Goal: Information Seeking & Learning: Learn about a topic

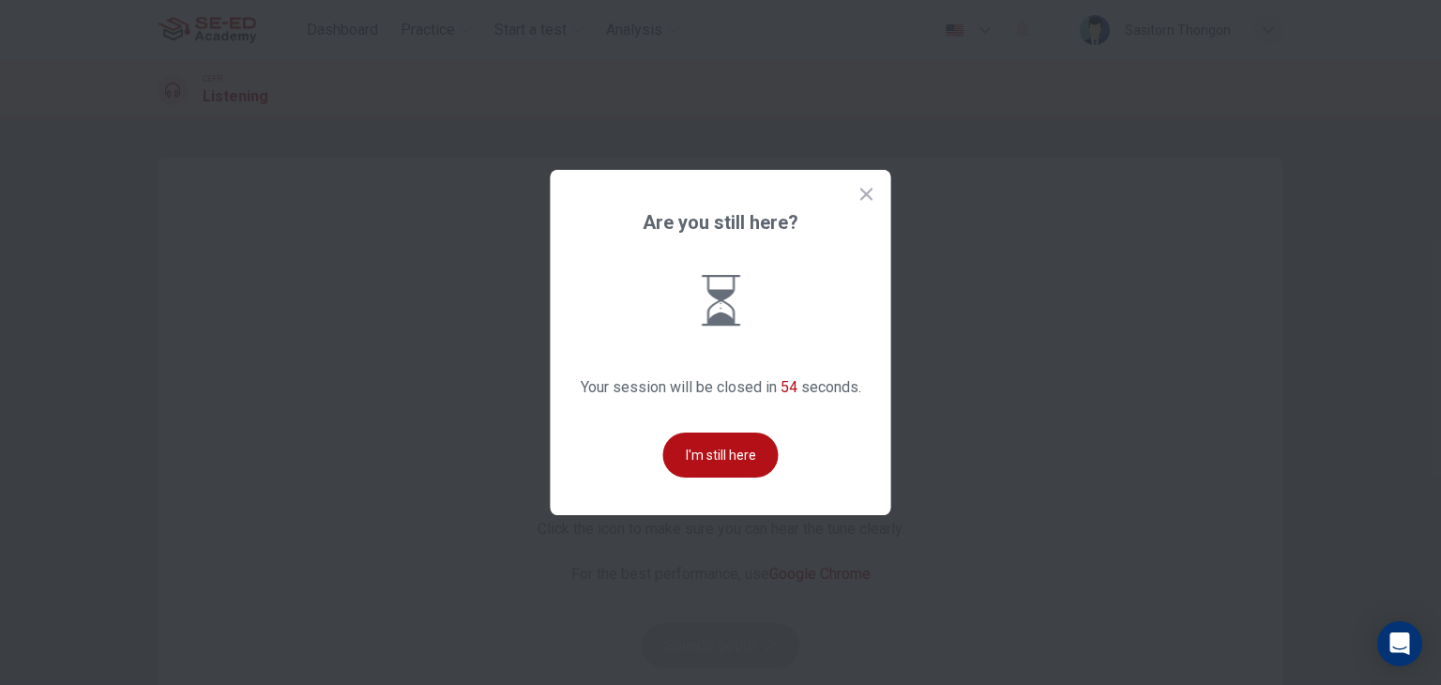
drag, startPoint x: 0, startPoint y: 0, endPoint x: 698, endPoint y: 269, distance: 748.3
click at [679, 269] on div "Are you still here? Your session will be closed in 54 seconds. I'm still here" at bounding box center [721, 342] width 341 height 345
click at [739, 436] on button "I'm still here" at bounding box center [720, 455] width 115 height 45
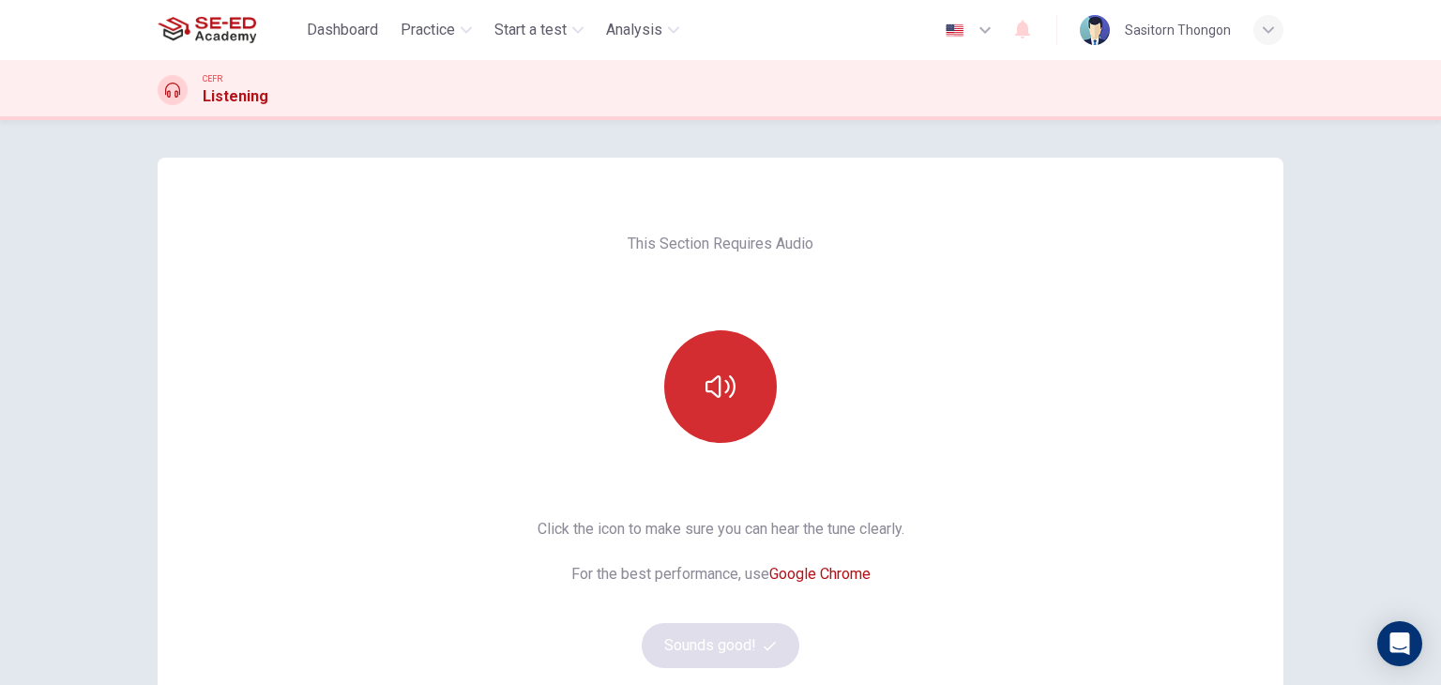
click at [744, 400] on button "button" at bounding box center [720, 386] width 113 height 113
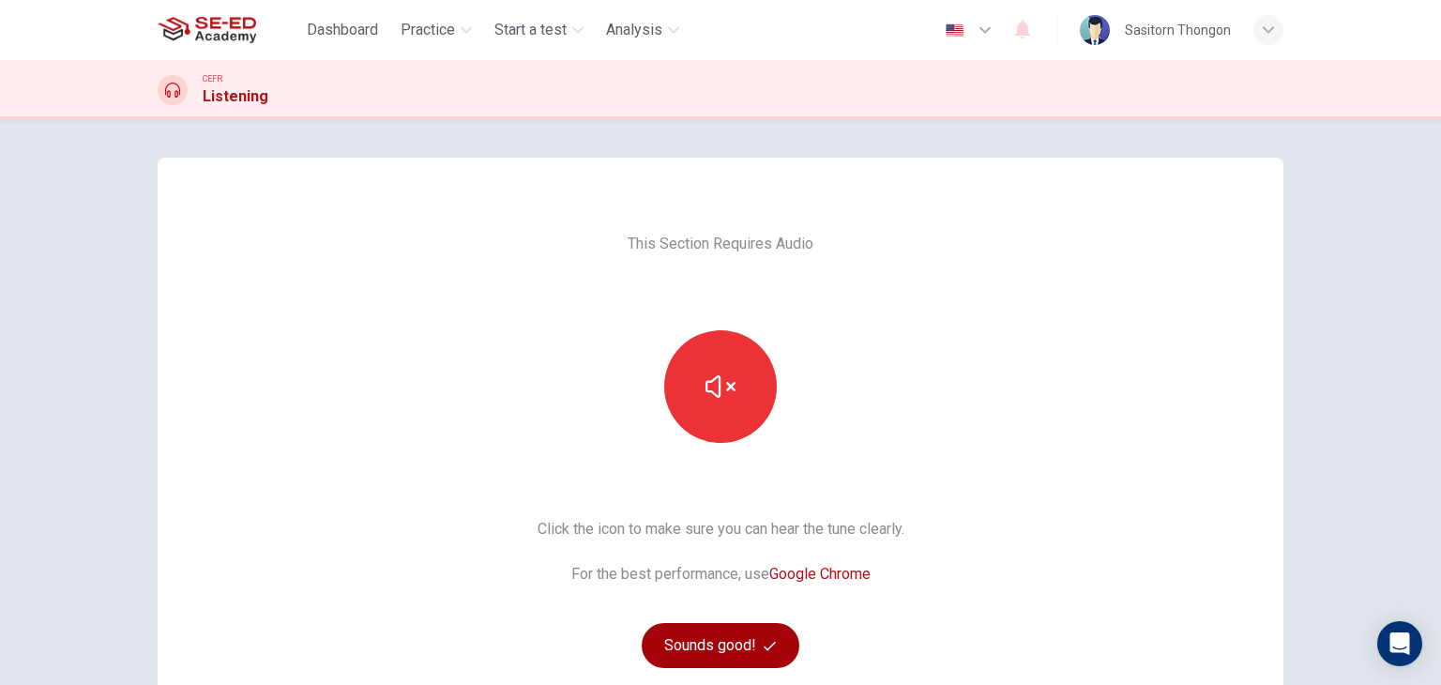
click at [745, 647] on button "Sounds good!" at bounding box center [721, 645] width 158 height 45
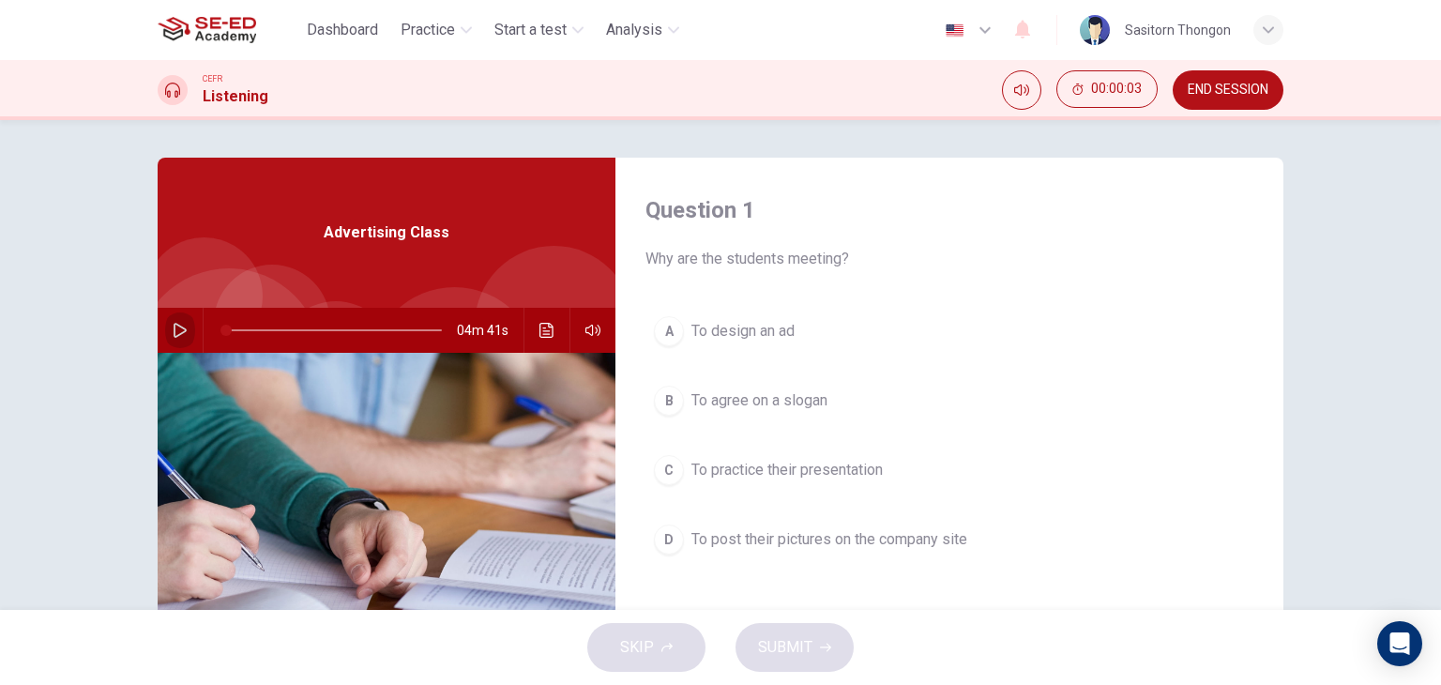
click at [177, 324] on icon "button" at bounding box center [180, 330] width 15 height 15
type input "4"
click at [171, 319] on button "button" at bounding box center [180, 330] width 30 height 45
type input "0"
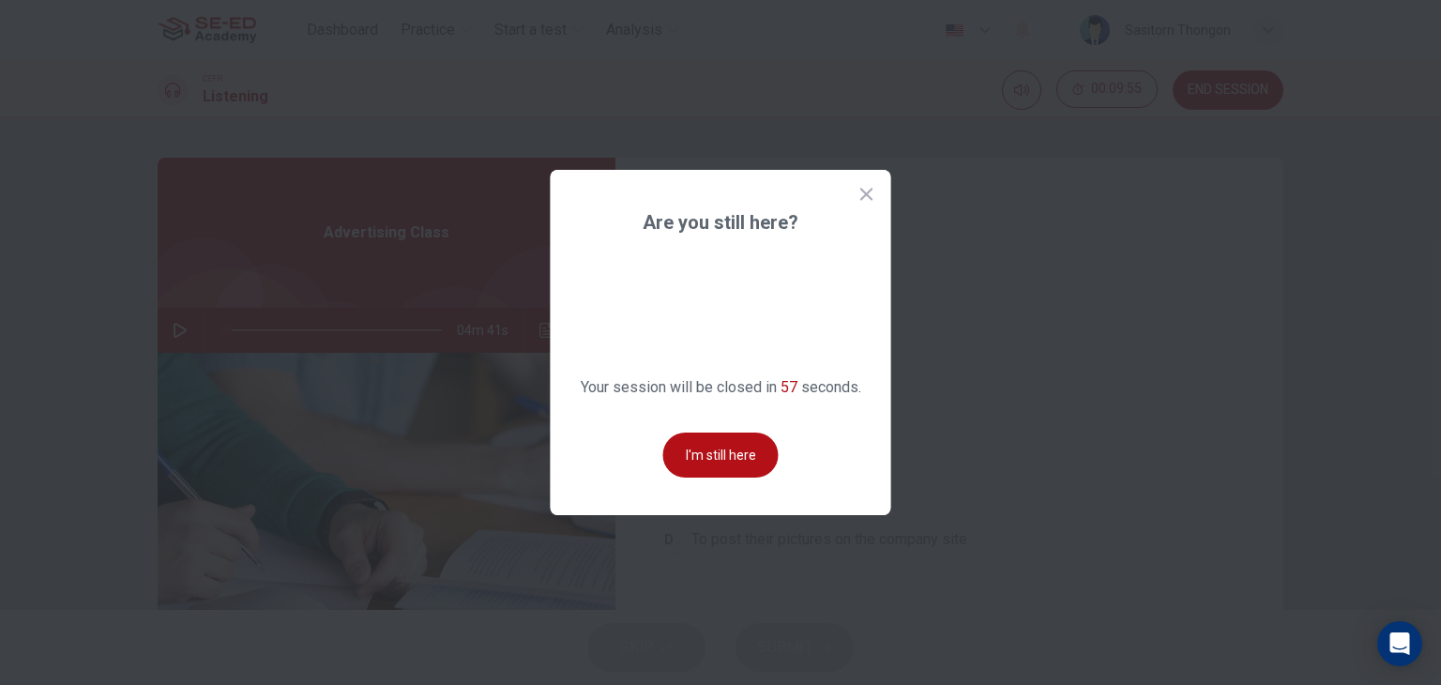
click at [701, 453] on button "I'm still here" at bounding box center [720, 455] width 115 height 45
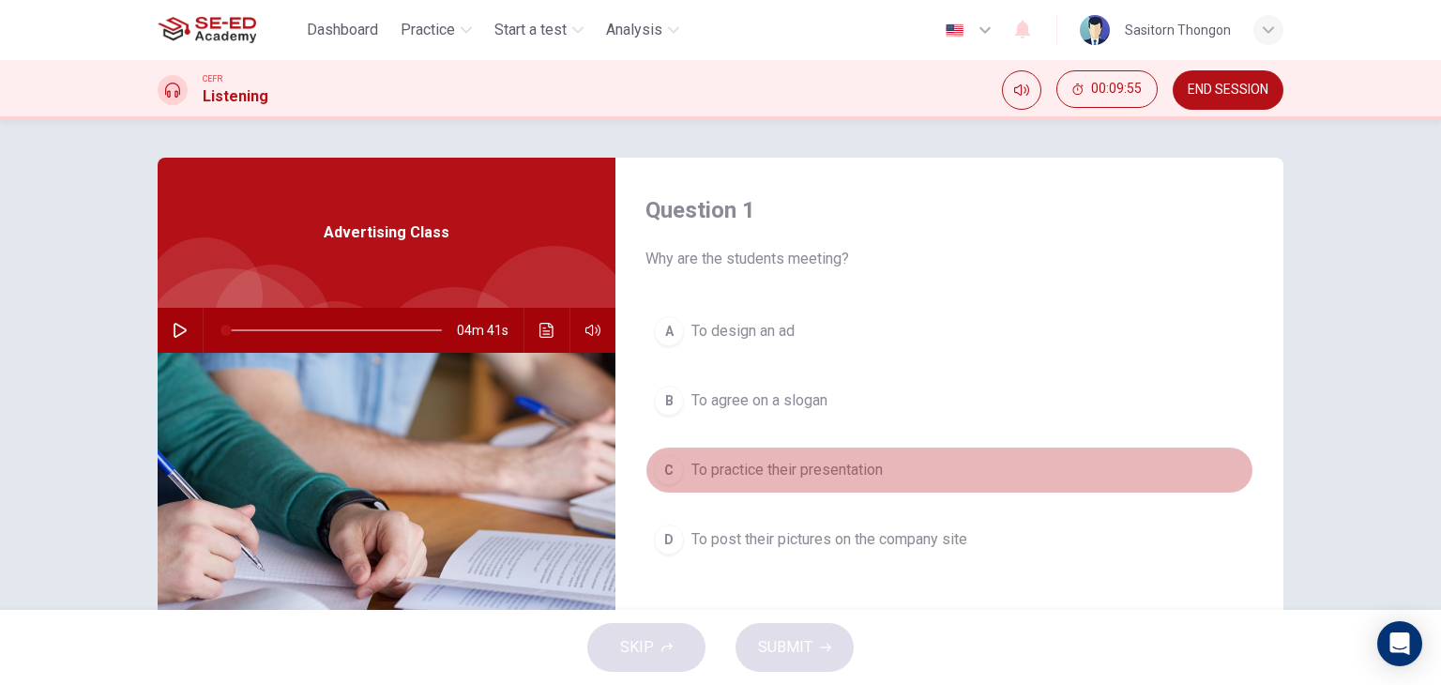
click at [701, 455] on button "C To practice their presentation" at bounding box center [950, 470] width 608 height 47
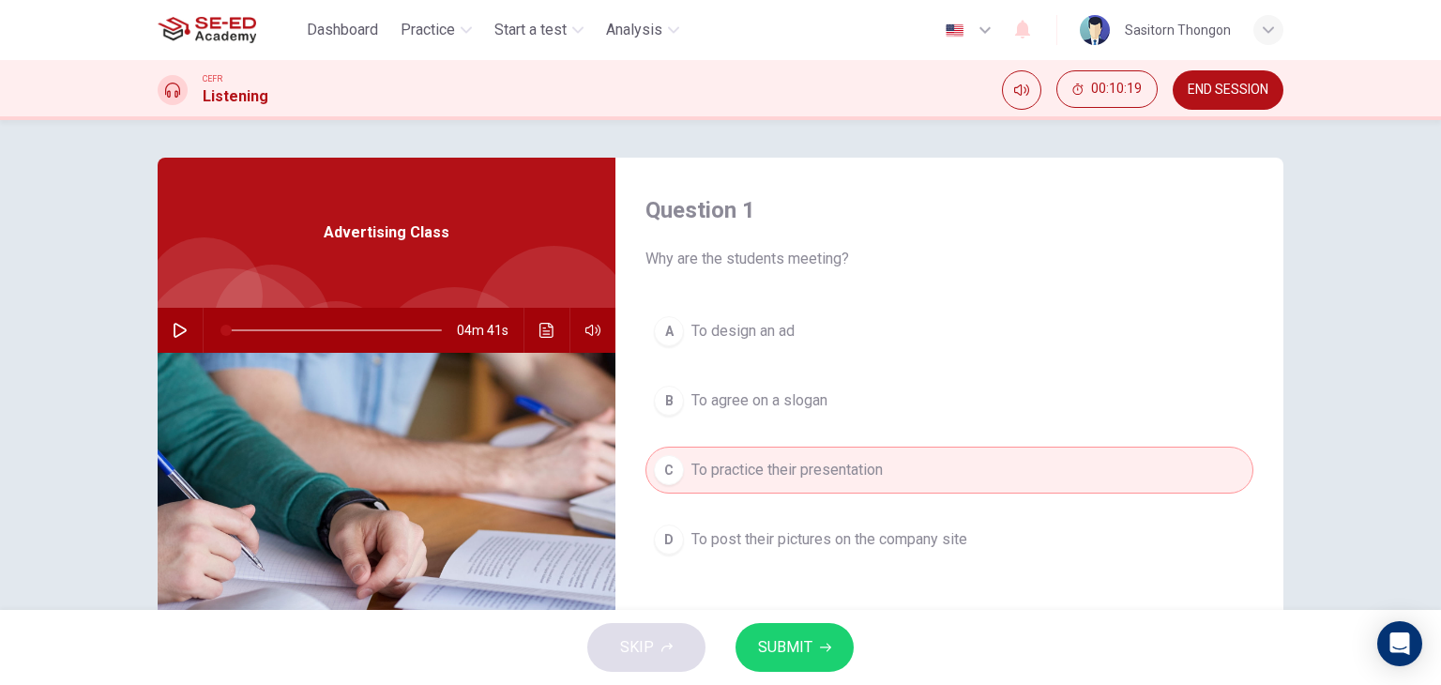
click at [753, 335] on span "To design an ad" at bounding box center [743, 331] width 103 height 23
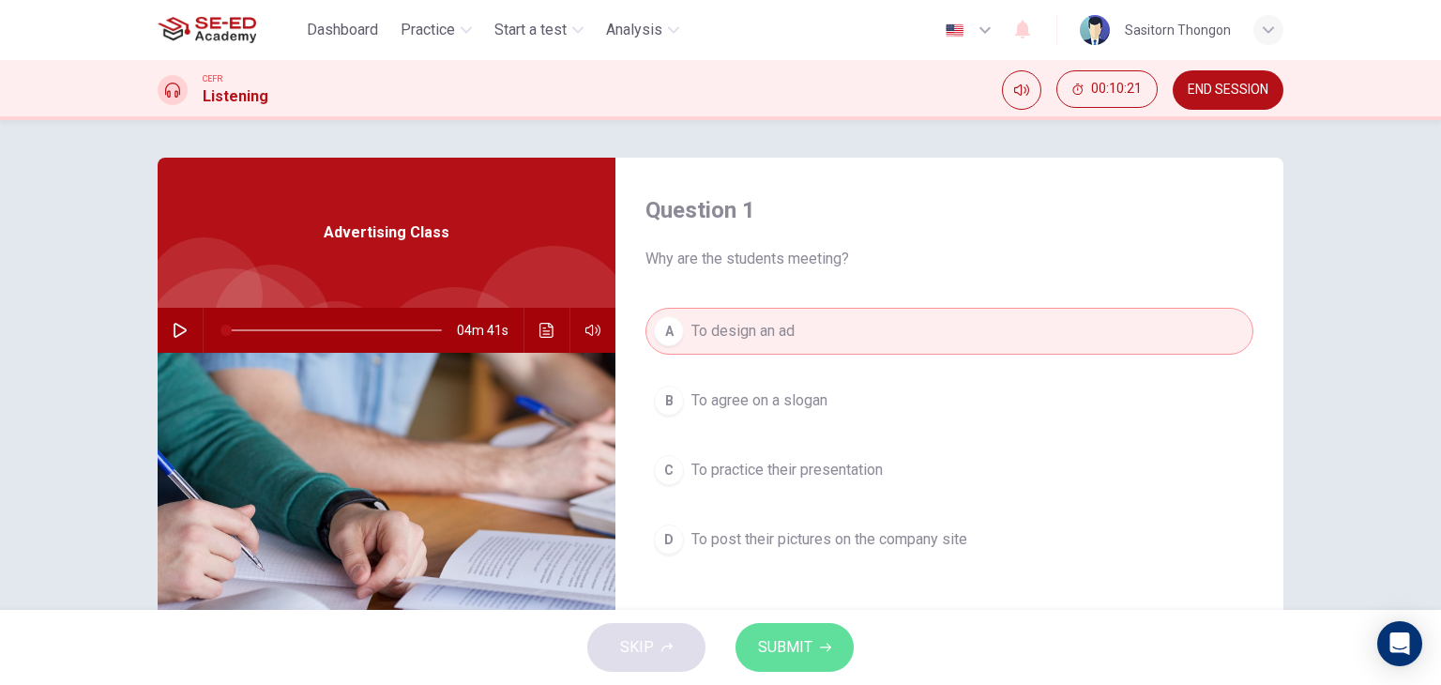
click at [784, 634] on span "SUBMIT" at bounding box center [785, 647] width 54 height 26
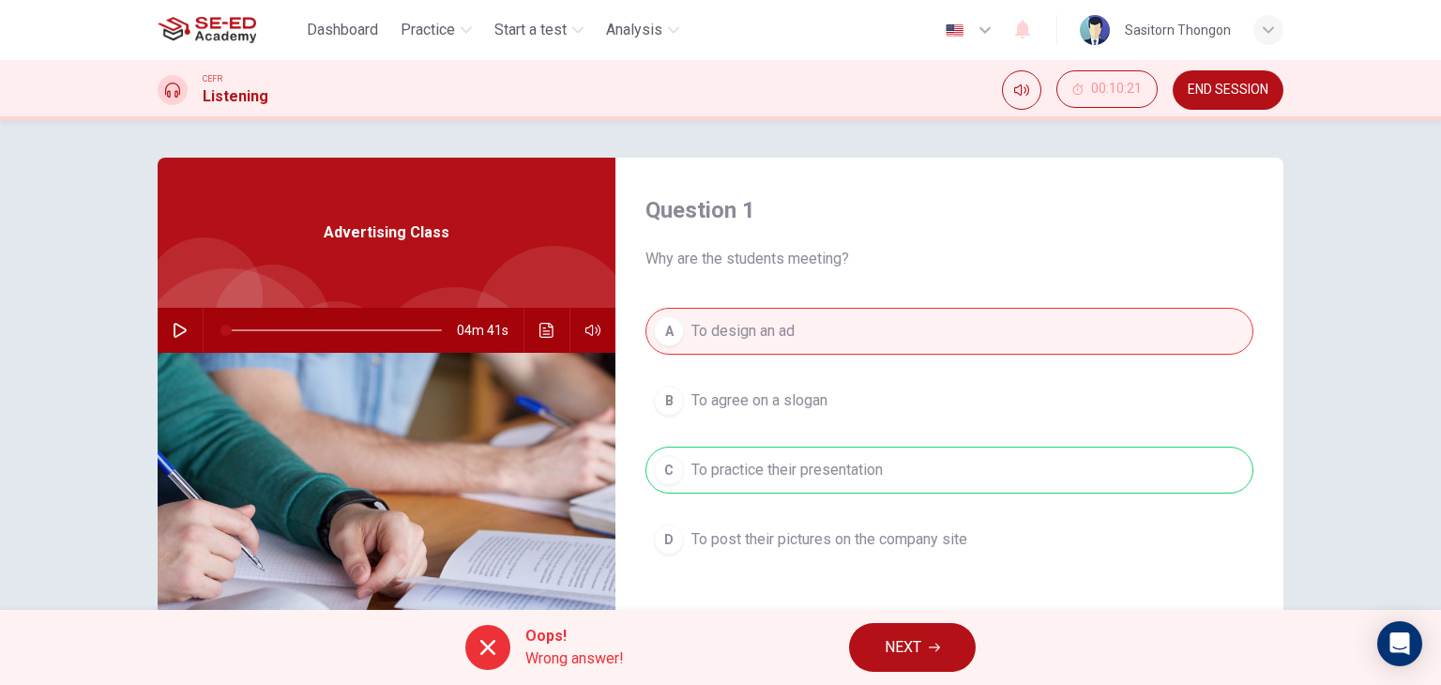
click at [931, 649] on icon "button" at bounding box center [934, 647] width 11 height 11
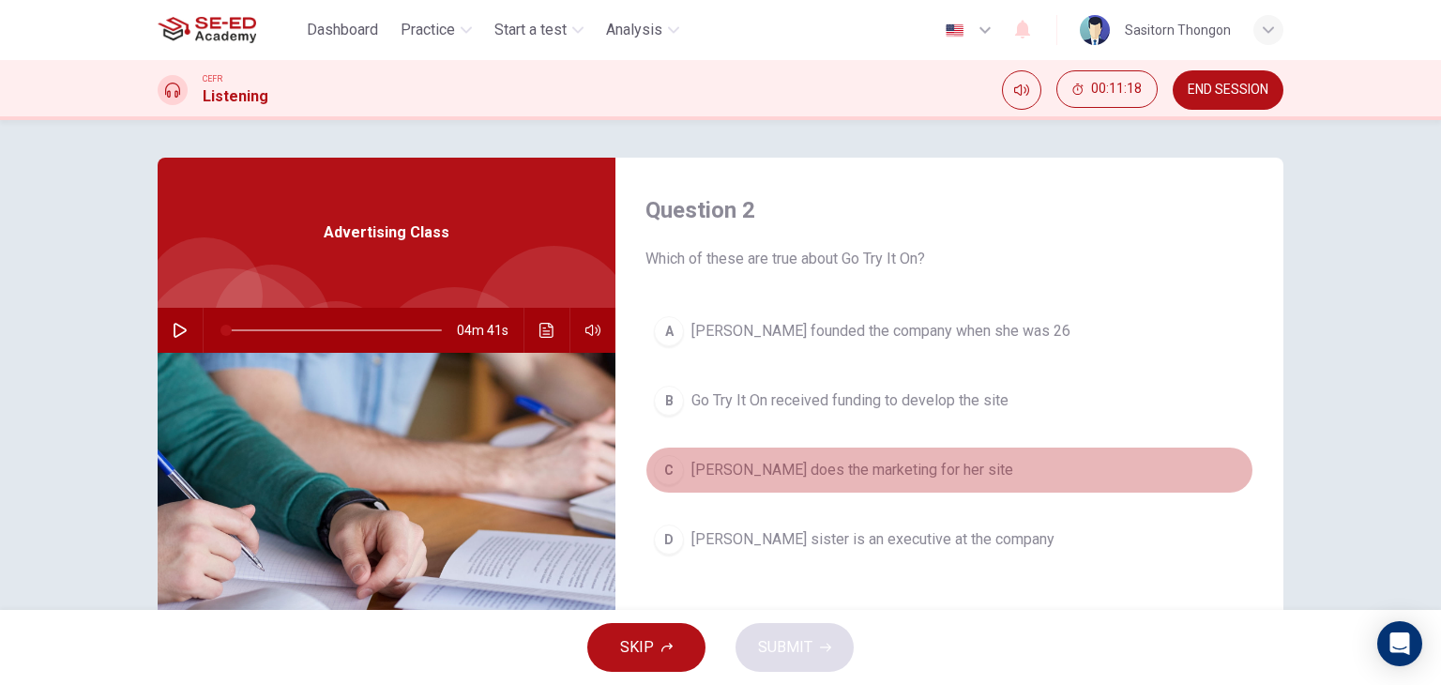
click at [734, 483] on button "C [PERSON_NAME] does the marketing for her site" at bounding box center [950, 470] width 608 height 47
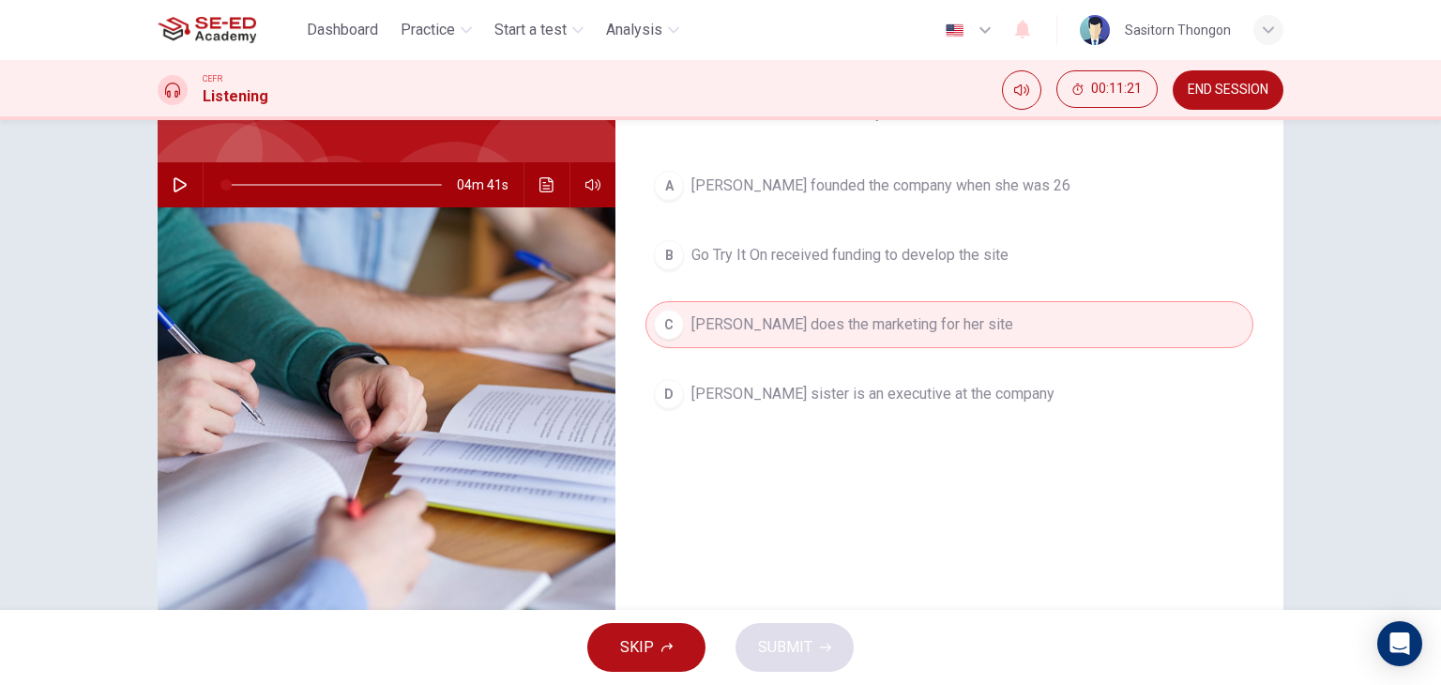
scroll to position [50, 0]
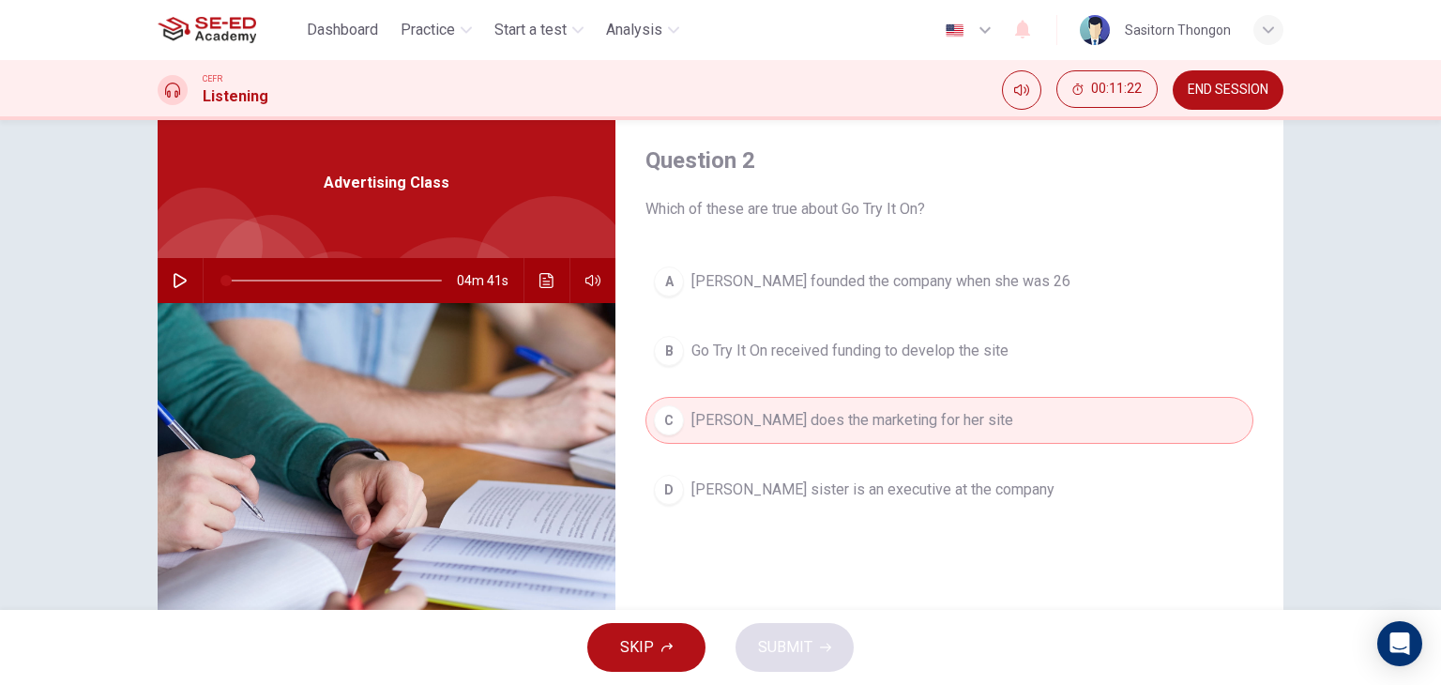
click at [660, 412] on div "C" at bounding box center [669, 420] width 30 height 30
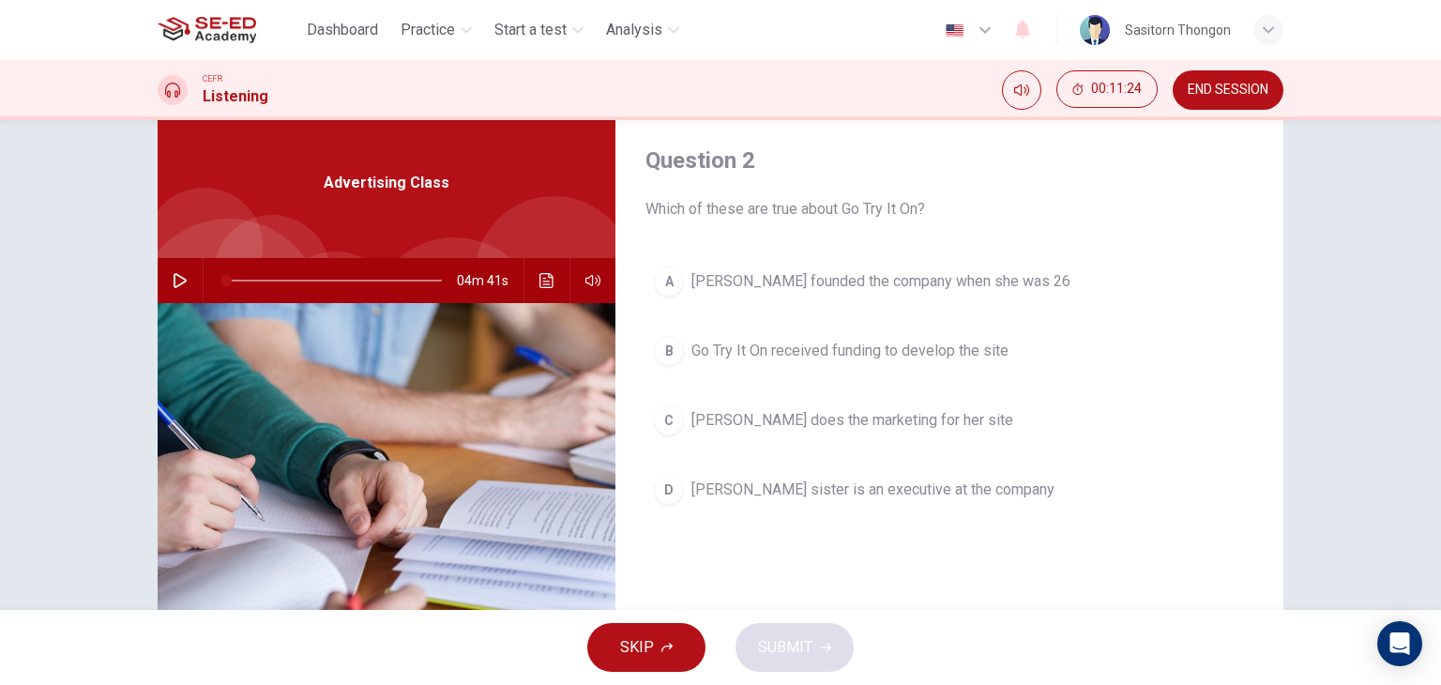
click at [694, 493] on span "[PERSON_NAME] sister is an executive at the company" at bounding box center [873, 490] width 363 height 23
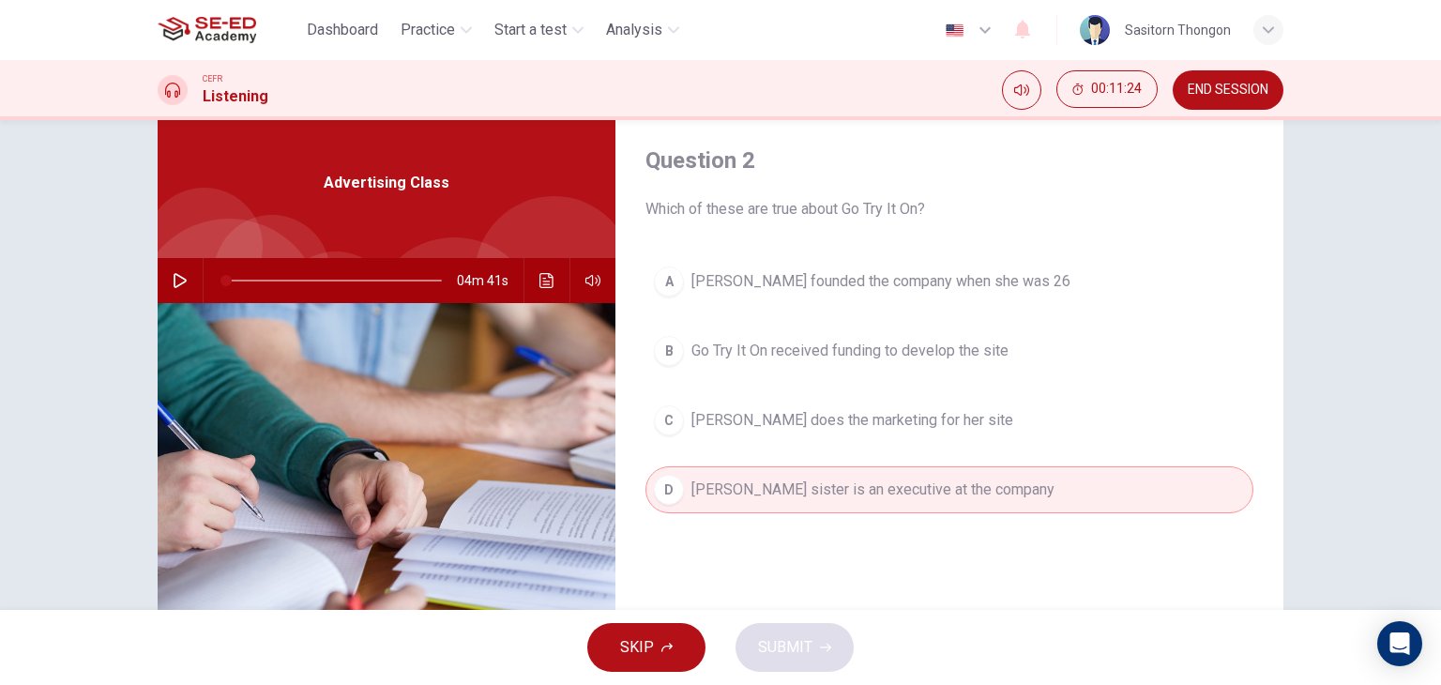
click at [664, 422] on div "C" at bounding box center [669, 420] width 30 height 30
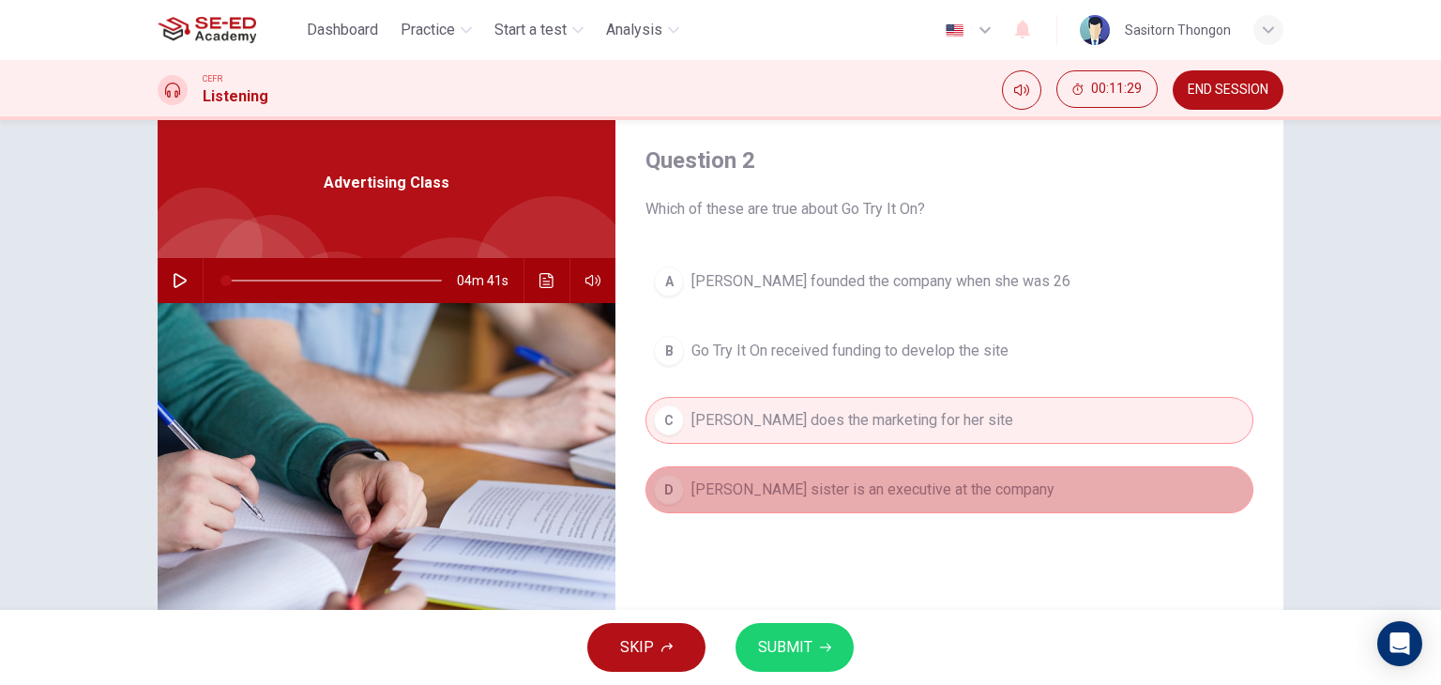
click at [666, 485] on div "D" at bounding box center [669, 490] width 30 height 30
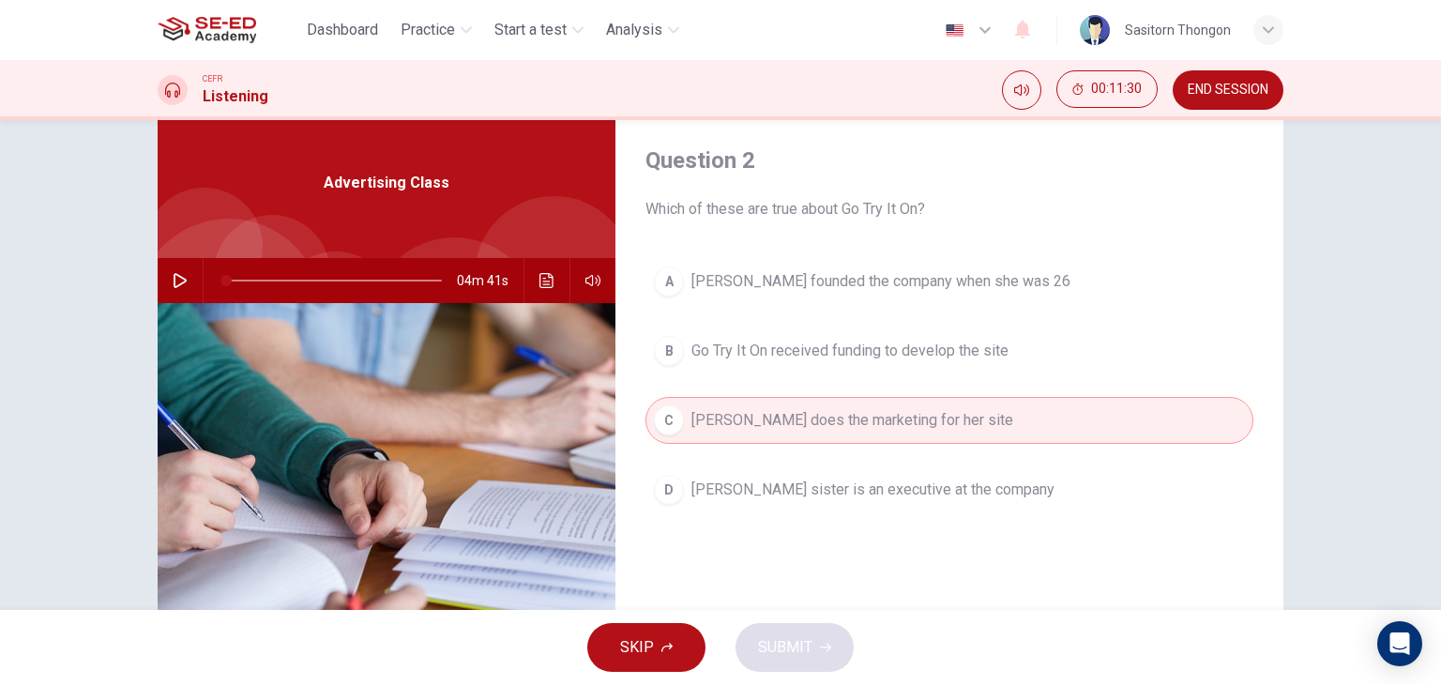
click at [672, 413] on div "C" at bounding box center [669, 420] width 30 height 30
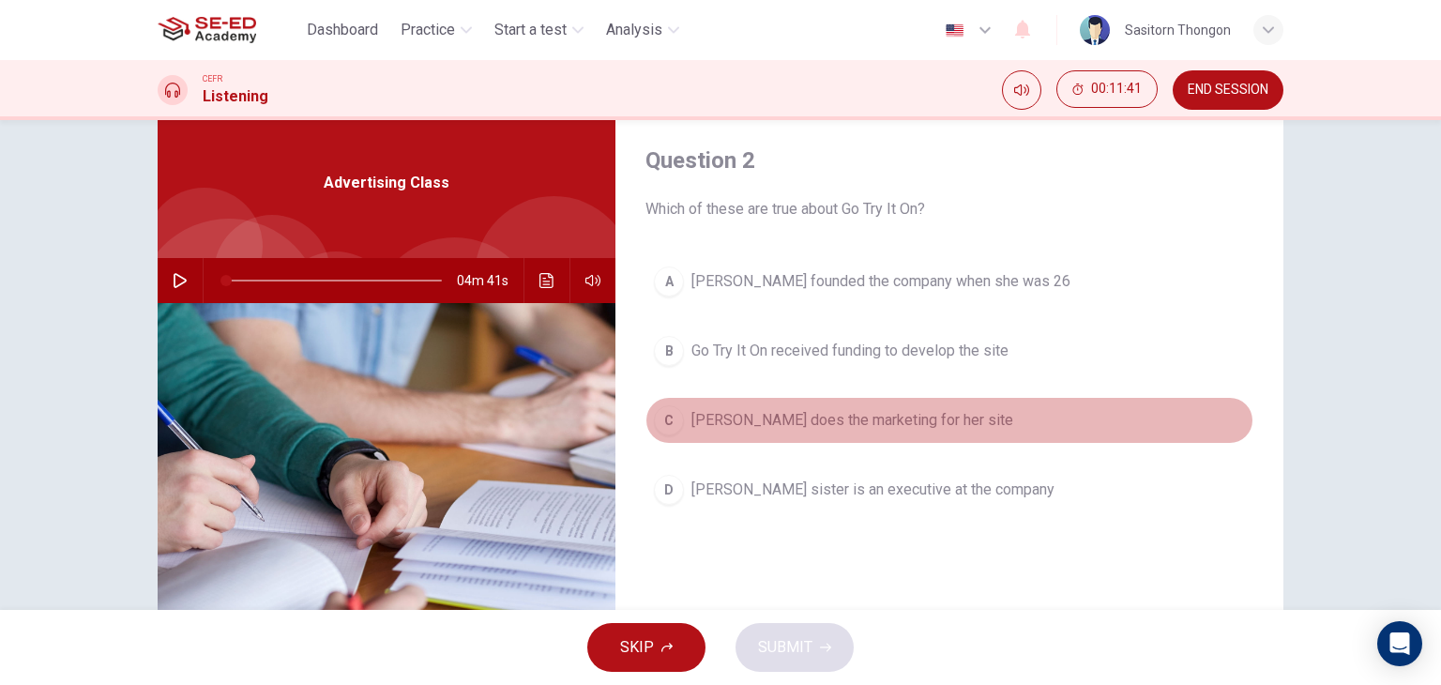
click at [745, 424] on span "[PERSON_NAME] does the marketing for her site" at bounding box center [853, 420] width 322 height 23
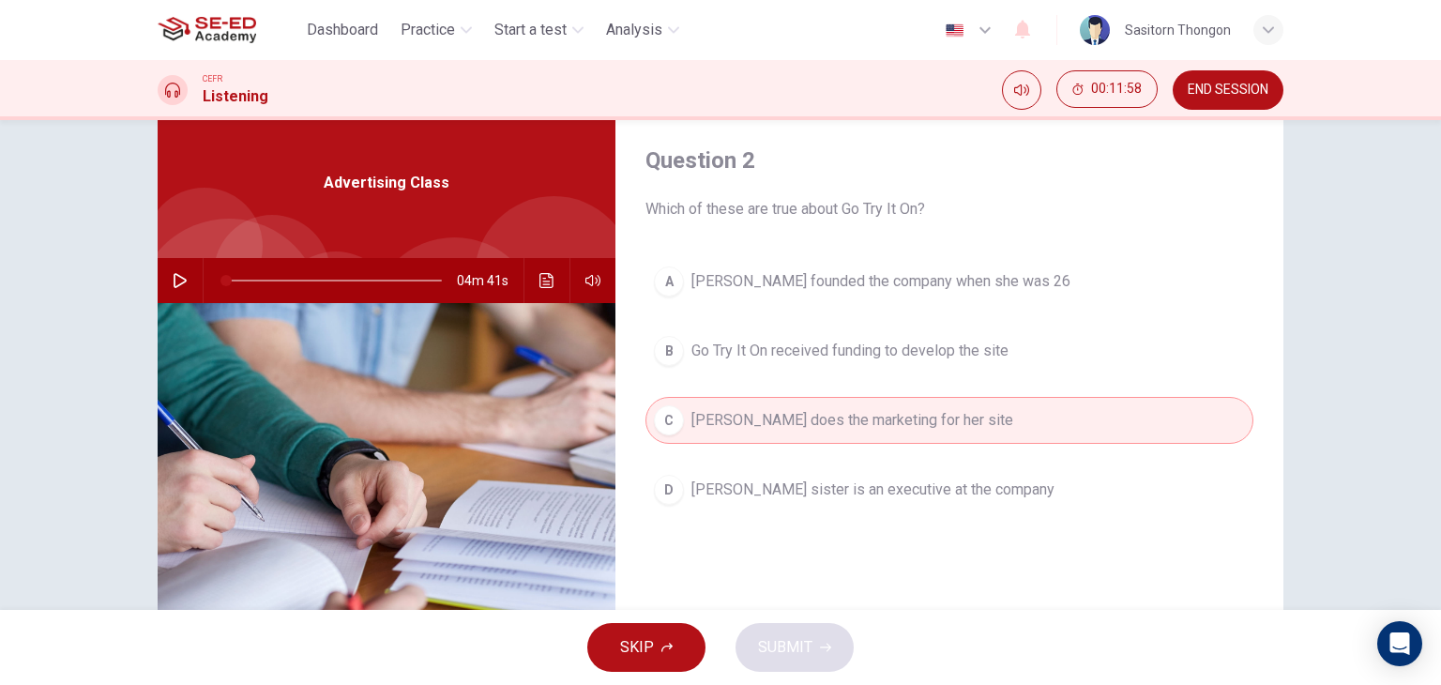
click at [777, 354] on span "Go Try It On received funding to develop the site" at bounding box center [850, 351] width 317 height 23
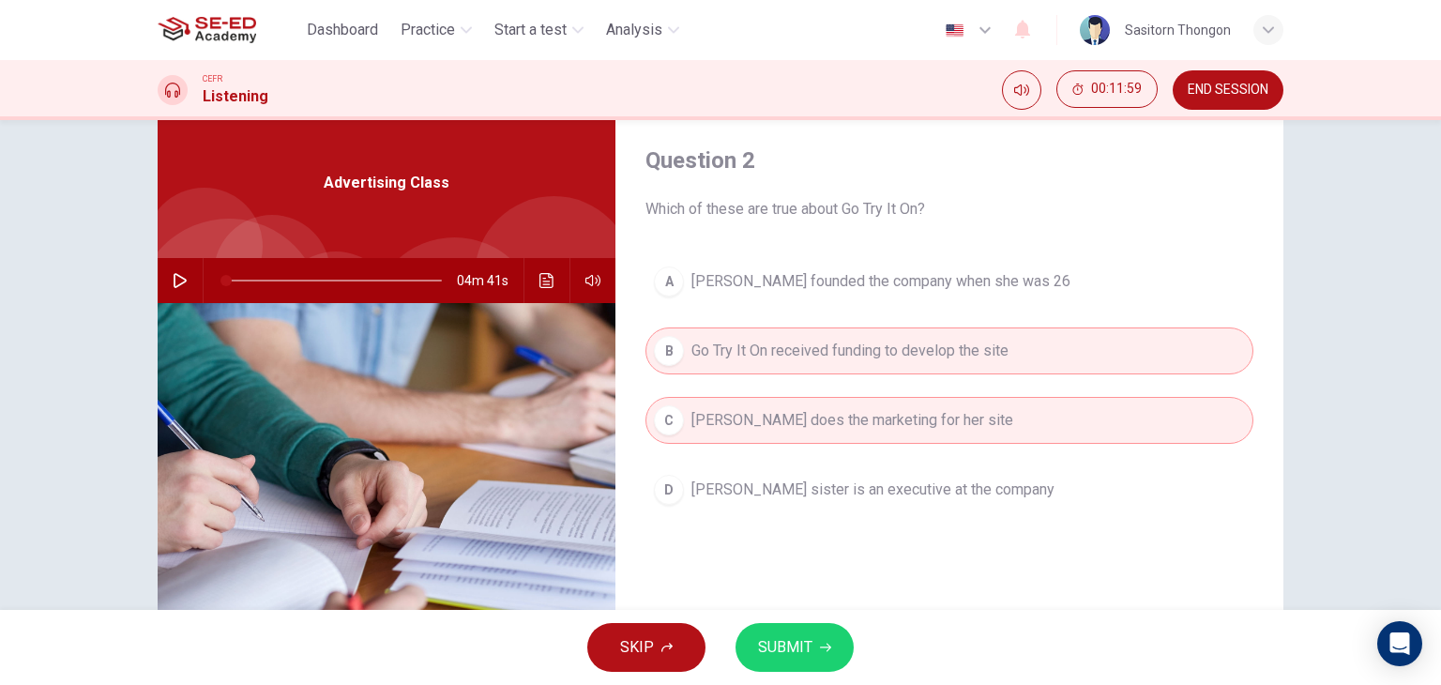
click at [781, 648] on span "SUBMIT" at bounding box center [785, 647] width 54 height 26
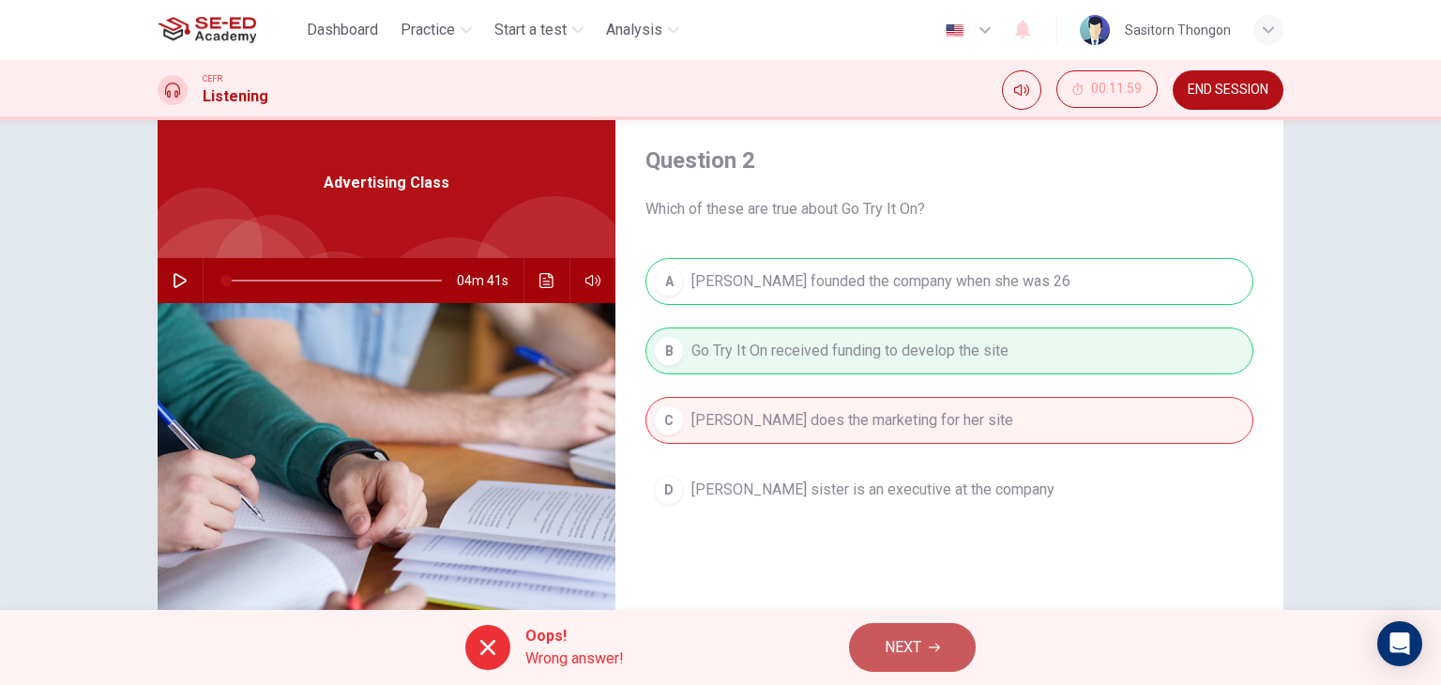
click at [927, 647] on button "NEXT" at bounding box center [912, 647] width 127 height 49
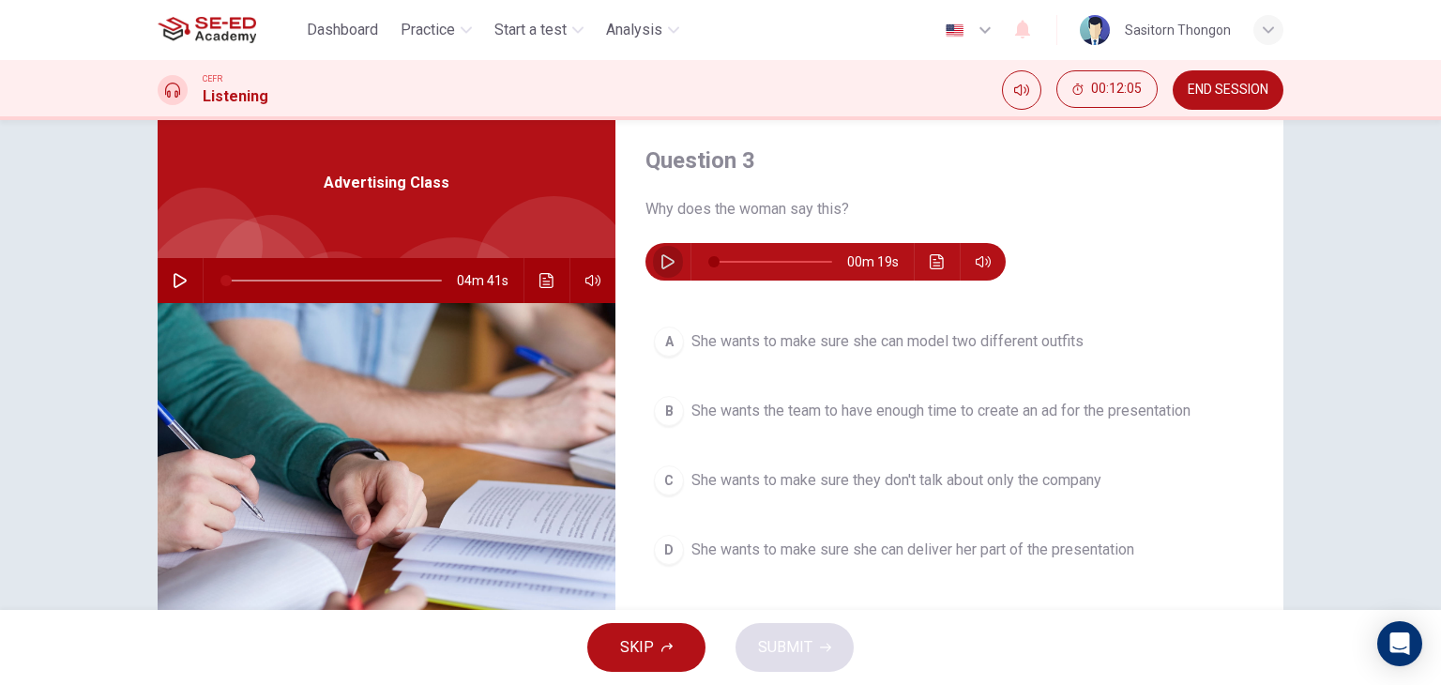
click at [653, 255] on button "button" at bounding box center [668, 262] width 30 height 38
type input "0"
click at [661, 414] on div "B" at bounding box center [669, 411] width 30 height 30
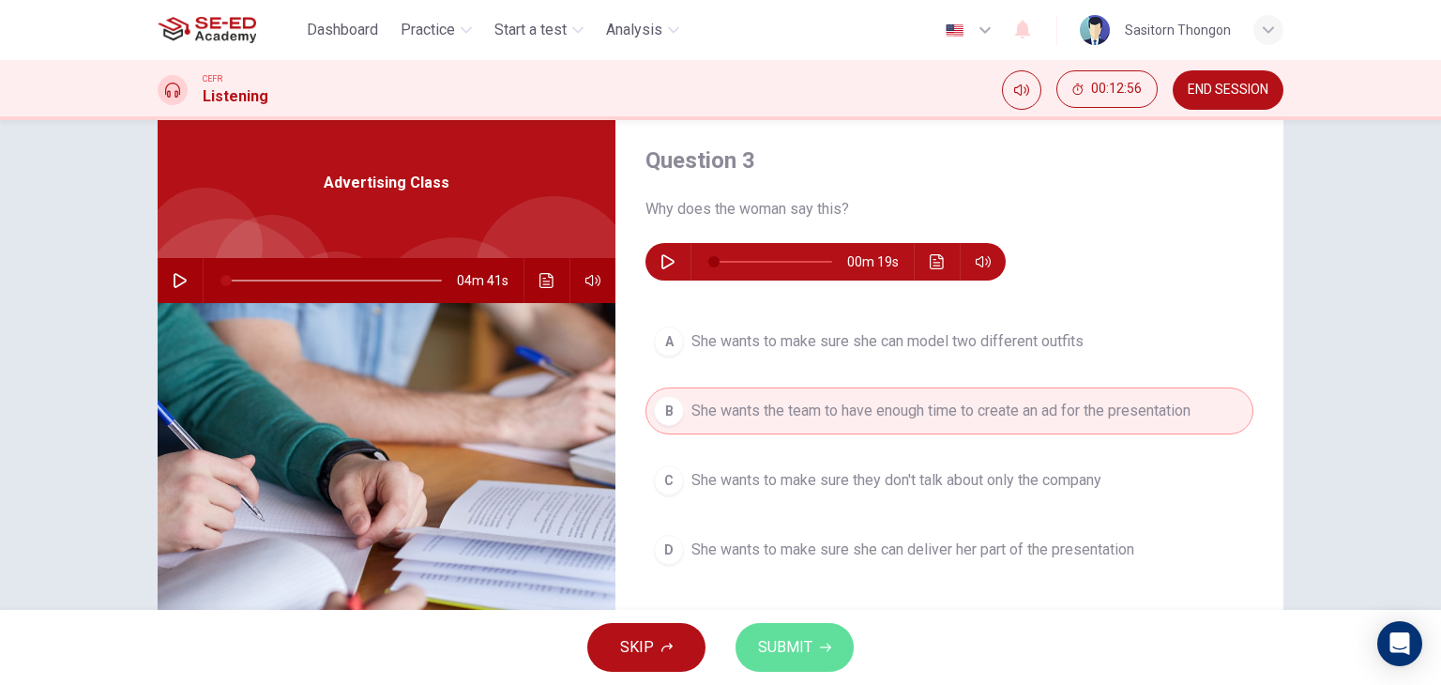
click at [811, 644] on button "SUBMIT" at bounding box center [795, 647] width 118 height 49
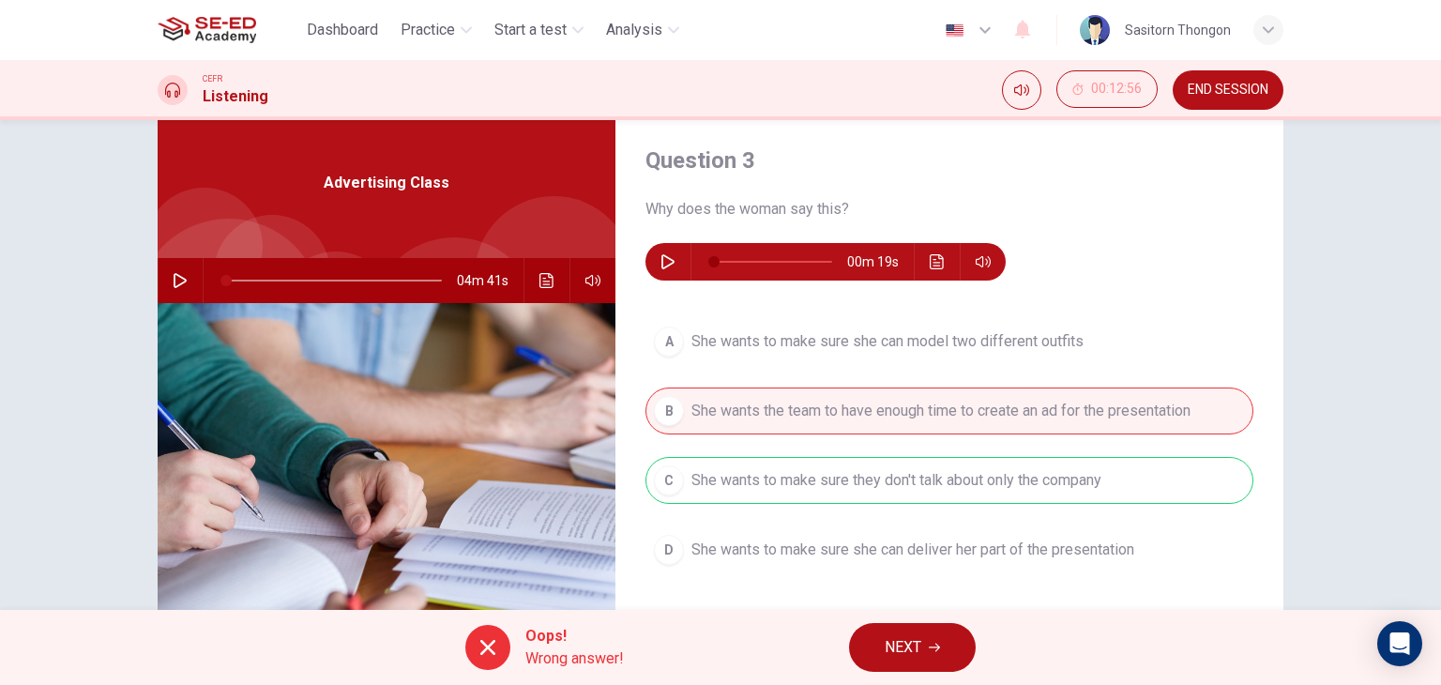
click at [900, 647] on span "NEXT" at bounding box center [903, 647] width 37 height 26
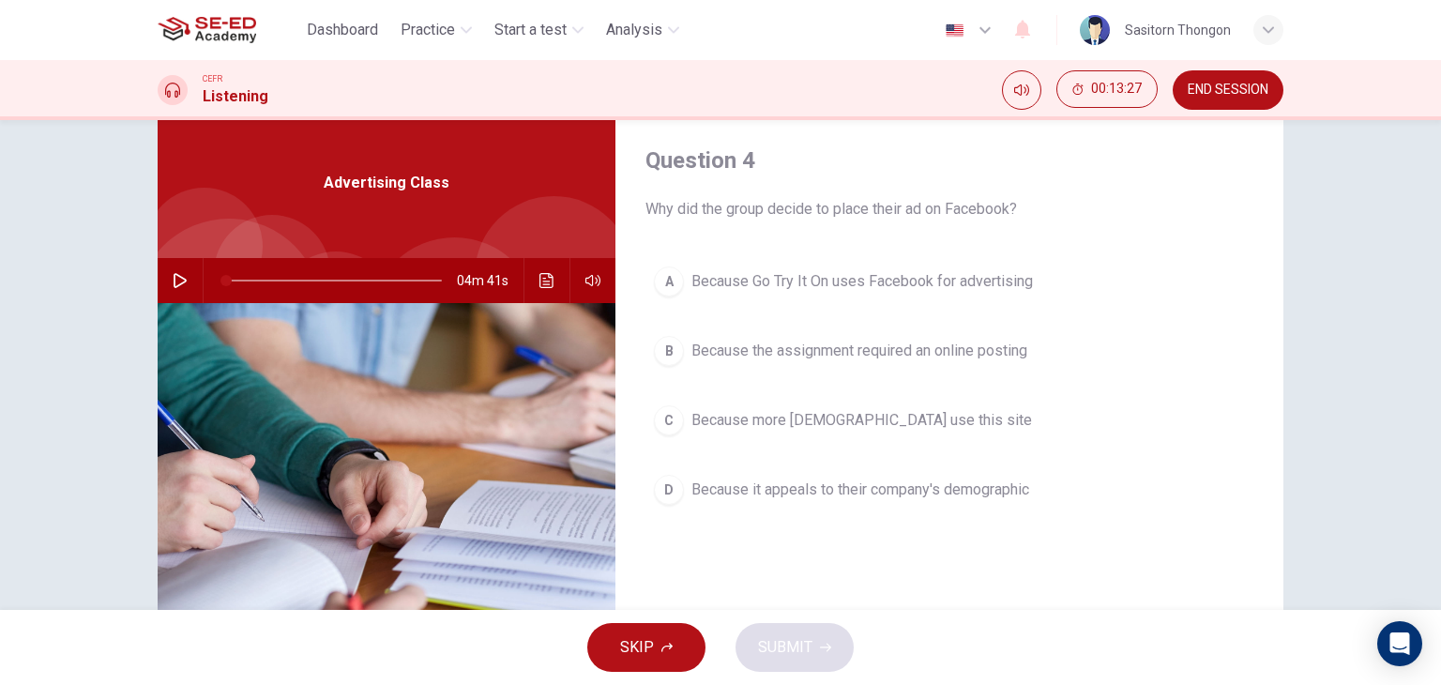
click at [658, 493] on div "D" at bounding box center [669, 490] width 30 height 30
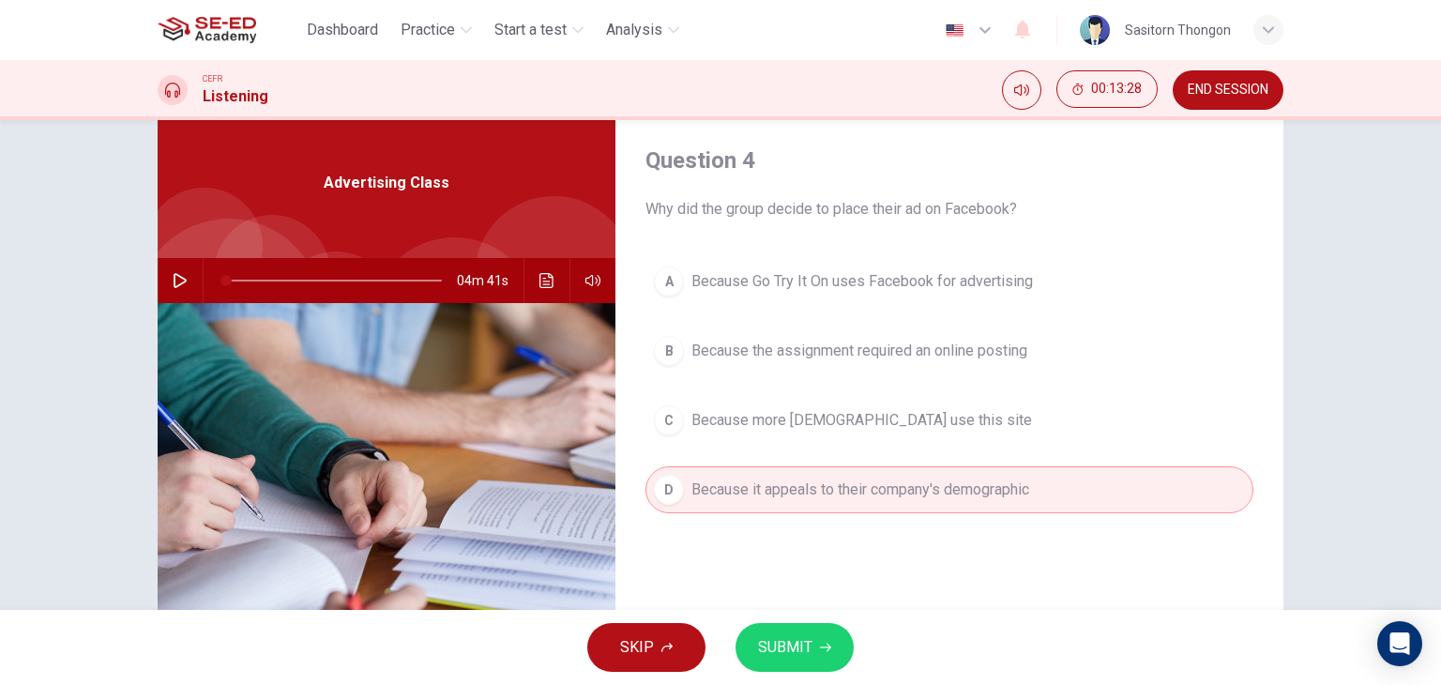
click at [820, 646] on icon "button" at bounding box center [825, 647] width 11 height 11
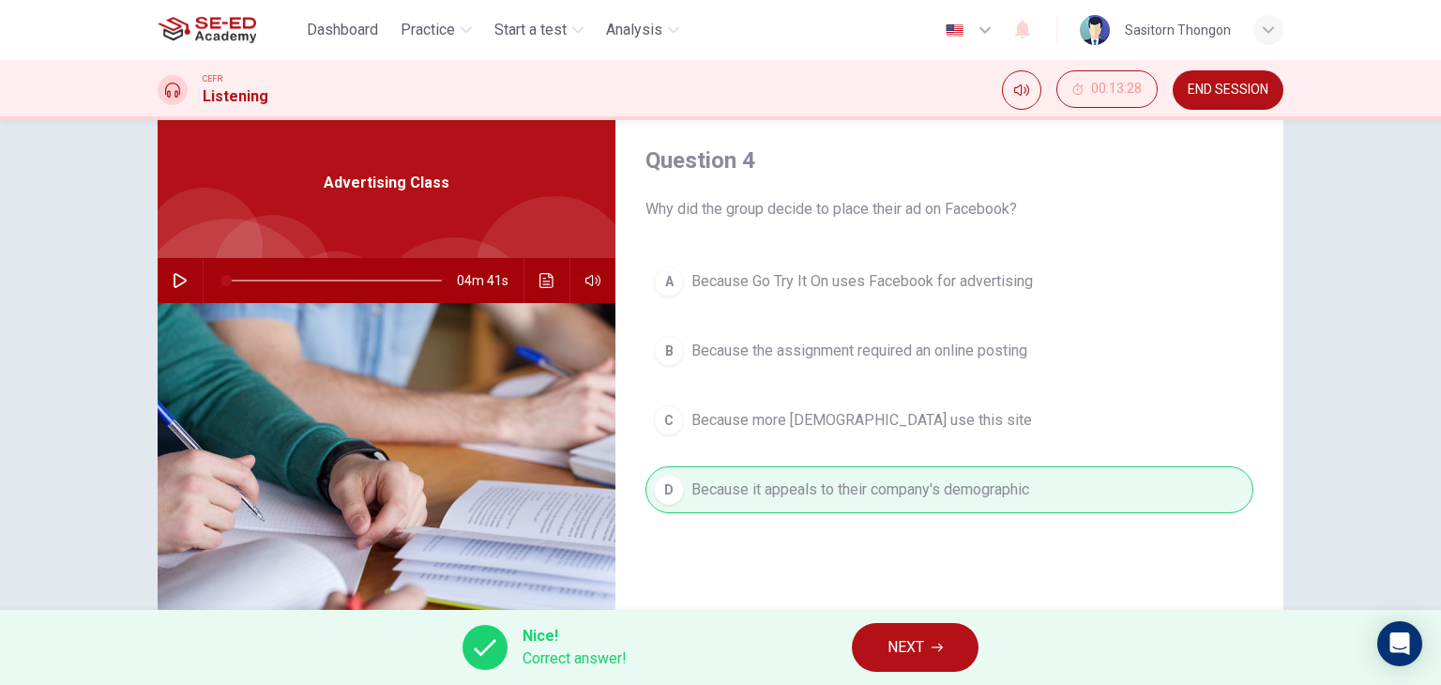
click at [886, 638] on button "NEXT" at bounding box center [915, 647] width 127 height 49
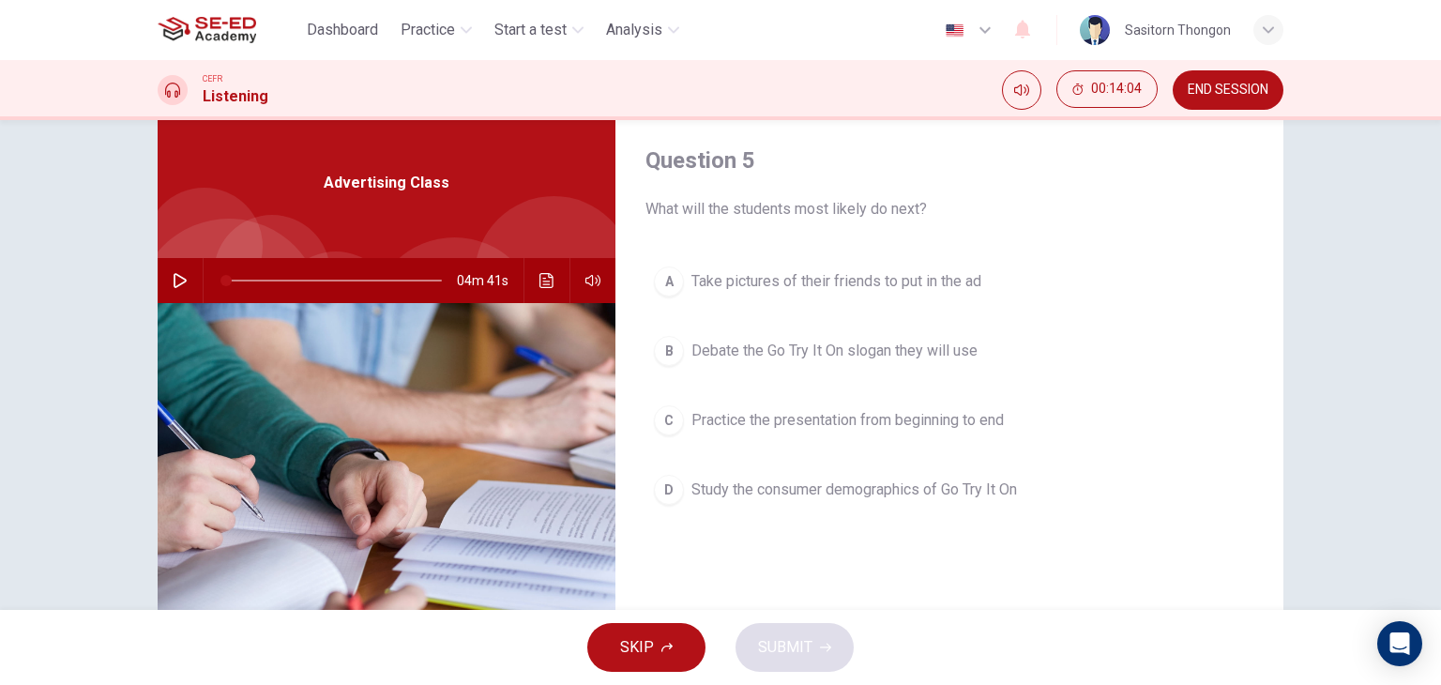
click at [871, 284] on span "Take pictures of their friends to put in the ad" at bounding box center [837, 281] width 290 height 23
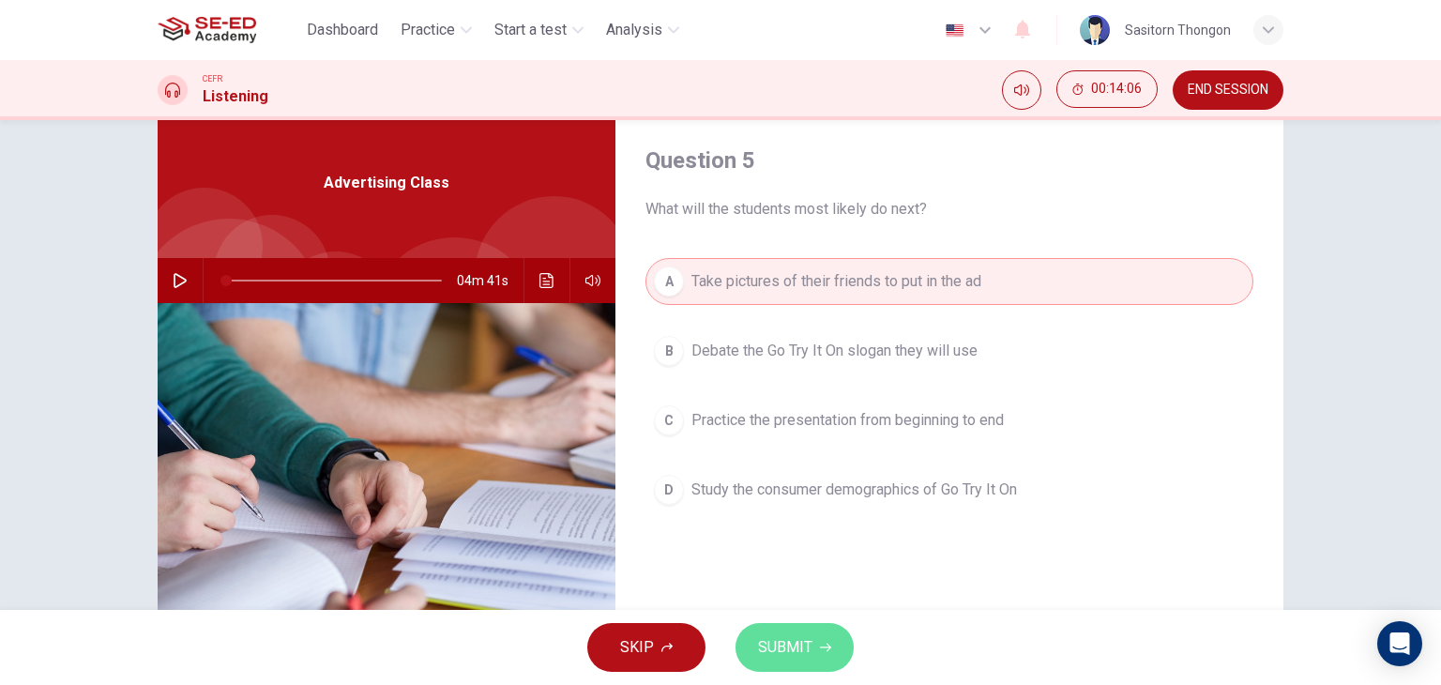
click at [810, 636] on span "SUBMIT" at bounding box center [785, 647] width 54 height 26
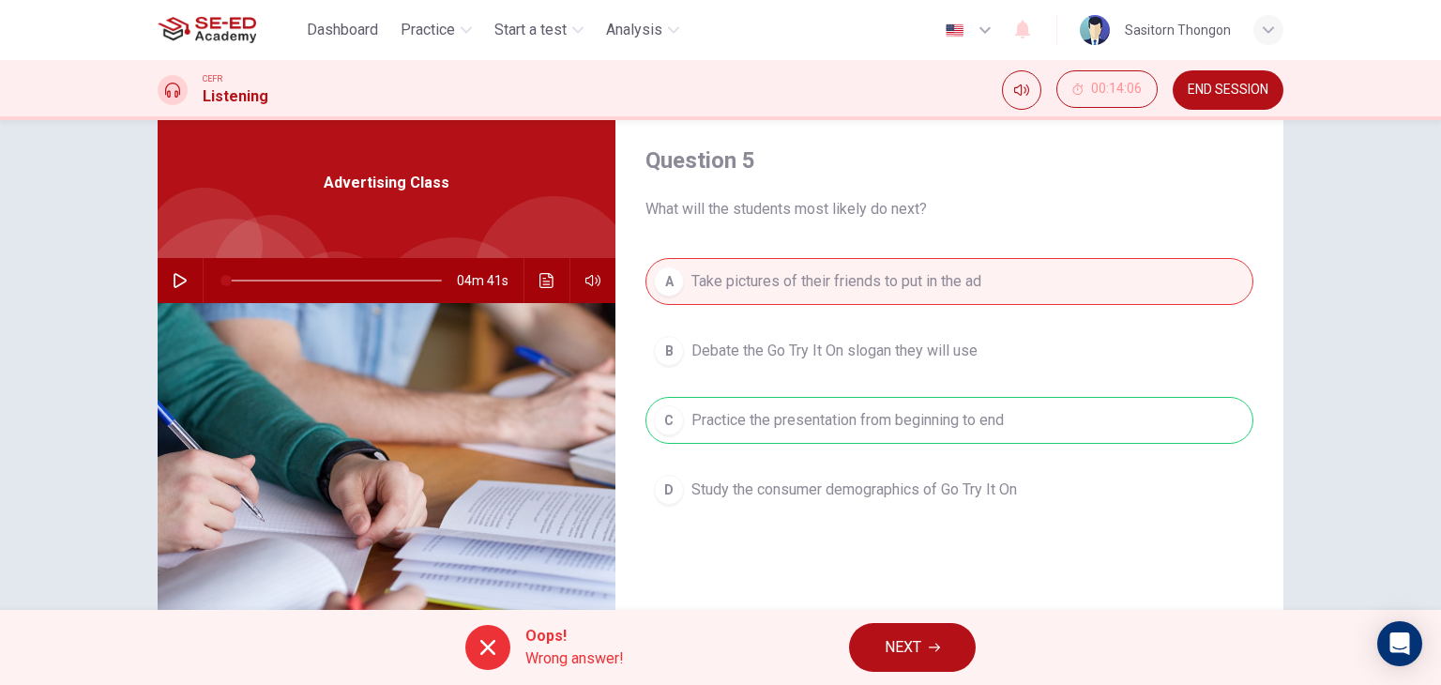
click at [898, 640] on span "NEXT" at bounding box center [903, 647] width 37 height 26
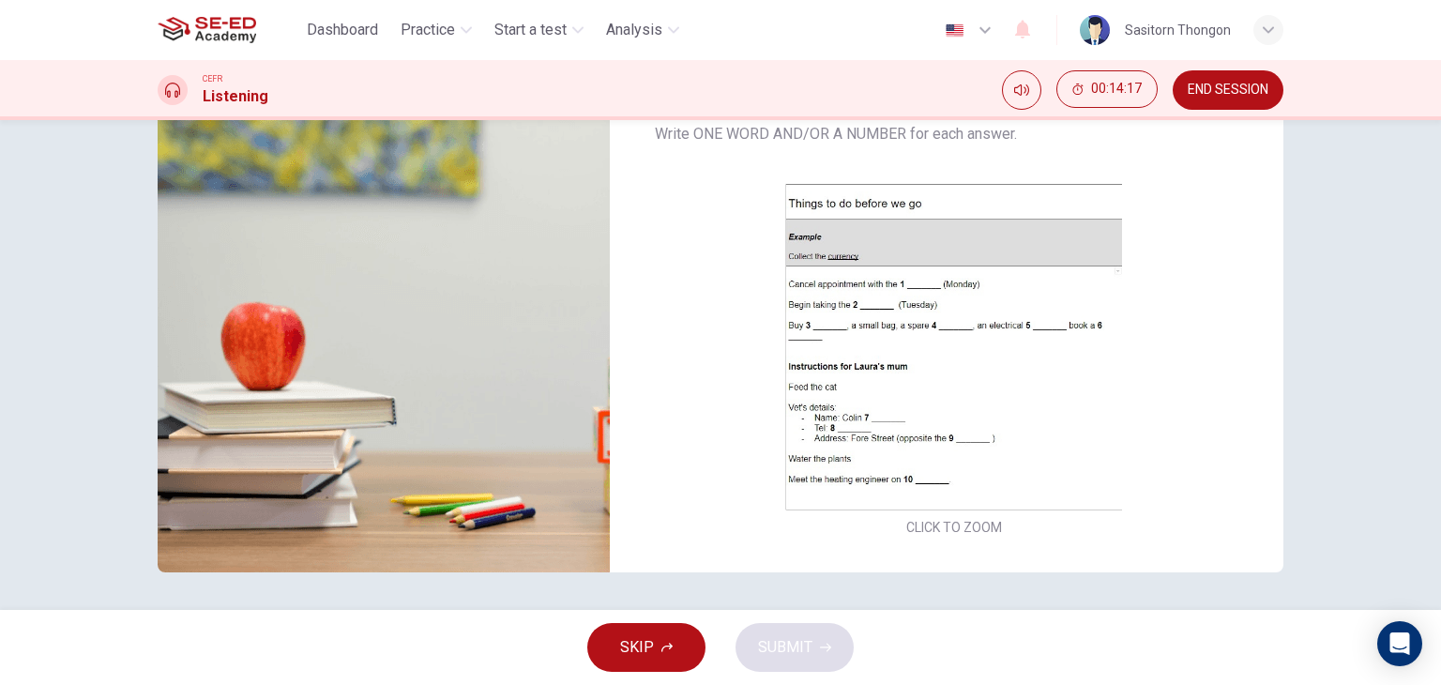
scroll to position [0, 0]
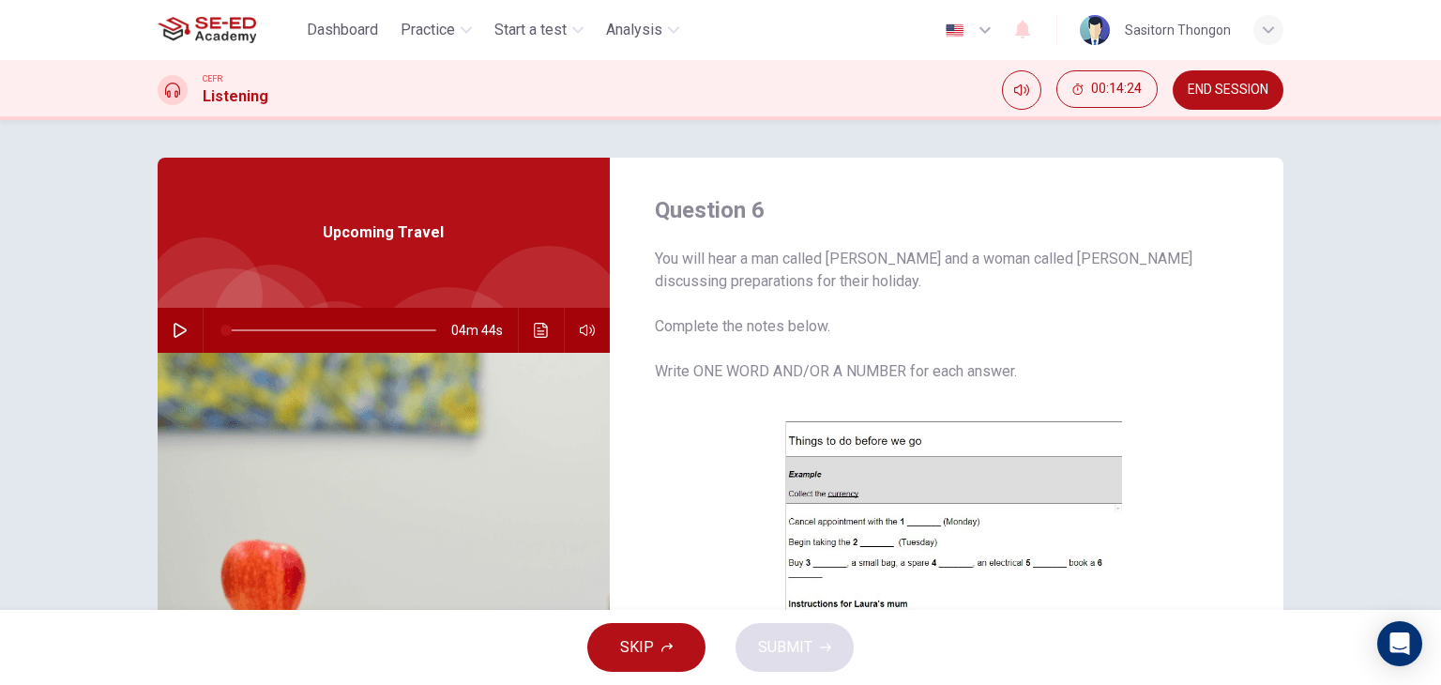
click at [174, 328] on icon "button" at bounding box center [180, 330] width 15 height 15
type input "5"
click at [173, 326] on icon "button" at bounding box center [180, 330] width 15 height 15
click at [174, 325] on icon "button" at bounding box center [180, 330] width 13 height 15
click at [539, 325] on icon "Click to see the audio transcription" at bounding box center [541, 330] width 15 height 15
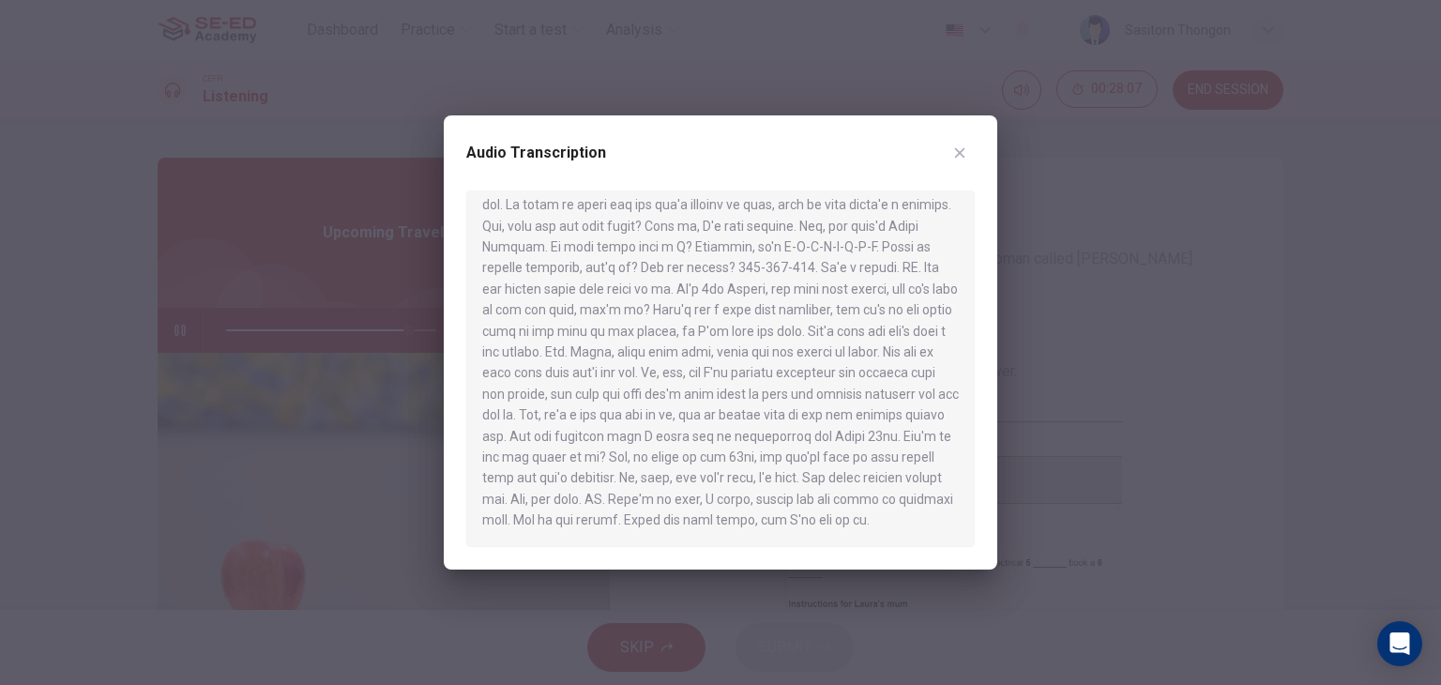
scroll to position [747, 0]
type input "0"
click at [958, 148] on icon "button" at bounding box center [959, 152] width 15 height 15
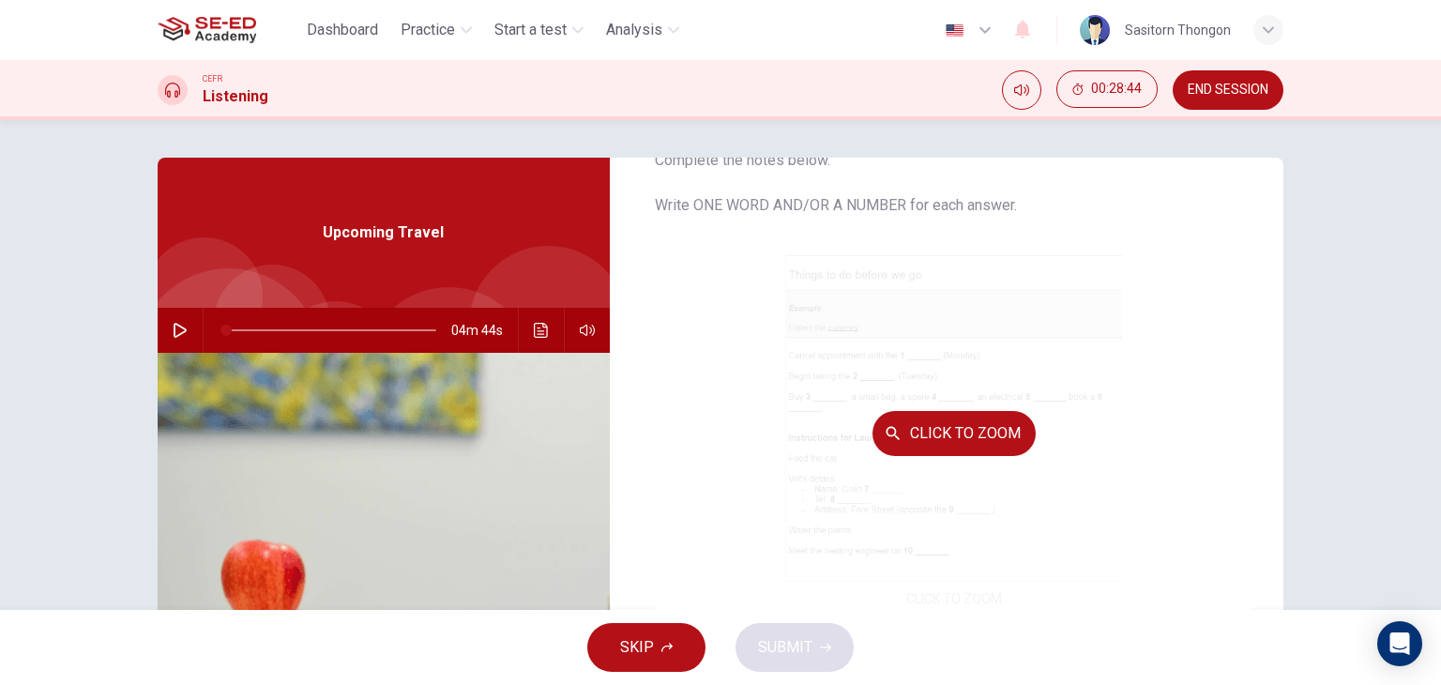
scroll to position [188, 0]
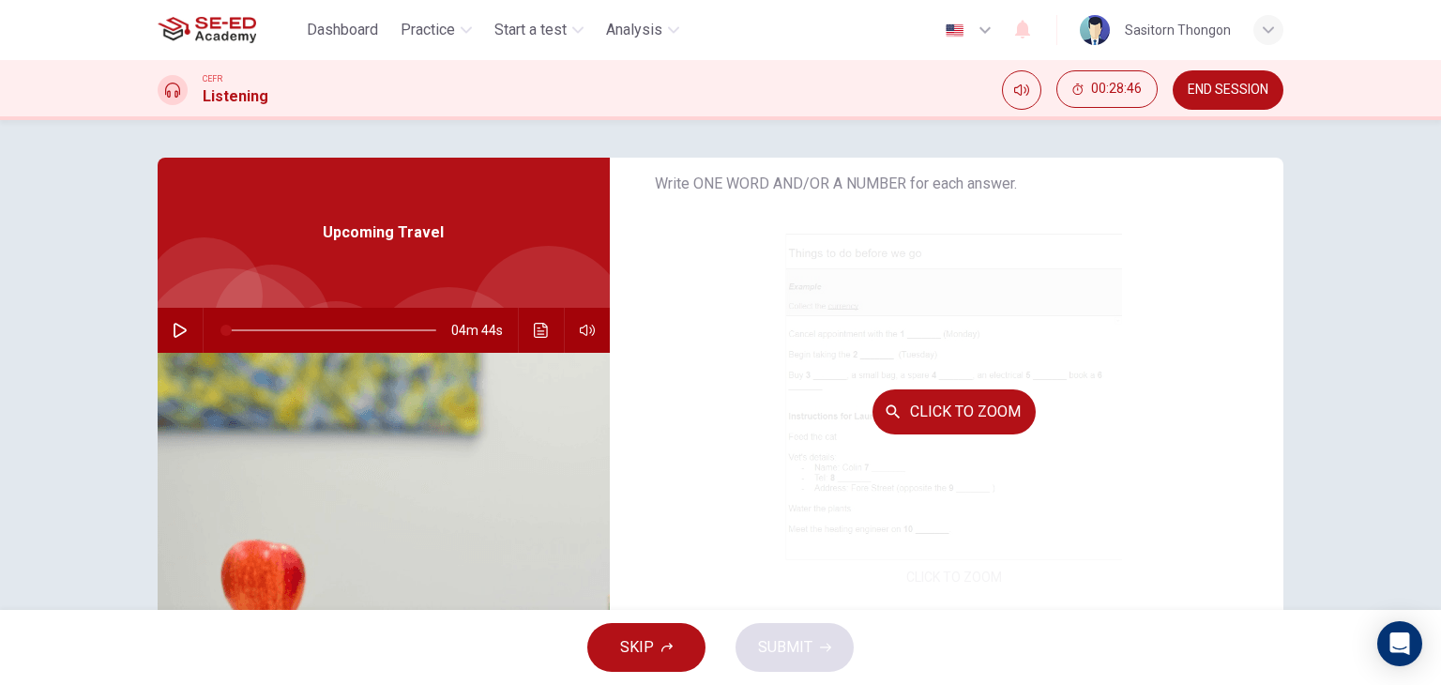
click at [792, 439] on div "Click to Zoom" at bounding box center [955, 412] width 600 height 358
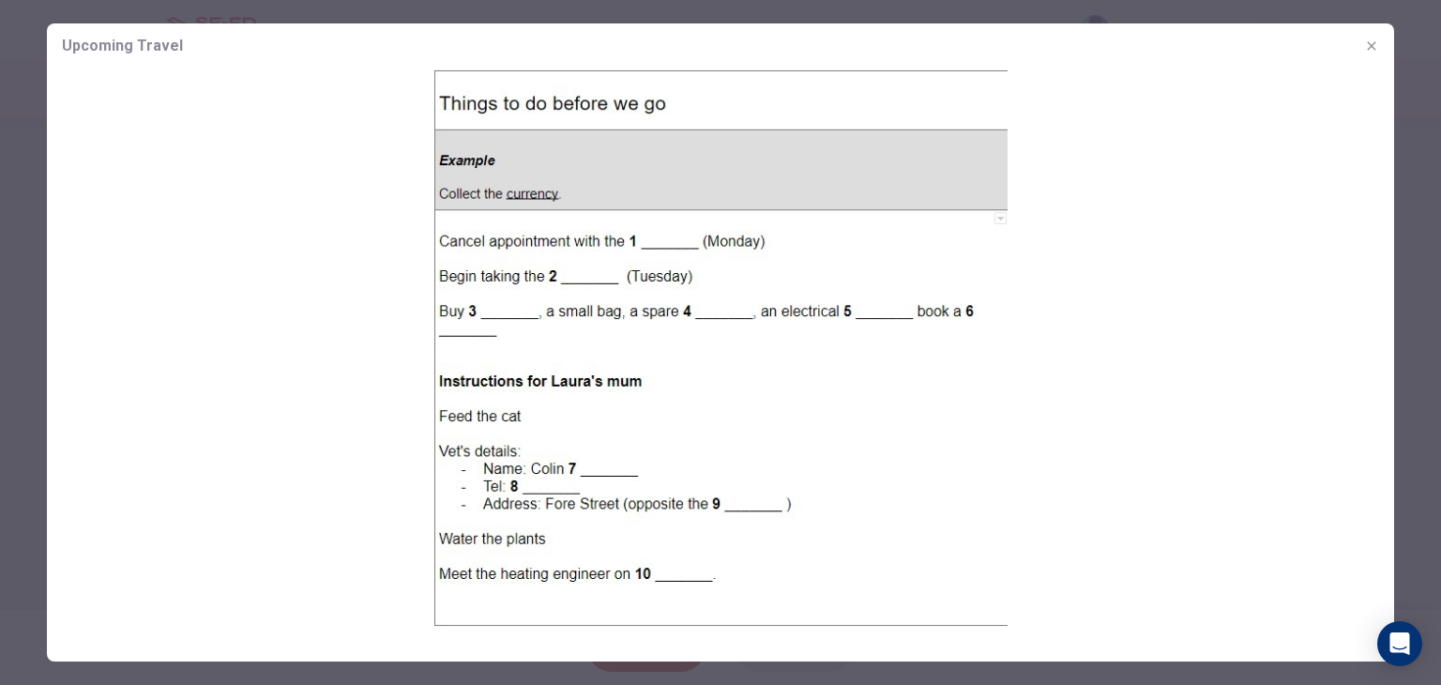
click at [911, 502] on img at bounding box center [721, 348] width 1348 height 558
click at [1371, 46] on icon "button" at bounding box center [1371, 45] width 8 height 8
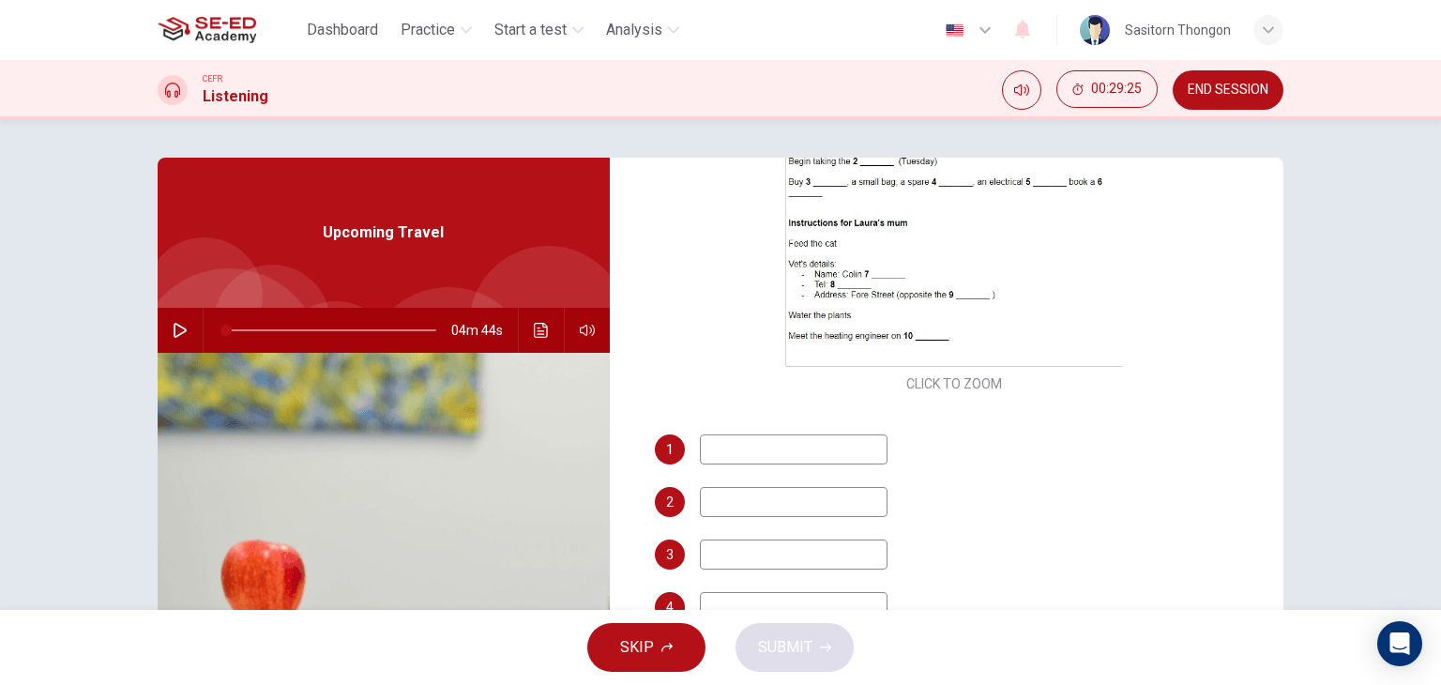
scroll to position [282, 0]
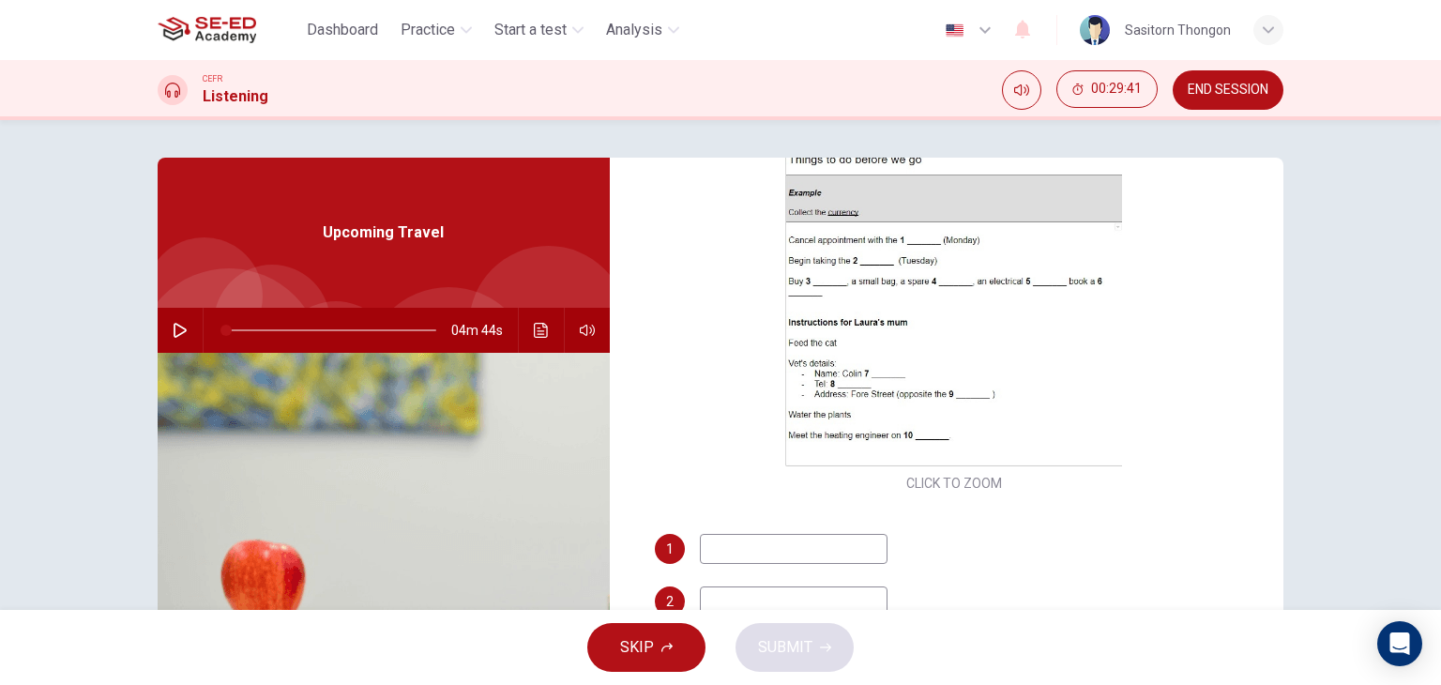
click at [736, 555] on input at bounding box center [794, 549] width 188 height 30
click at [526, 331] on button "Click to see the audio transcription" at bounding box center [541, 330] width 30 height 45
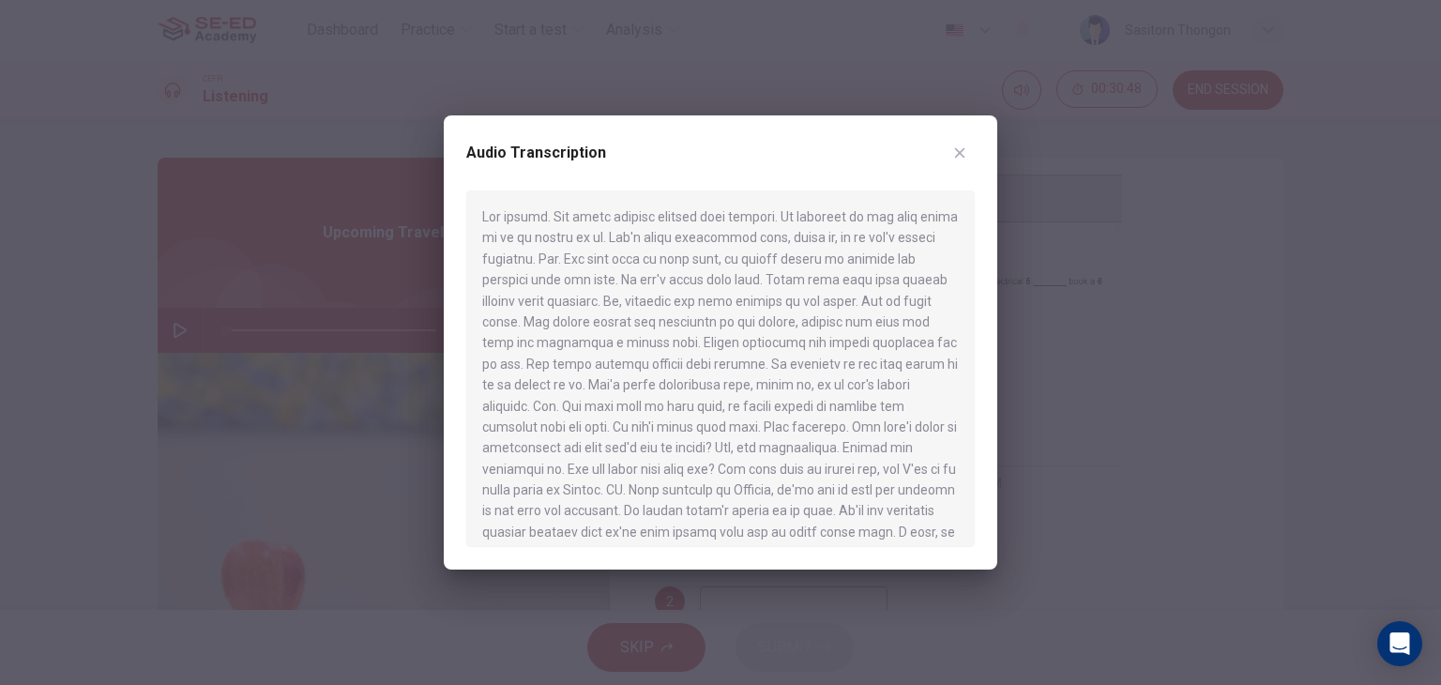
click at [1134, 390] on div at bounding box center [720, 342] width 1441 height 685
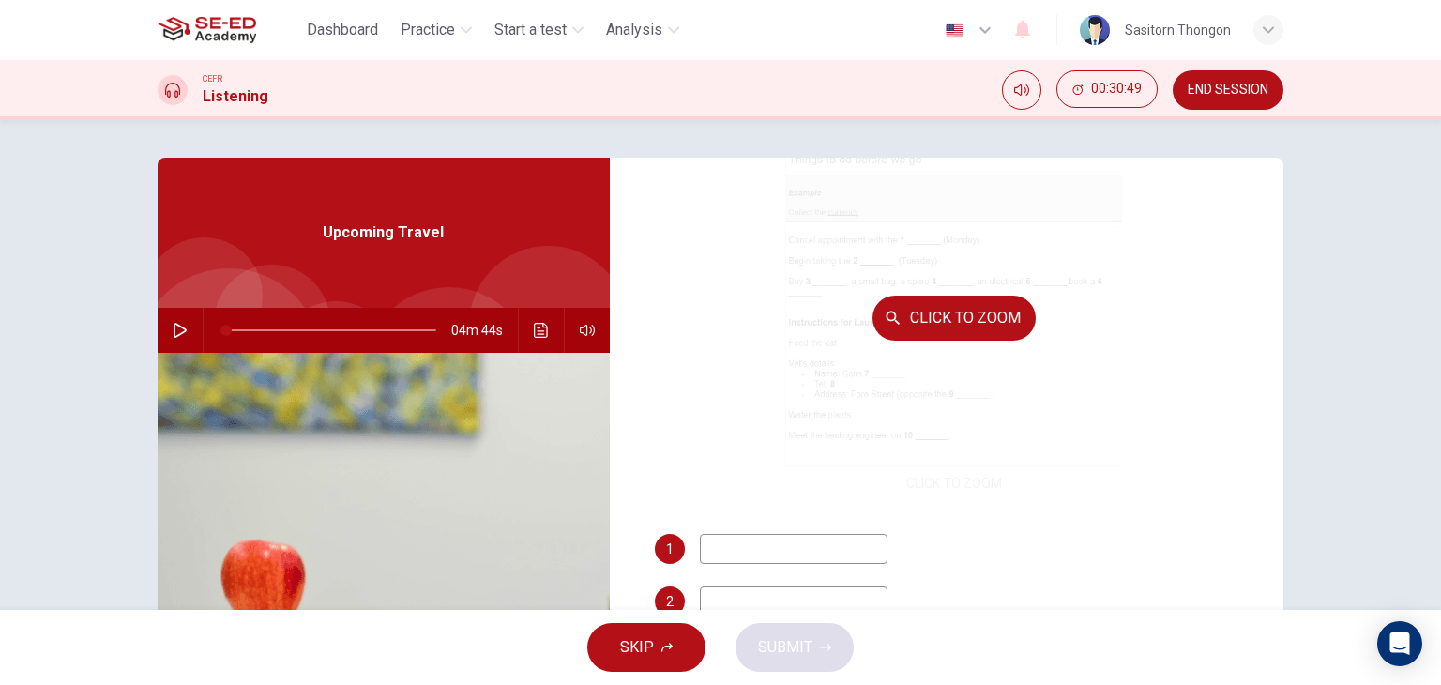
click at [942, 308] on button "Click to Zoom" at bounding box center [954, 318] width 163 height 45
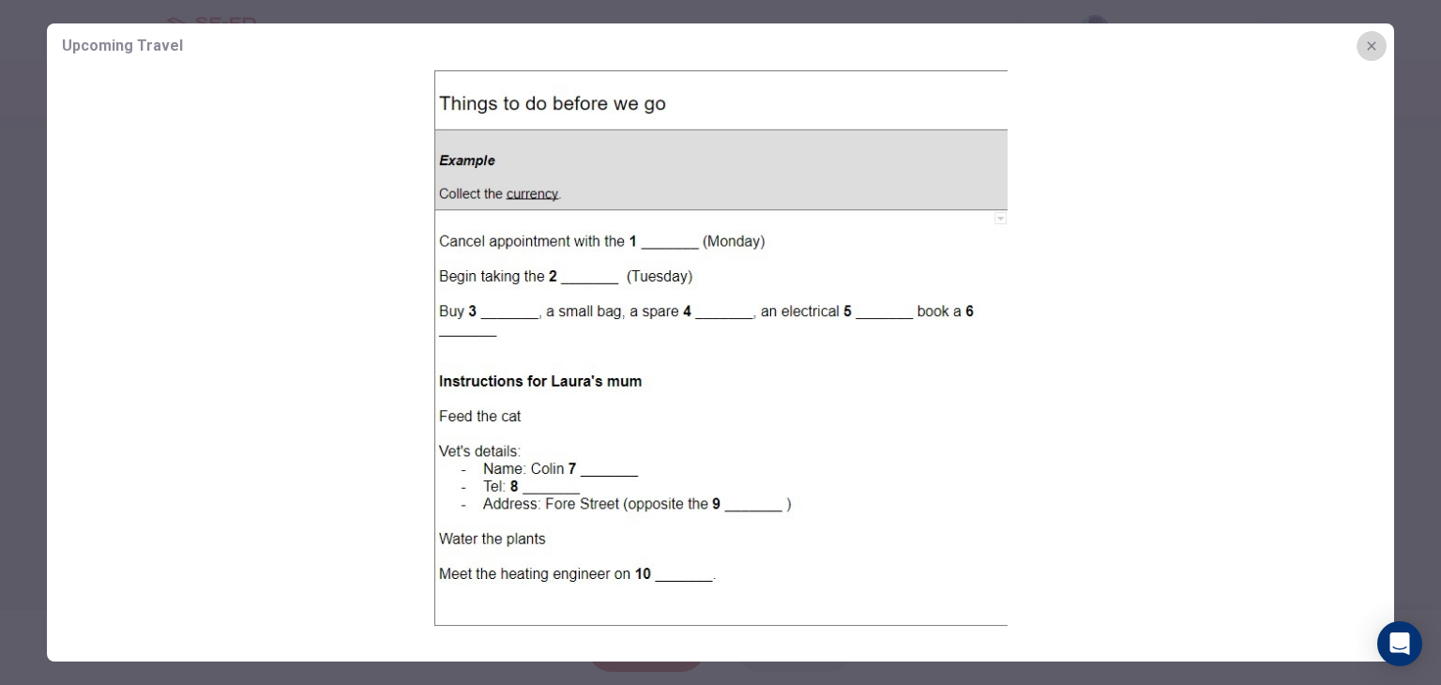
click at [1371, 43] on icon "button" at bounding box center [1371, 45] width 15 height 15
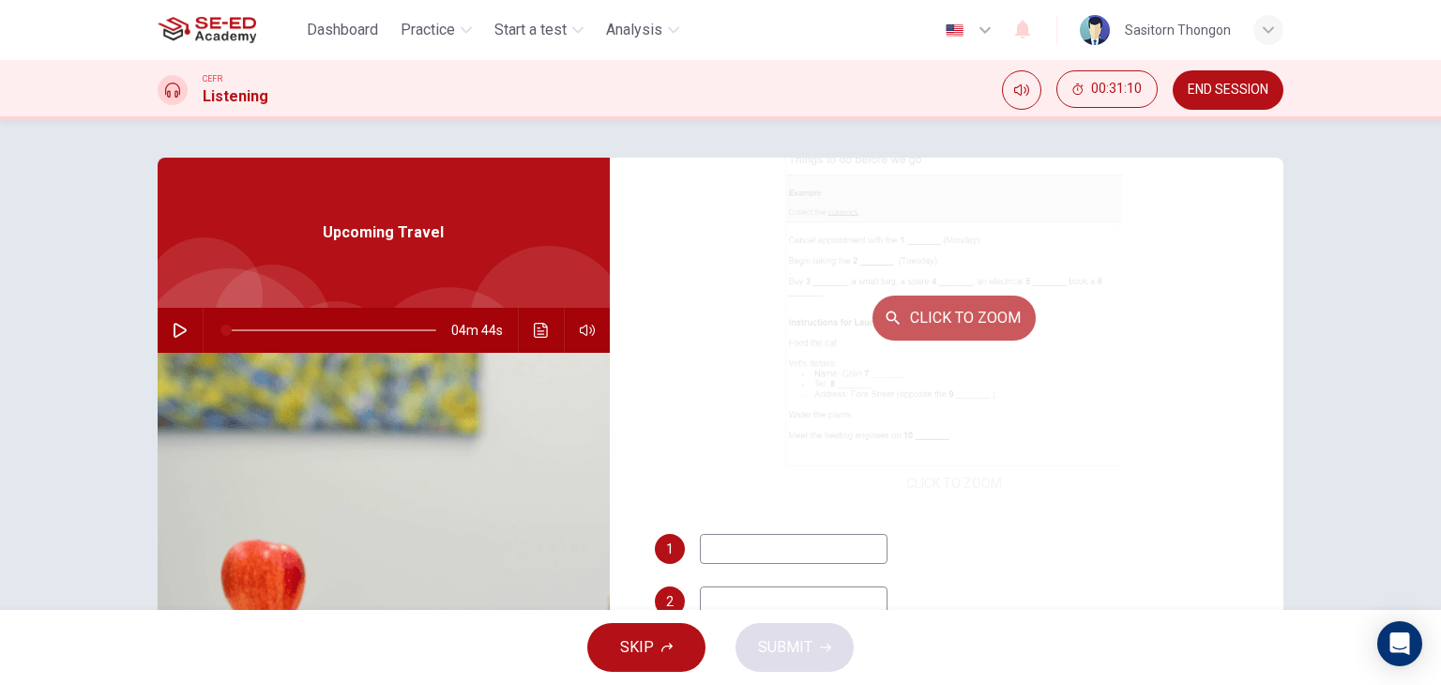
click at [955, 317] on button "Click to Zoom" at bounding box center [954, 318] width 163 height 45
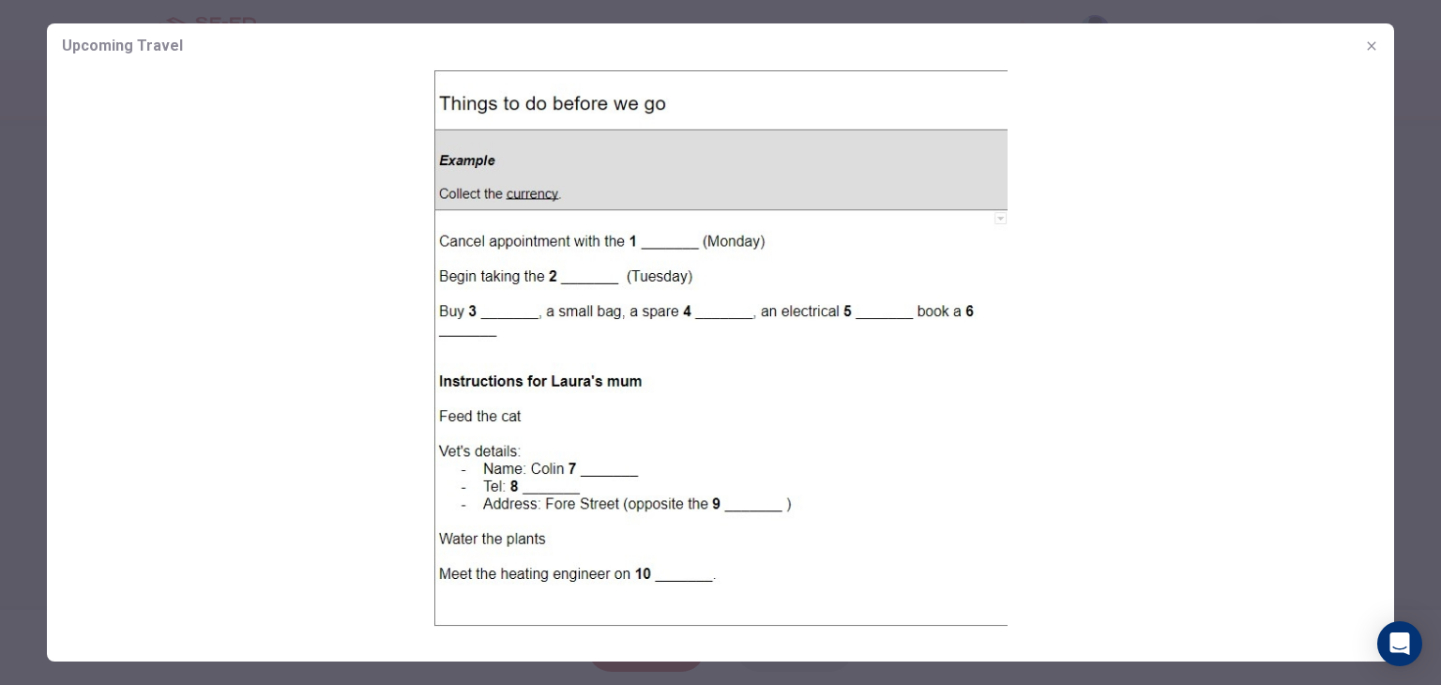
click at [939, 403] on img at bounding box center [721, 348] width 1348 height 558
click at [1371, 46] on icon "button" at bounding box center [1371, 45] width 8 height 8
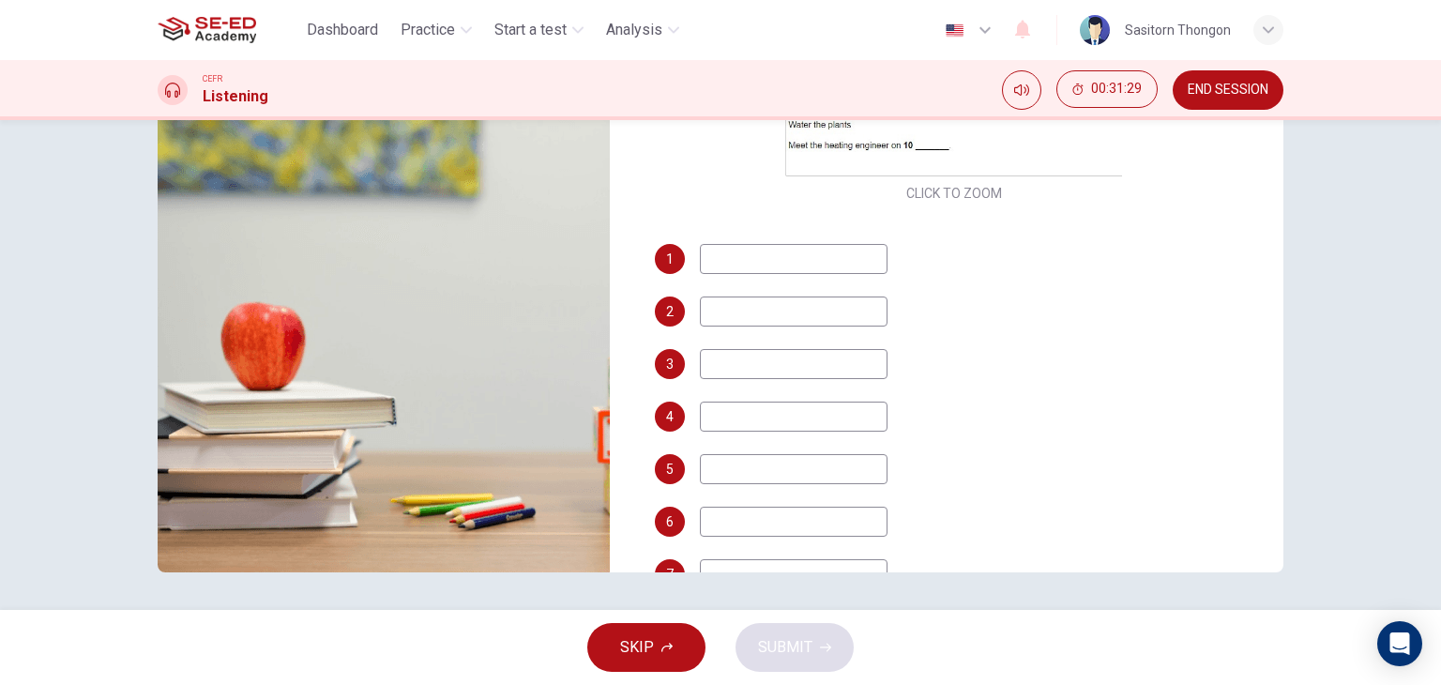
scroll to position [375, 0]
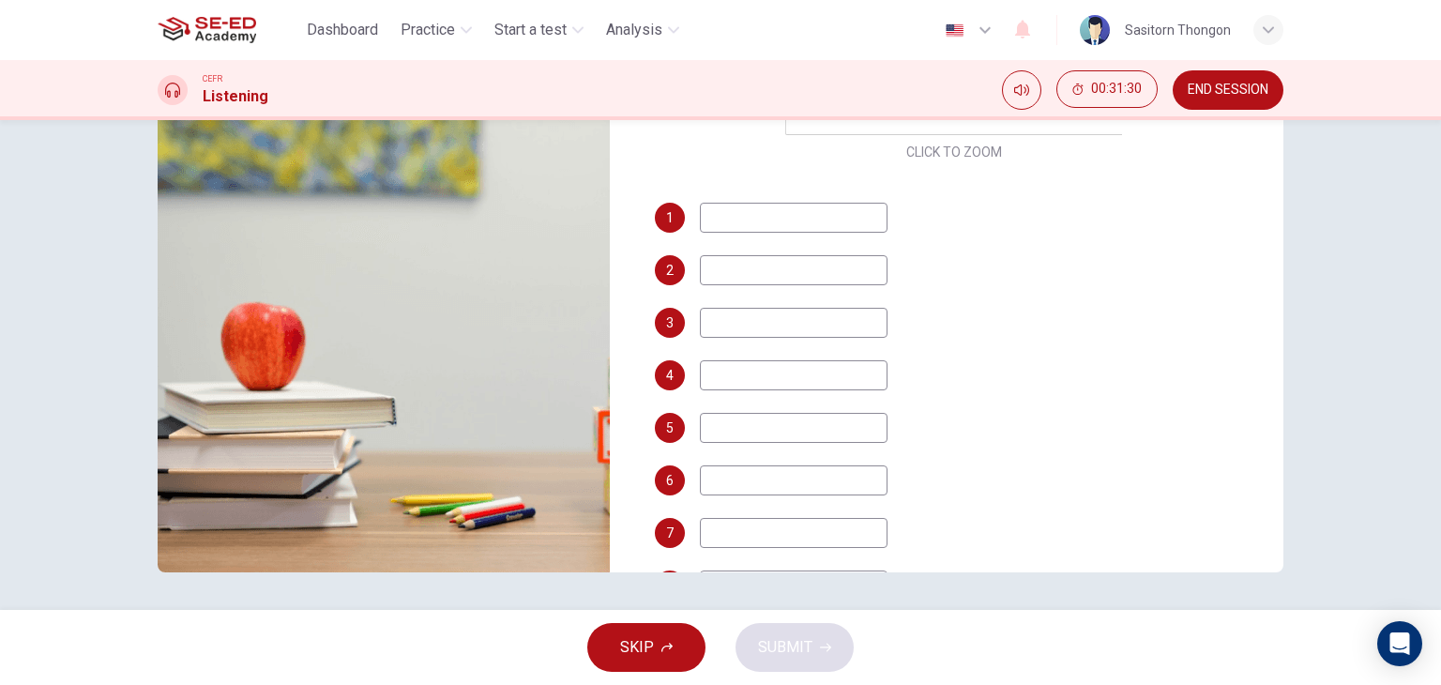
click at [747, 538] on input at bounding box center [794, 533] width 188 height 30
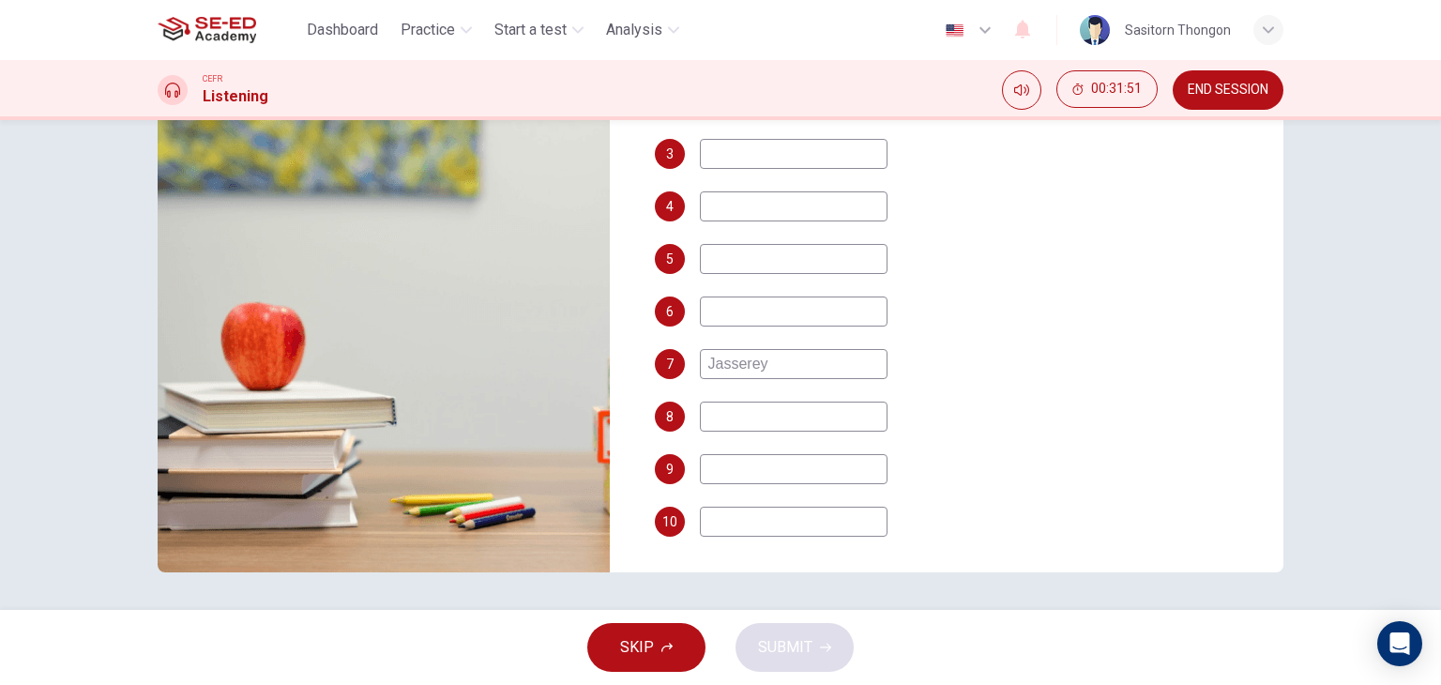
scroll to position [545, 0]
type input "Jasserey"
click at [729, 424] on input at bounding box center [794, 416] width 188 height 30
type input "077594128"
click at [742, 466] on input at bounding box center [794, 468] width 188 height 30
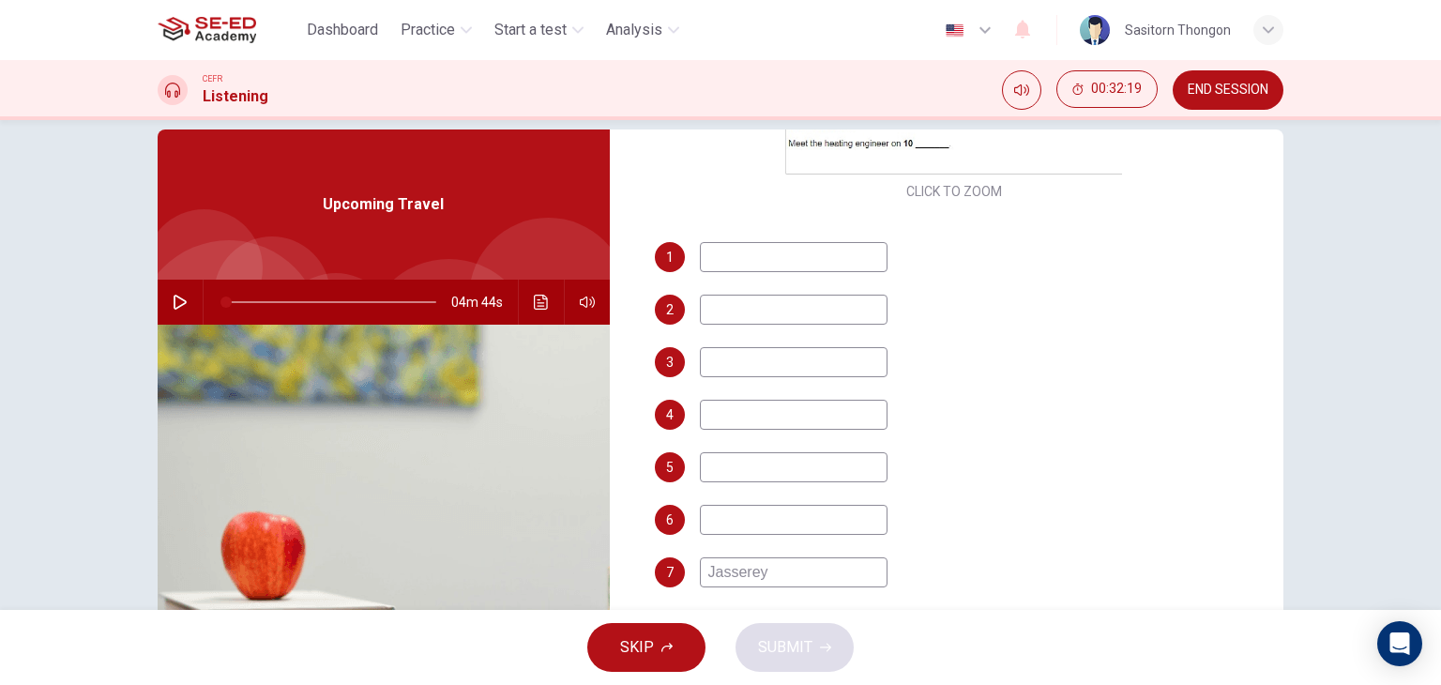
scroll to position [0, 0]
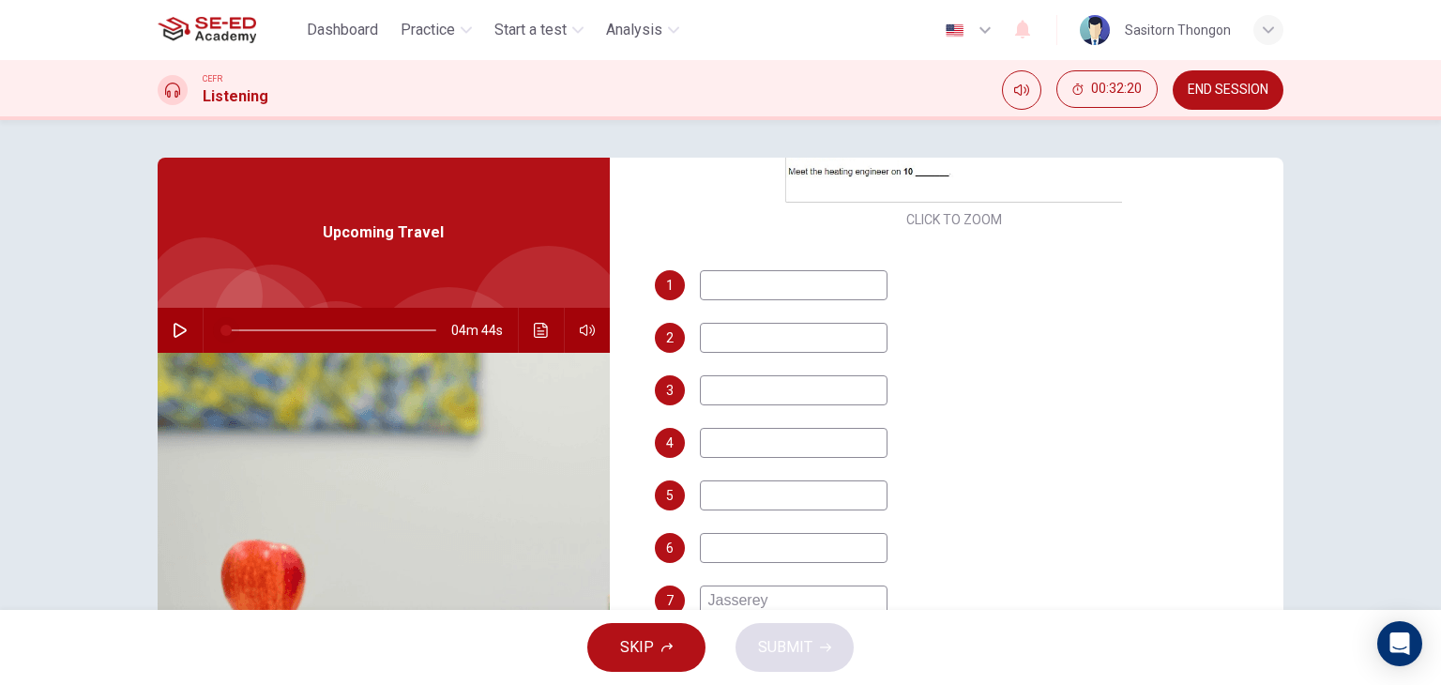
click at [294, 325] on span at bounding box center [331, 330] width 210 height 26
click at [174, 325] on icon "button" at bounding box center [180, 330] width 13 height 15
click at [357, 326] on span at bounding box center [331, 330] width 210 height 26
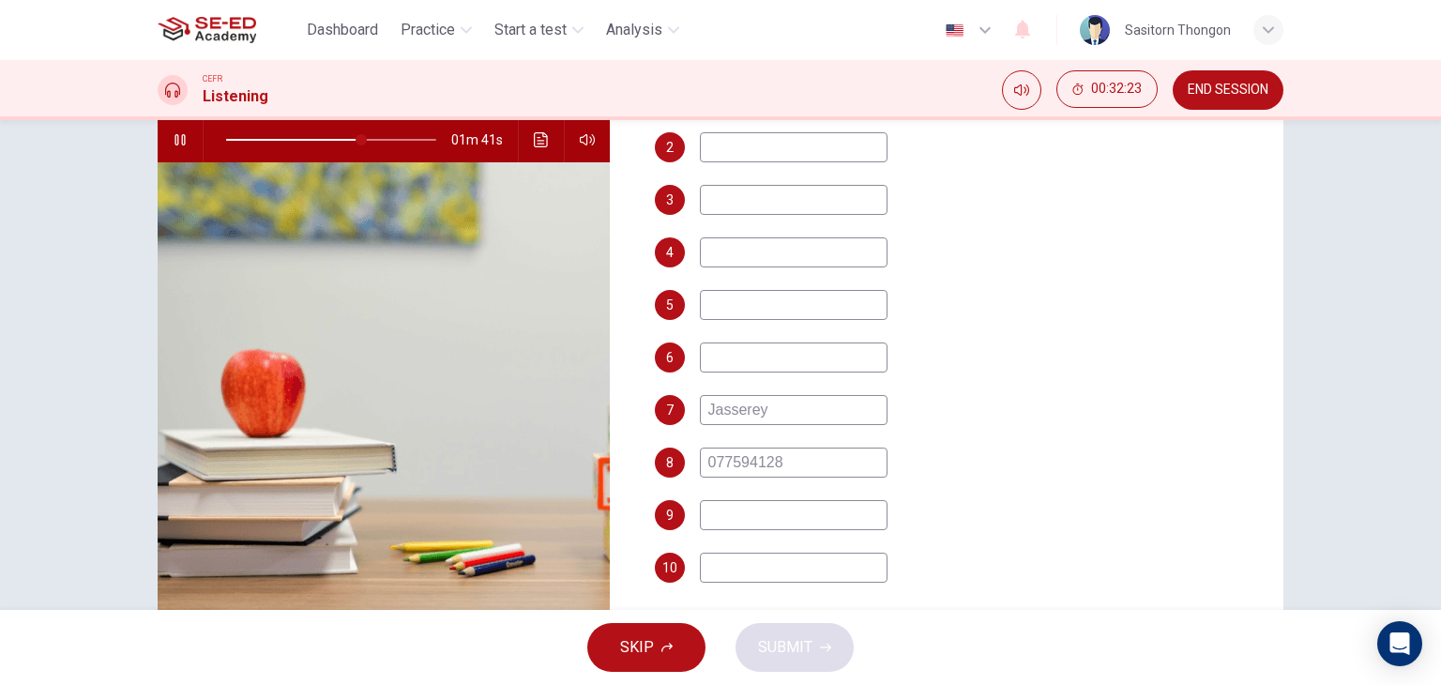
scroll to position [237, 0]
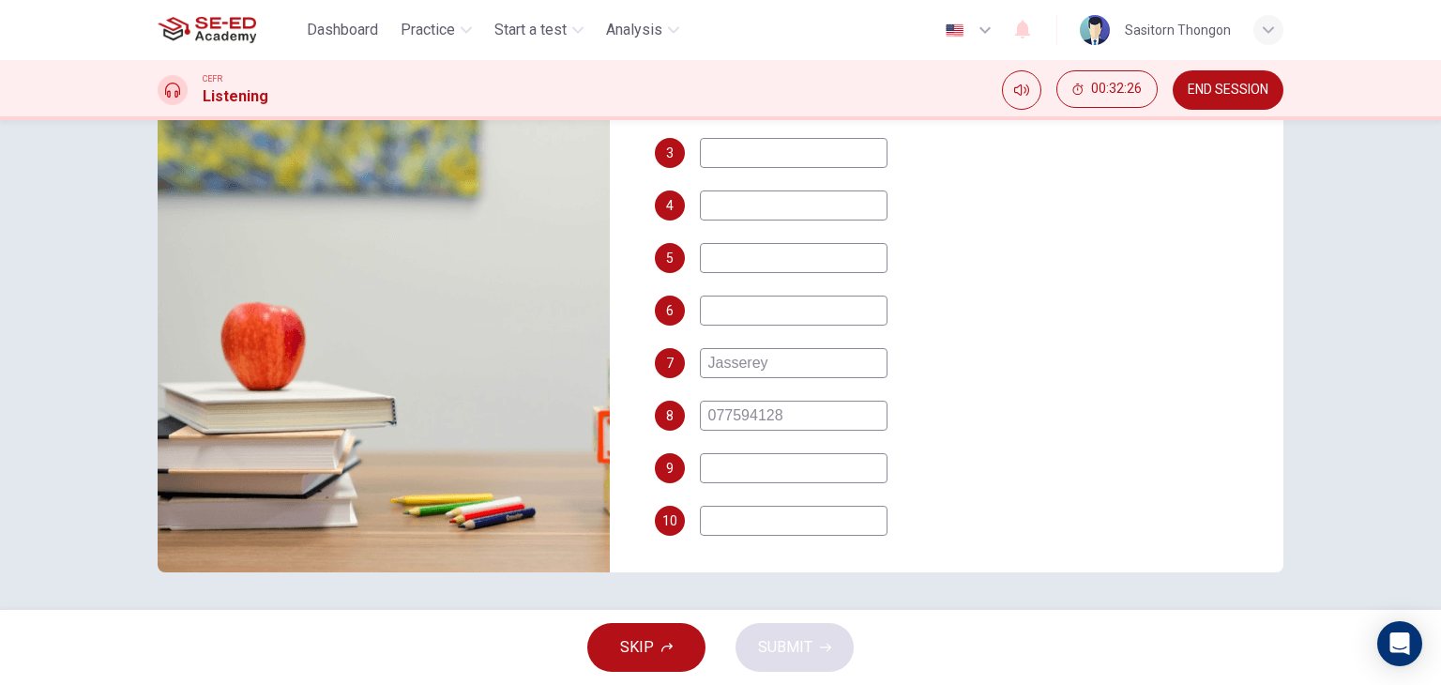
click at [769, 459] on input at bounding box center [794, 468] width 188 height 30
type input "67"
type input "b"
type input "67"
type input "bu"
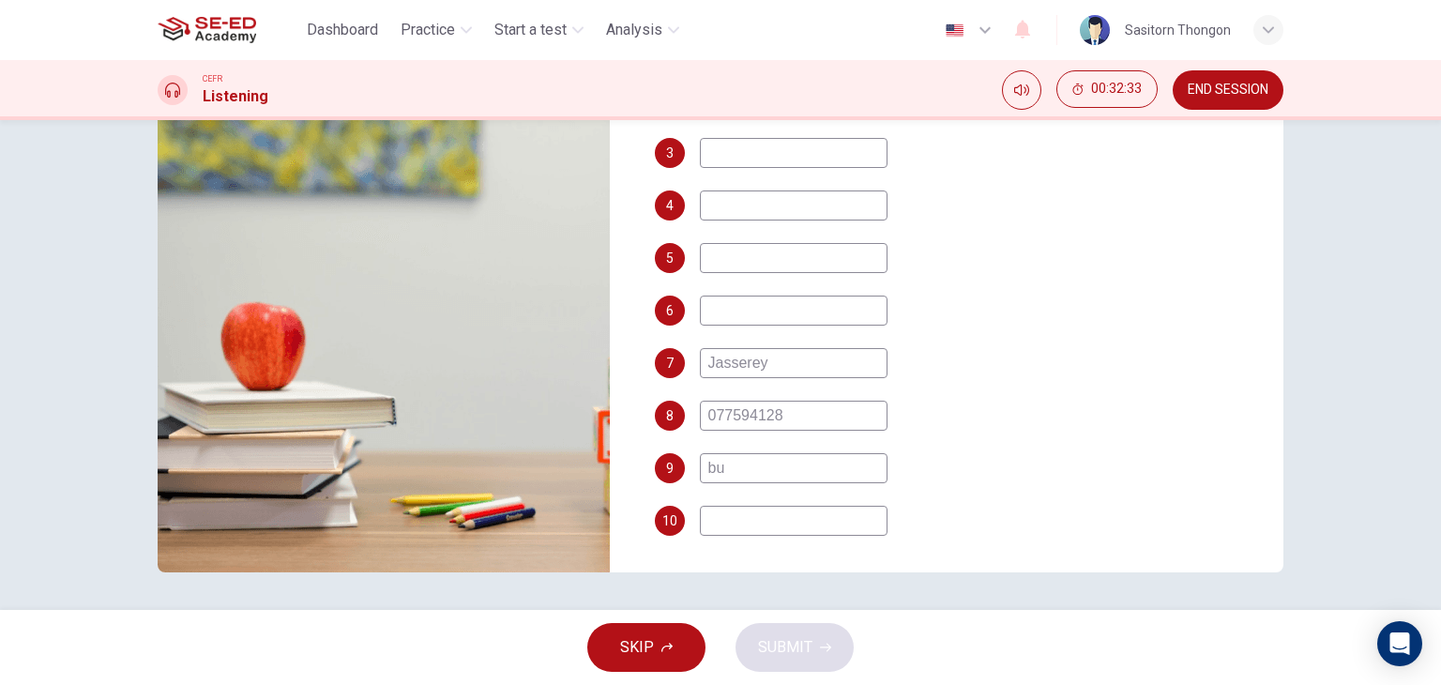
type input "68"
type input "bus"
type input "68"
type input "bus"
type input "69"
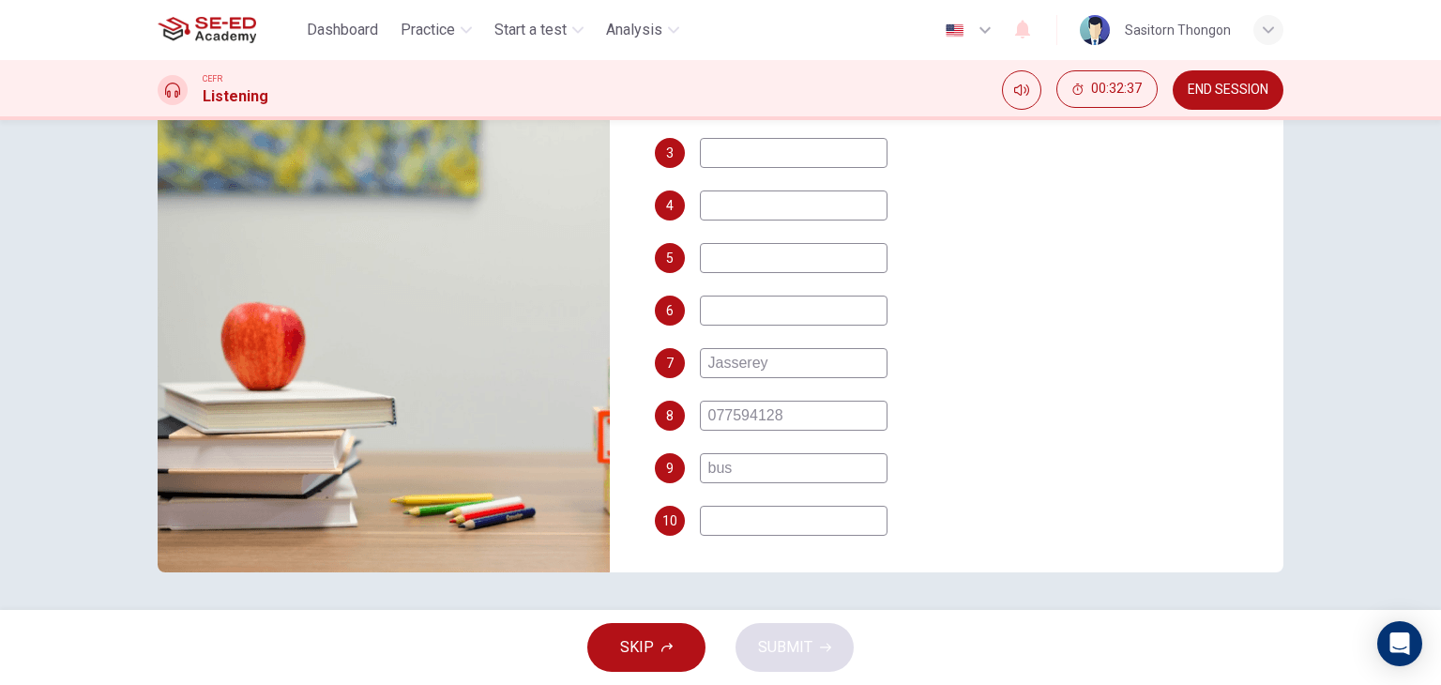
type input "bus s"
type input "69"
type input "bus st"
type input "70"
type input "bus stop"
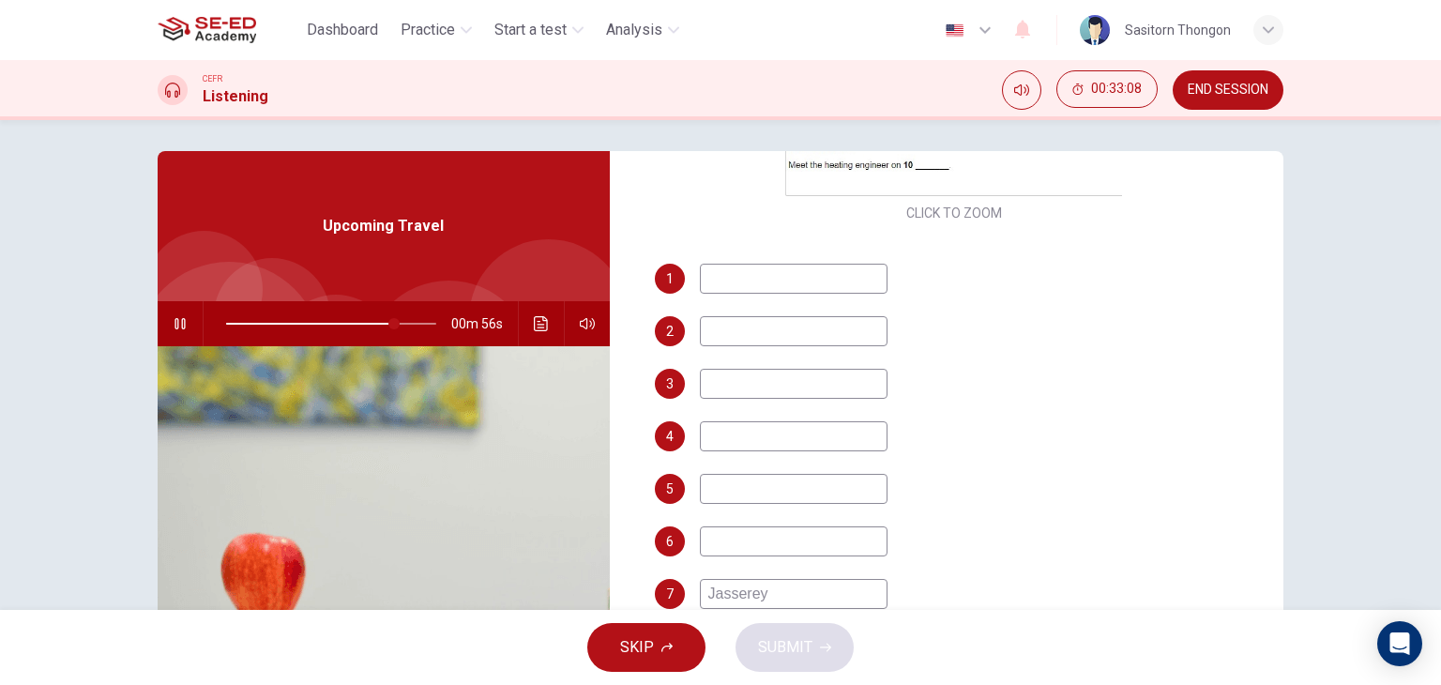
scroll to position [0, 0]
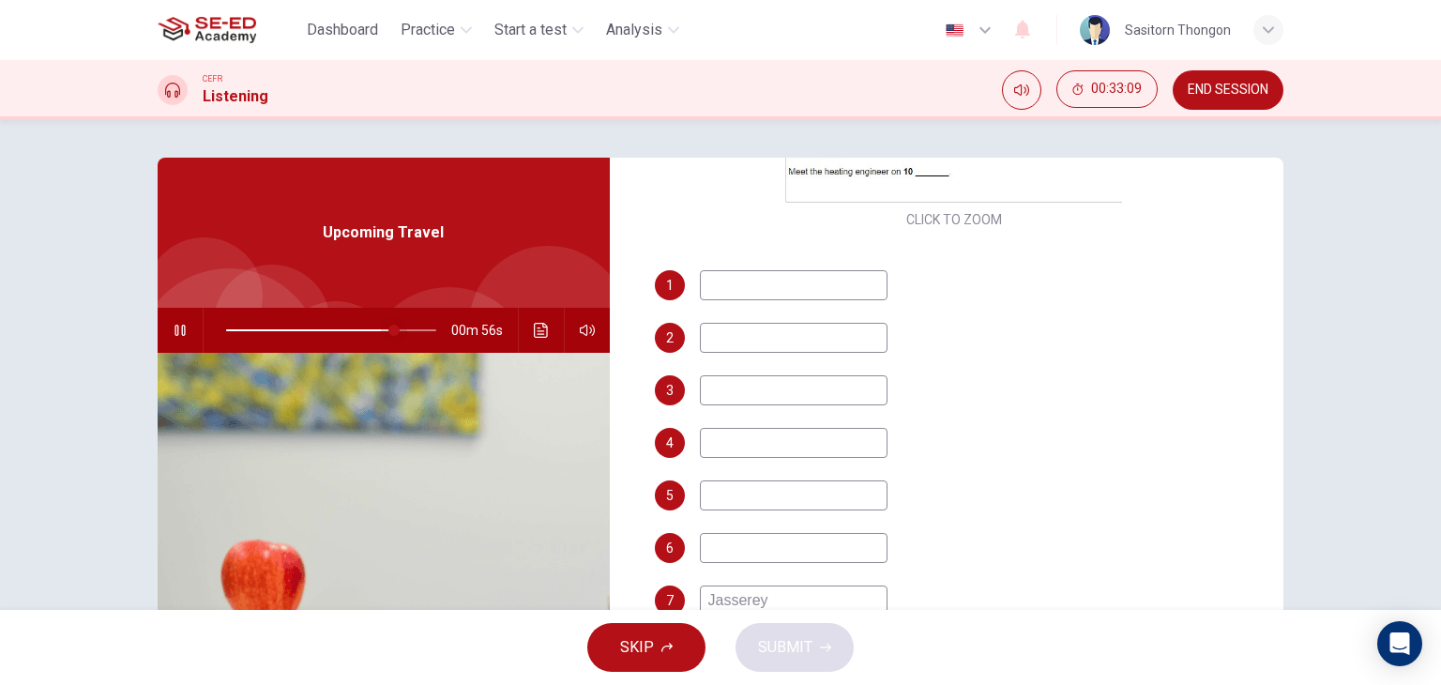
type input "80"
type input "bus stop"
click at [389, 329] on span at bounding box center [394, 330] width 11 height 11
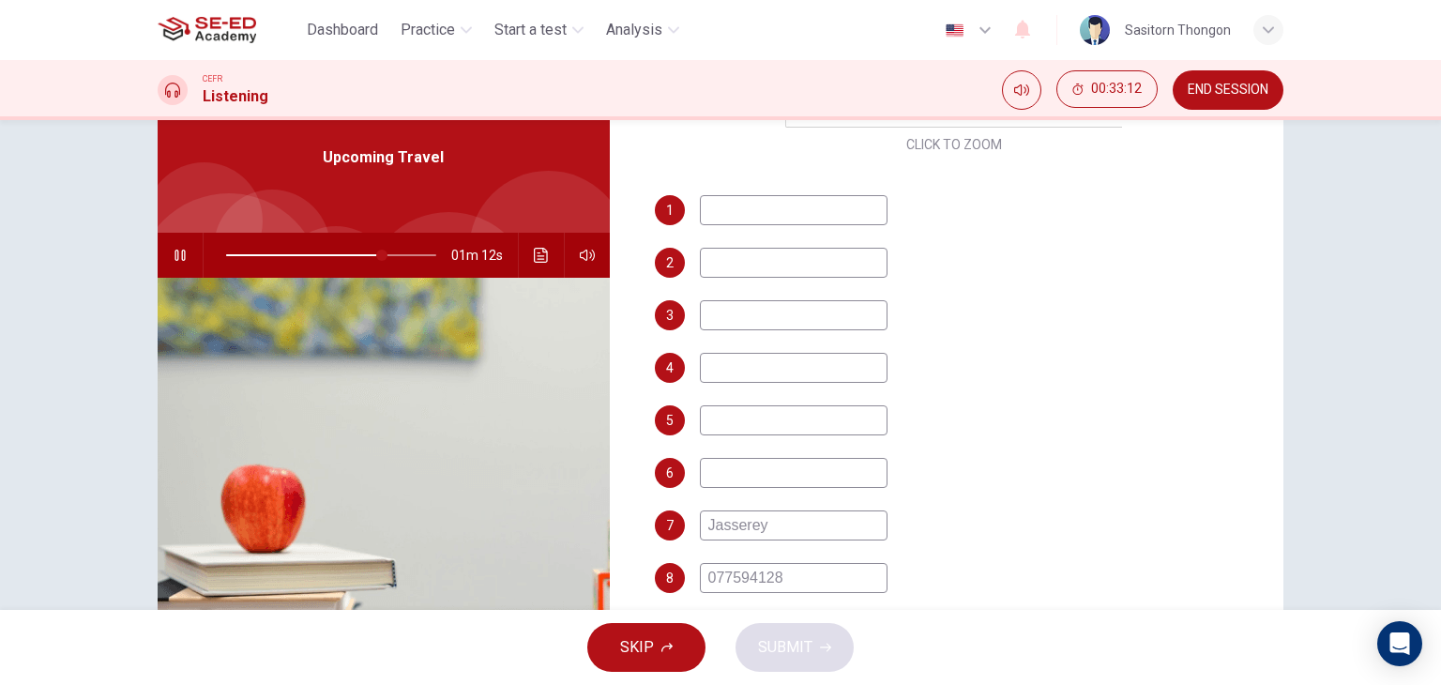
scroll to position [188, 0]
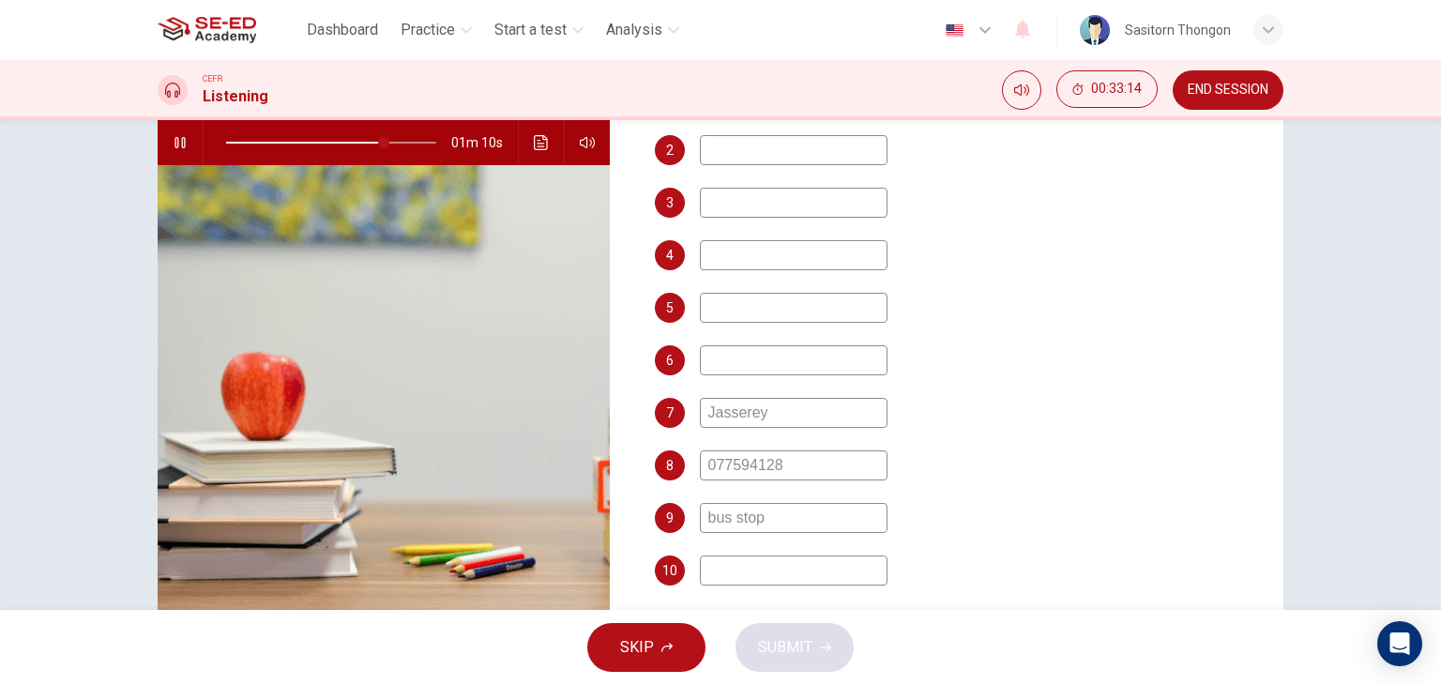
click at [721, 463] on input "077594128" at bounding box center [794, 465] width 188 height 30
click at [181, 141] on icon "button" at bounding box center [180, 142] width 15 height 15
drag, startPoint x: 368, startPoint y: 139, endPoint x: 349, endPoint y: 143, distance: 19.1
click at [381, 139] on span at bounding box center [386, 142] width 11 height 11
click at [173, 140] on icon "button" at bounding box center [180, 142] width 15 height 15
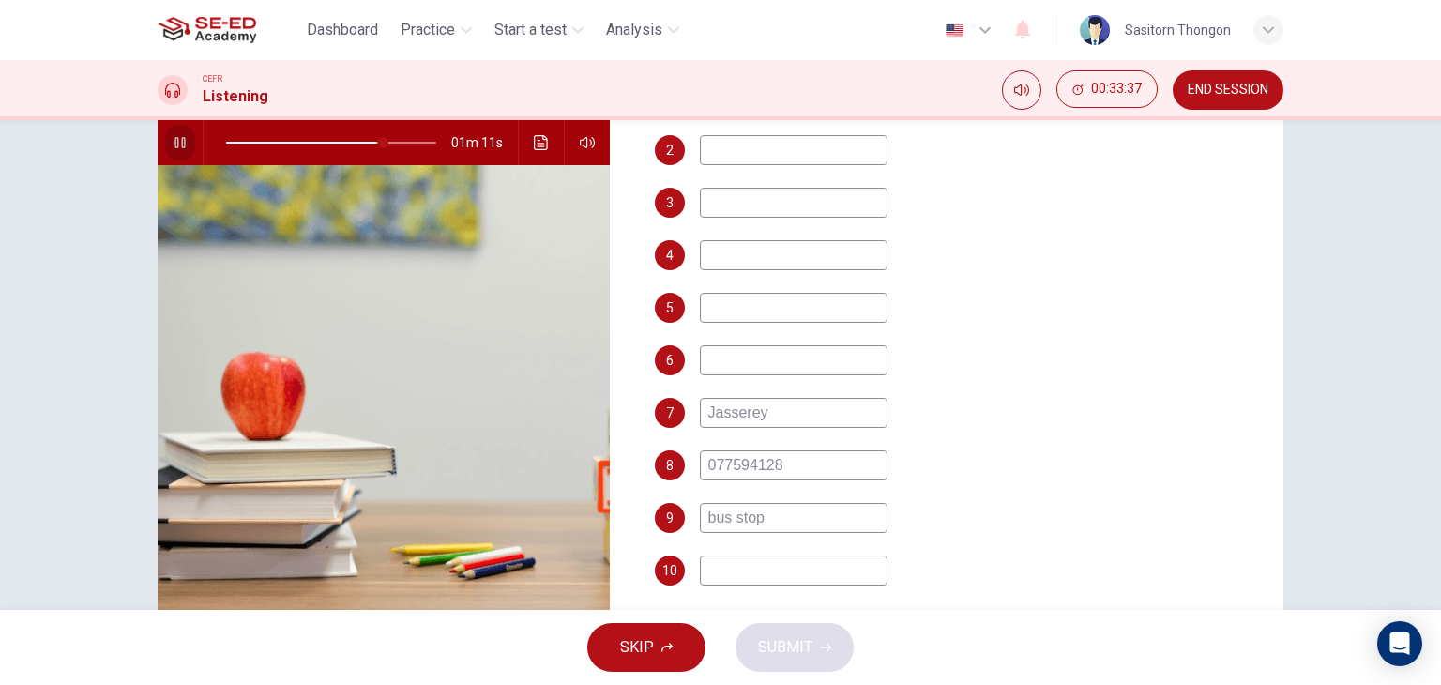
click at [175, 140] on icon "button" at bounding box center [180, 142] width 10 height 11
click at [377, 141] on span at bounding box center [382, 142] width 11 height 11
click at [174, 138] on icon "button" at bounding box center [180, 142] width 13 height 15
click at [175, 139] on icon "button" at bounding box center [180, 142] width 10 height 11
click at [722, 463] on input "077594128" at bounding box center [794, 465] width 188 height 30
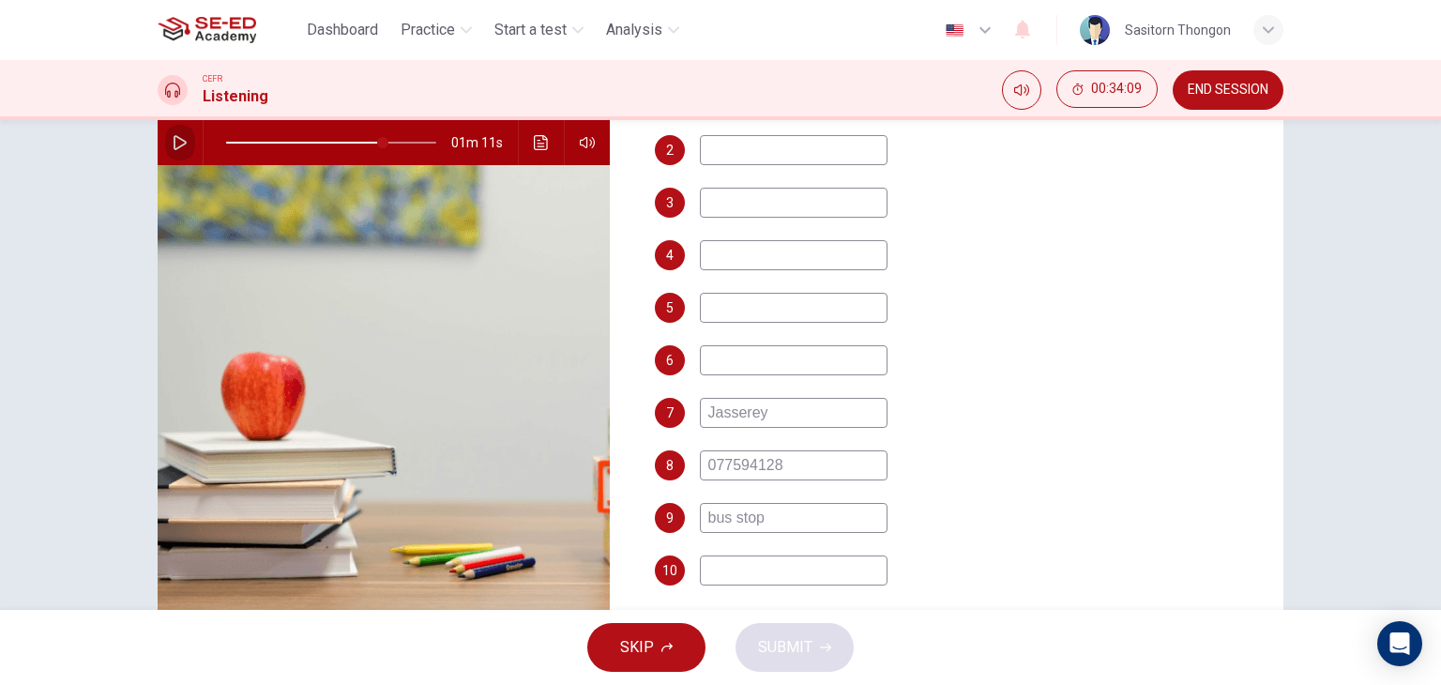
click at [175, 139] on icon "button" at bounding box center [180, 142] width 13 height 15
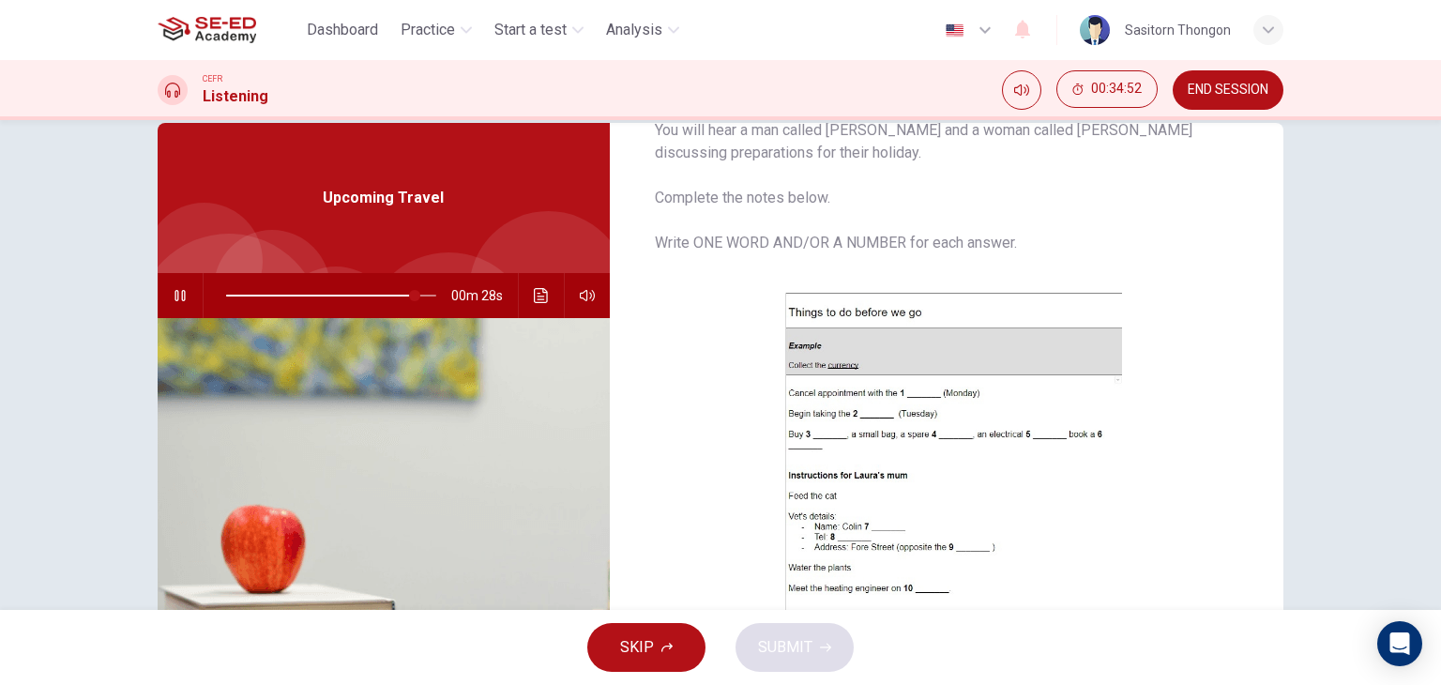
scroll to position [0, 0]
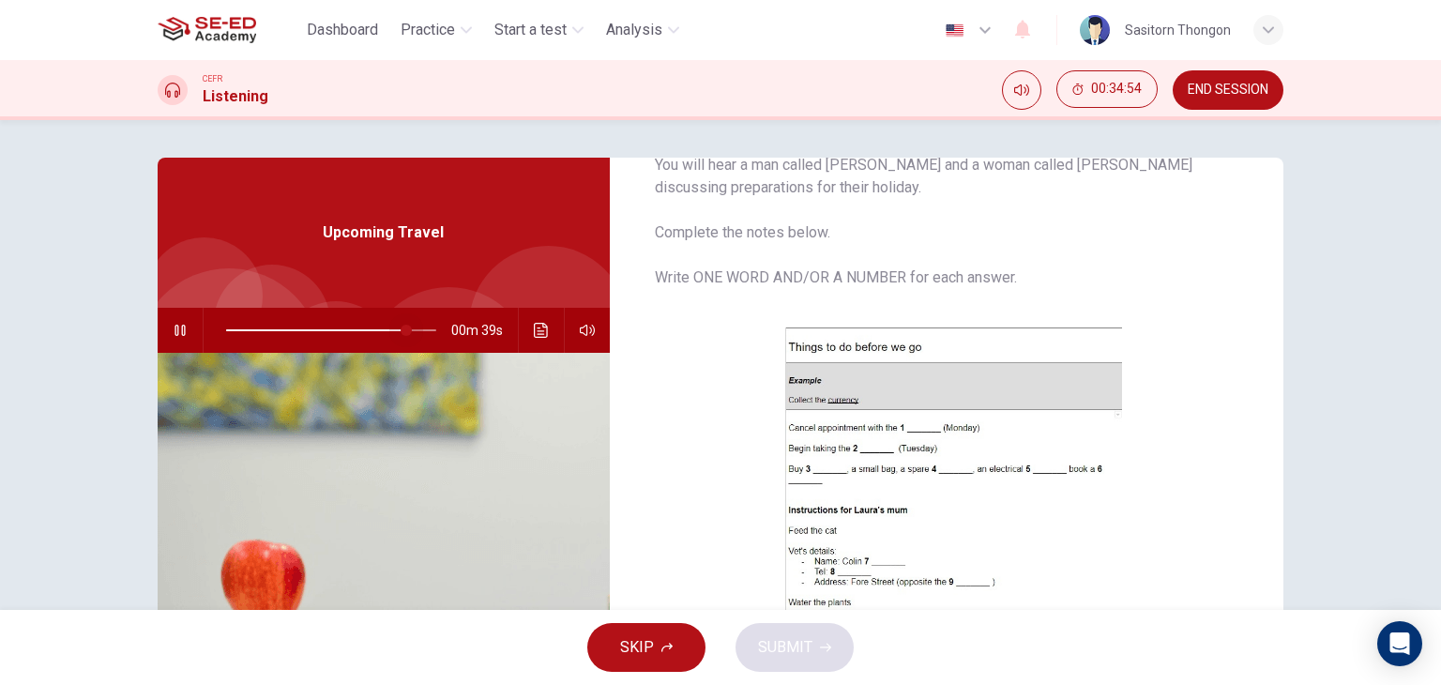
click at [402, 326] on span at bounding box center [406, 330] width 11 height 11
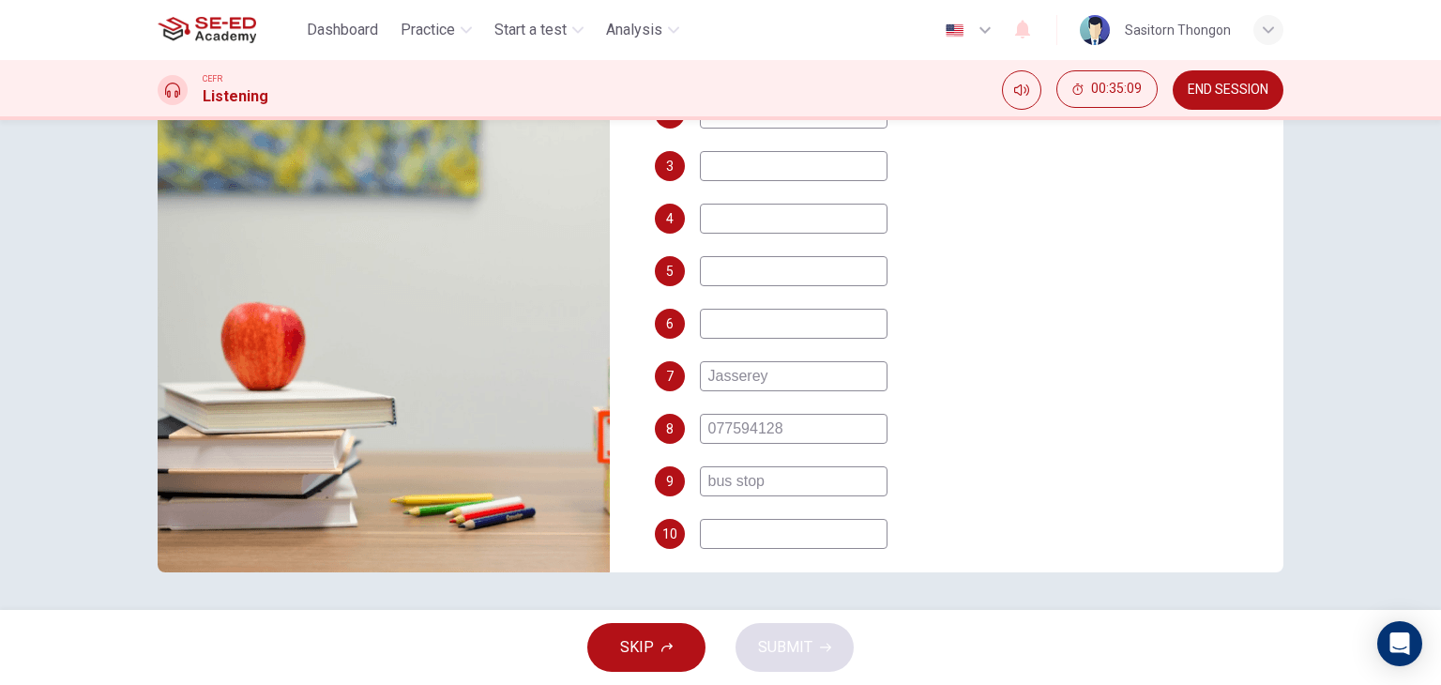
scroll to position [545, 0]
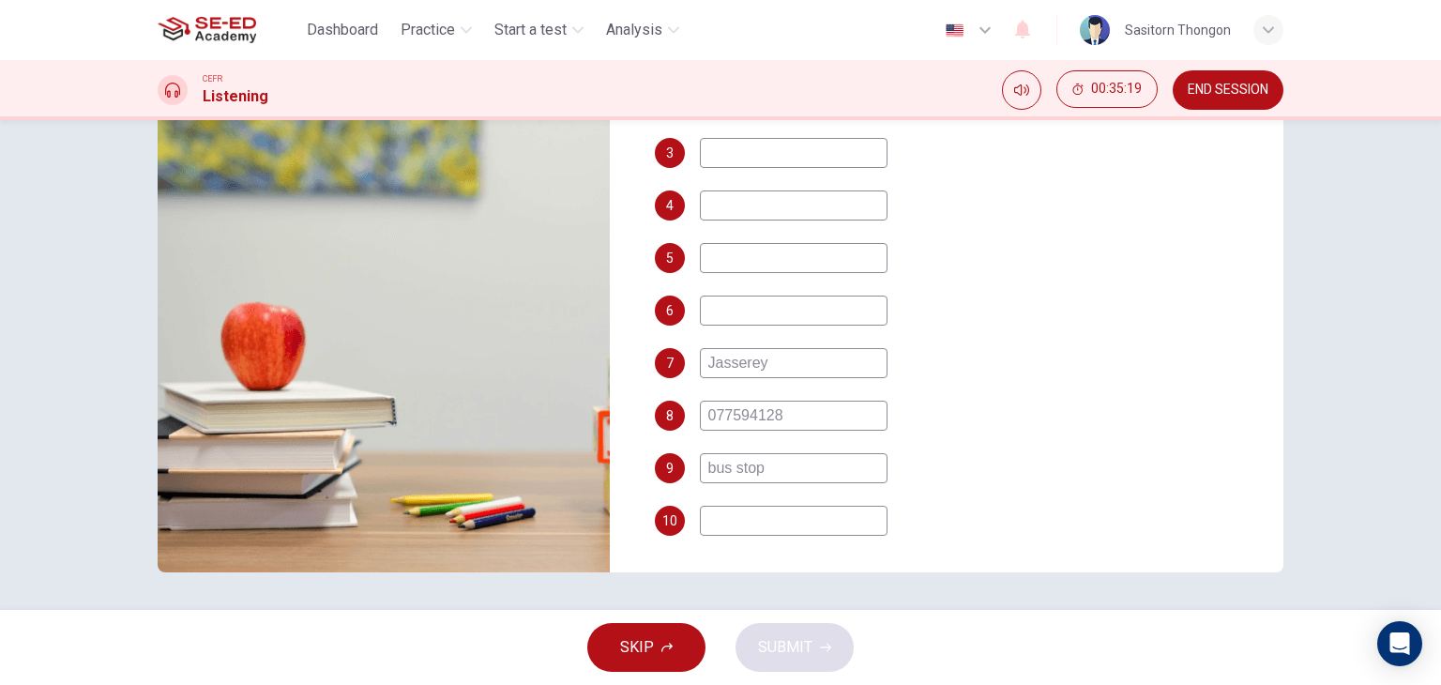
click at [818, 523] on input at bounding box center [794, 521] width 188 height 30
type input "95"
type input "-"
type input "96"
type input "-"
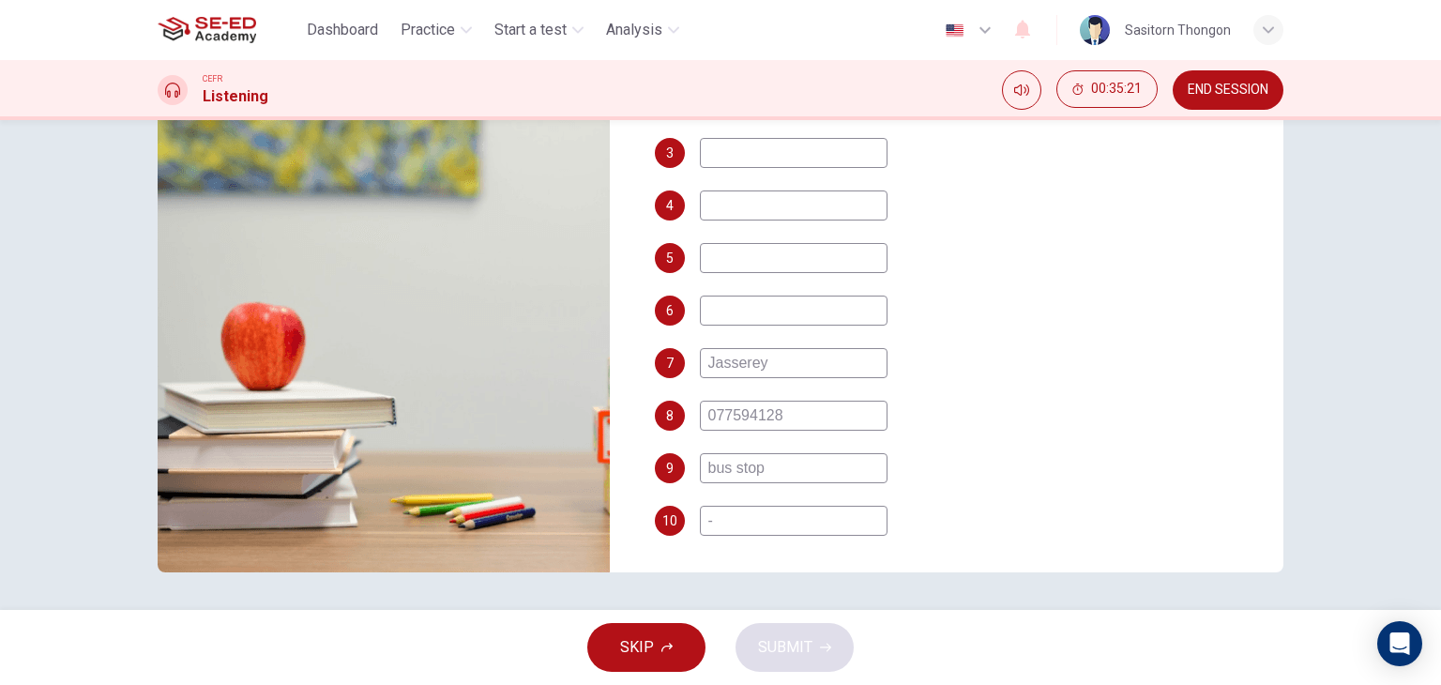
click at [761, 303] on input at bounding box center [794, 311] width 188 height 30
type input "96"
drag, startPoint x: 744, startPoint y: 515, endPoint x: 644, endPoint y: 521, distance: 100.6
click at [644, 521] on div "Question 6 You will hear a man called [PERSON_NAME] and a woman called [PERSON_…" at bounding box center [955, 246] width 660 height 652
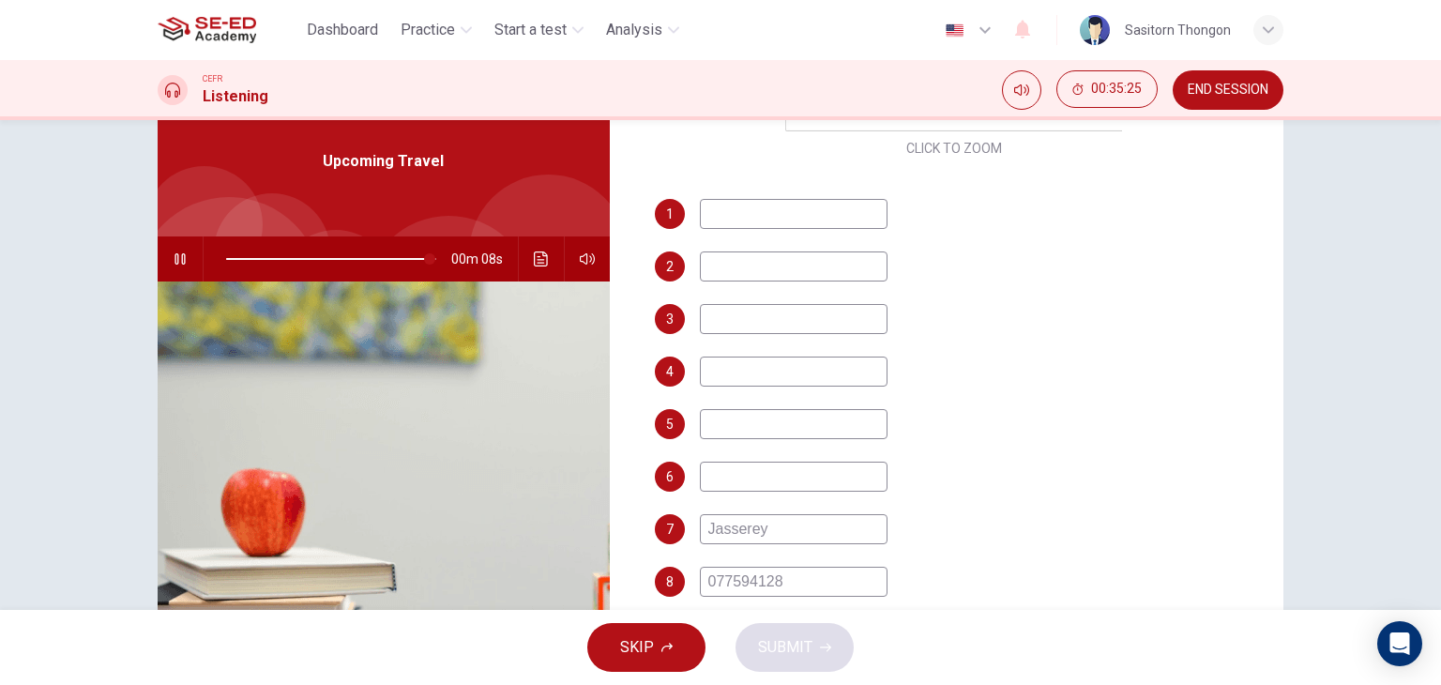
scroll to position [0, 0]
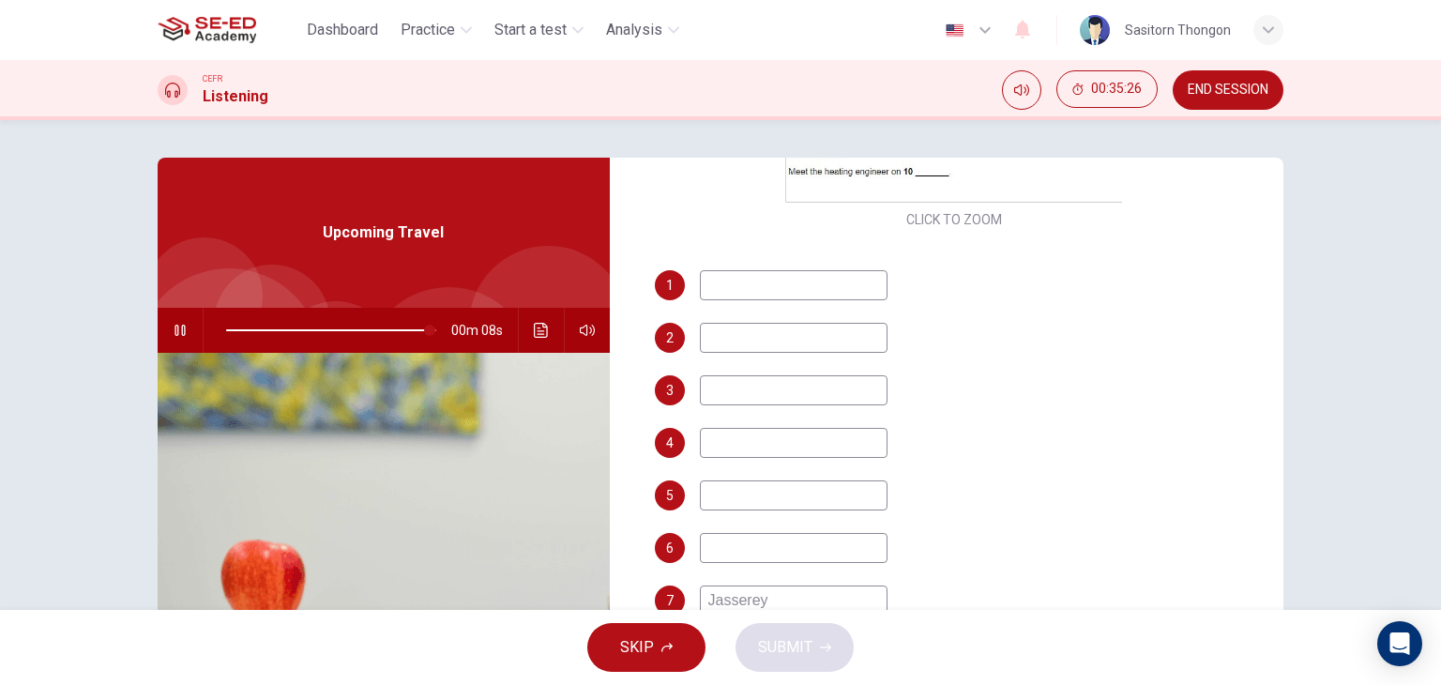
type input "97"
click at [528, 319] on button "Click to see the audio transcription" at bounding box center [541, 330] width 30 height 45
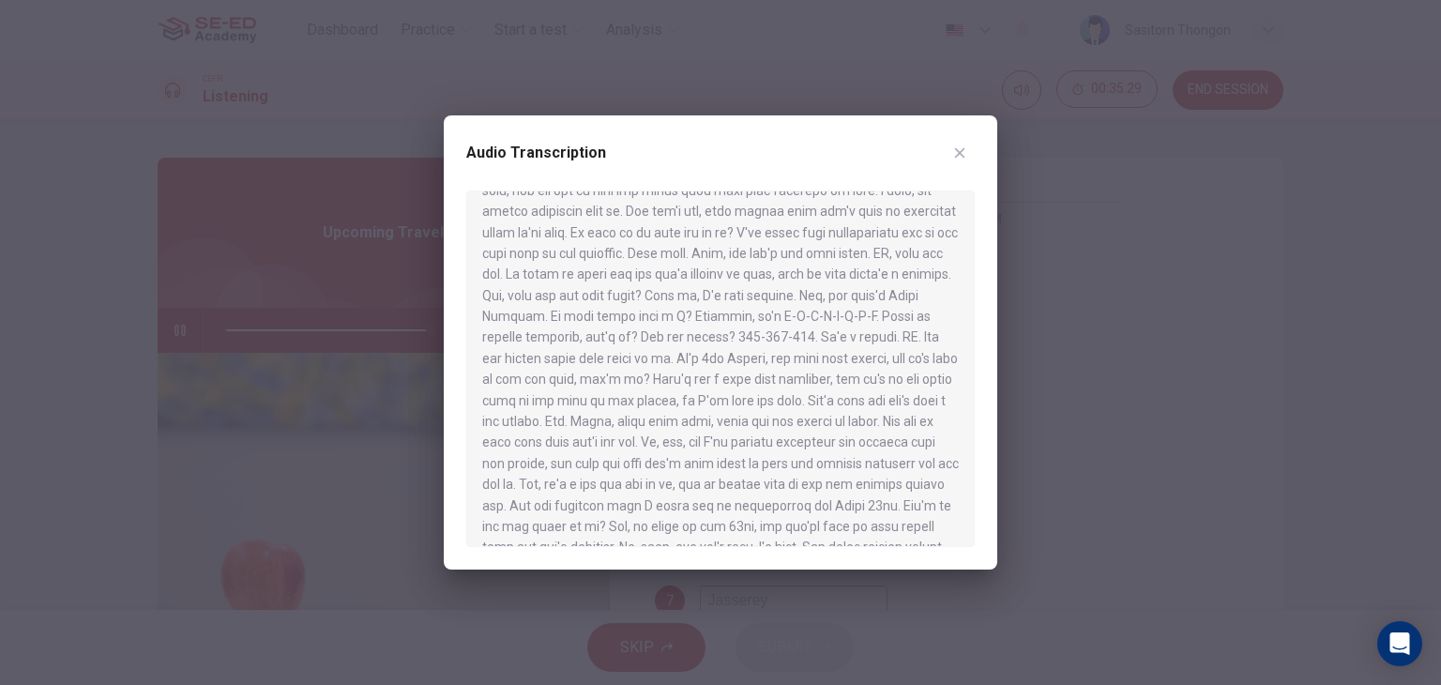
scroll to position [747, 0]
type input "0"
click at [961, 151] on icon "button" at bounding box center [960, 153] width 10 height 10
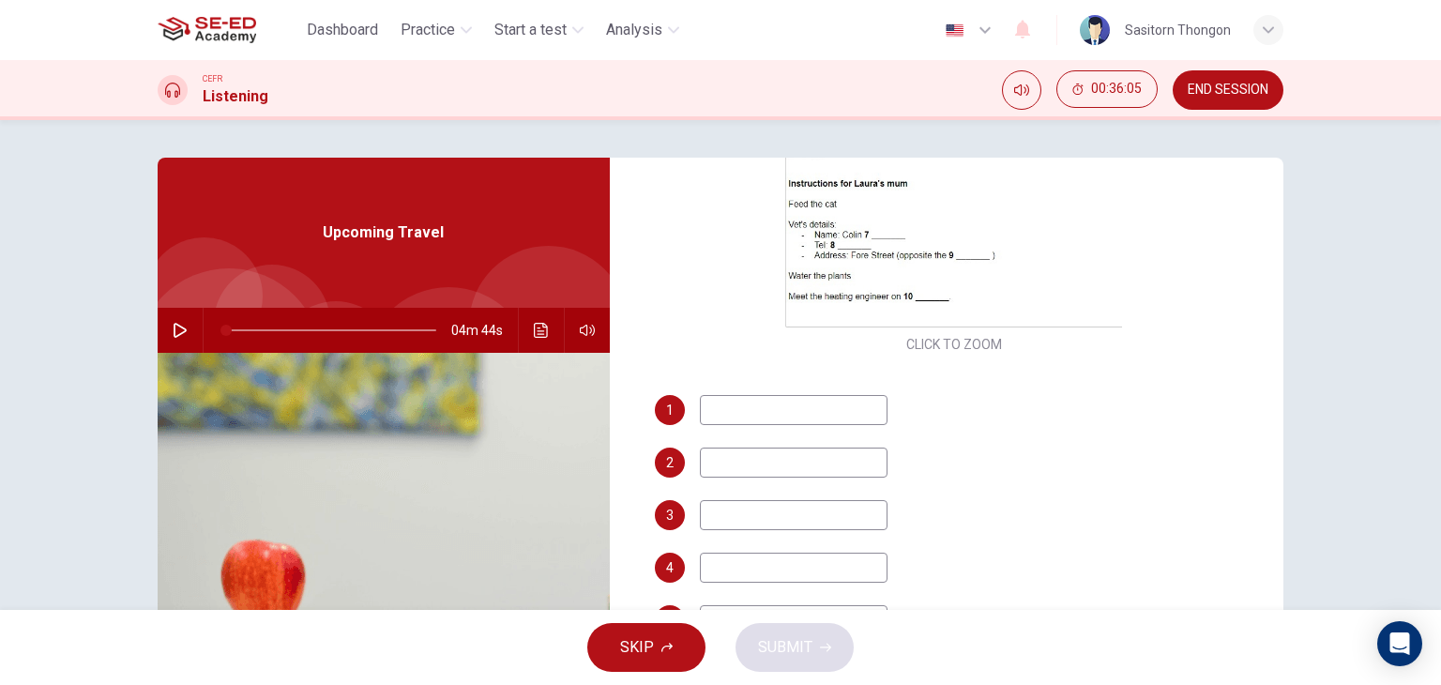
scroll to position [451, 0]
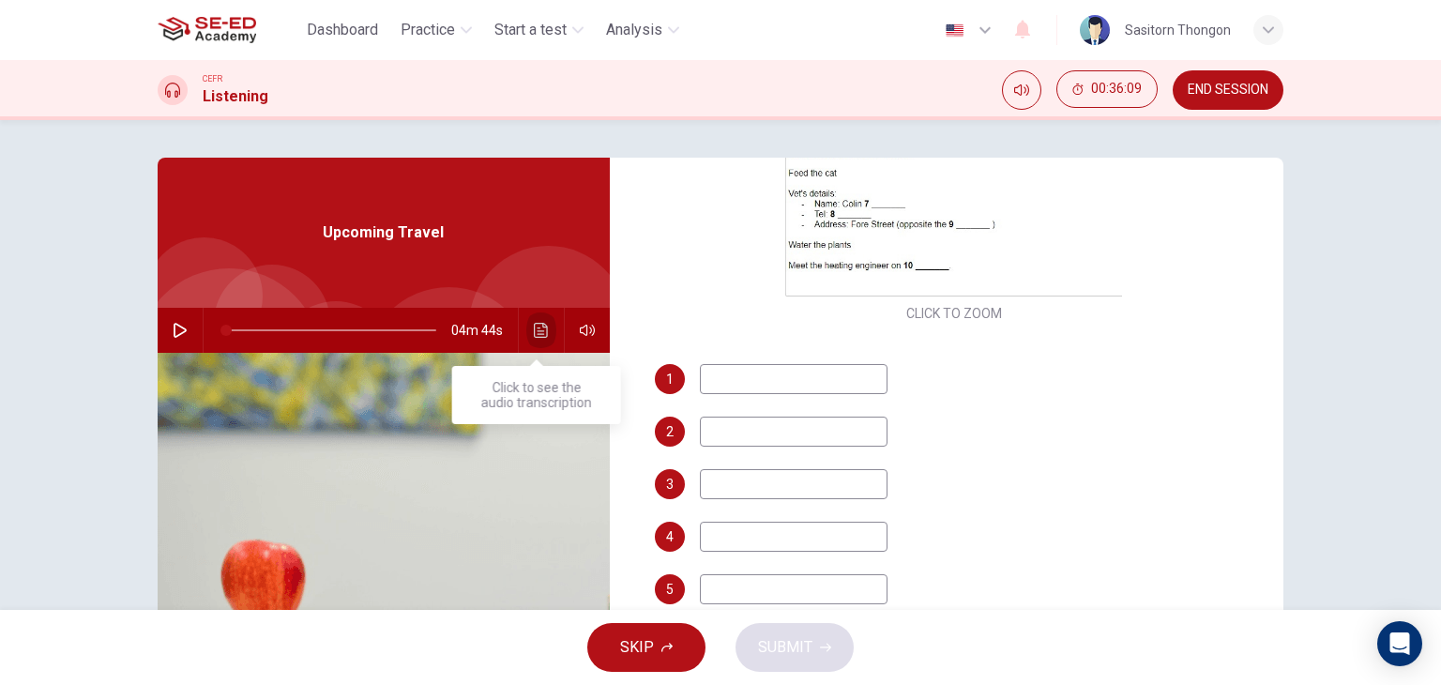
click at [539, 325] on icon "Click to see the audio transcription" at bounding box center [541, 330] width 15 height 15
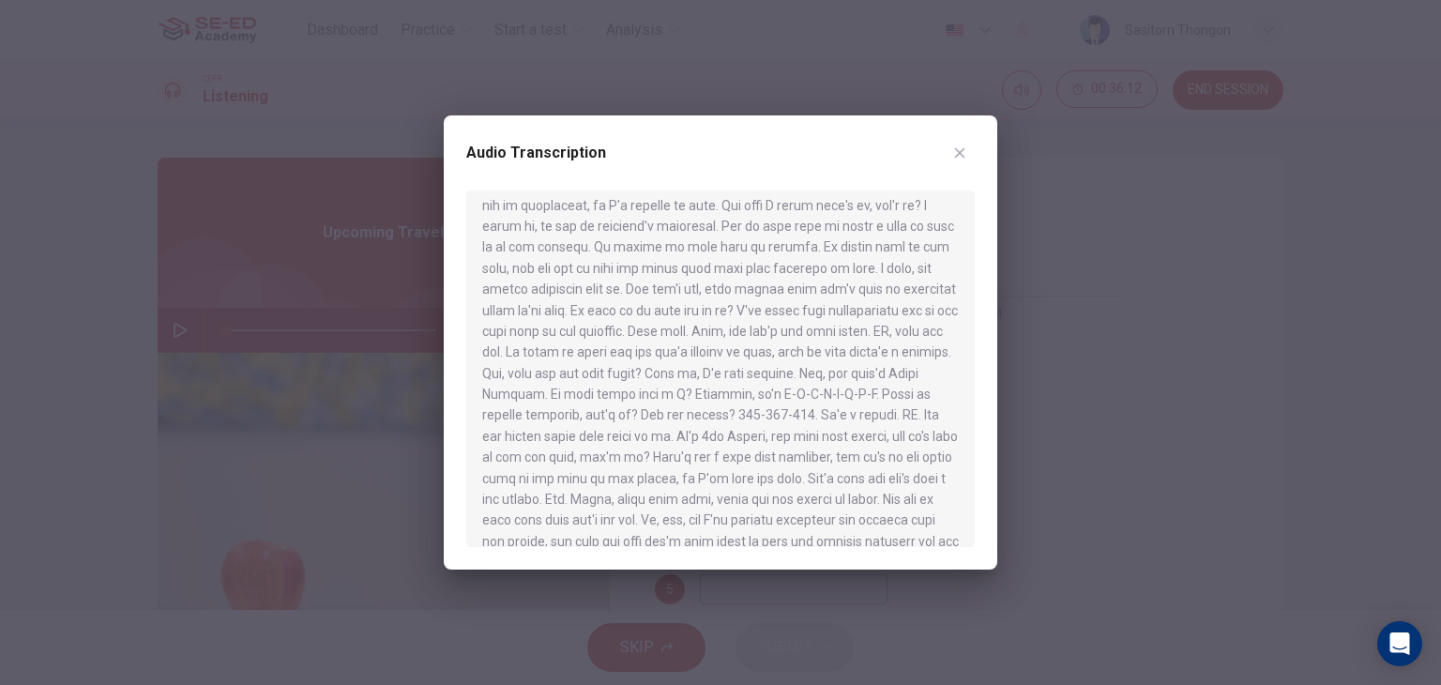
scroll to position [747, 0]
click at [958, 142] on button "button" at bounding box center [960, 153] width 30 height 30
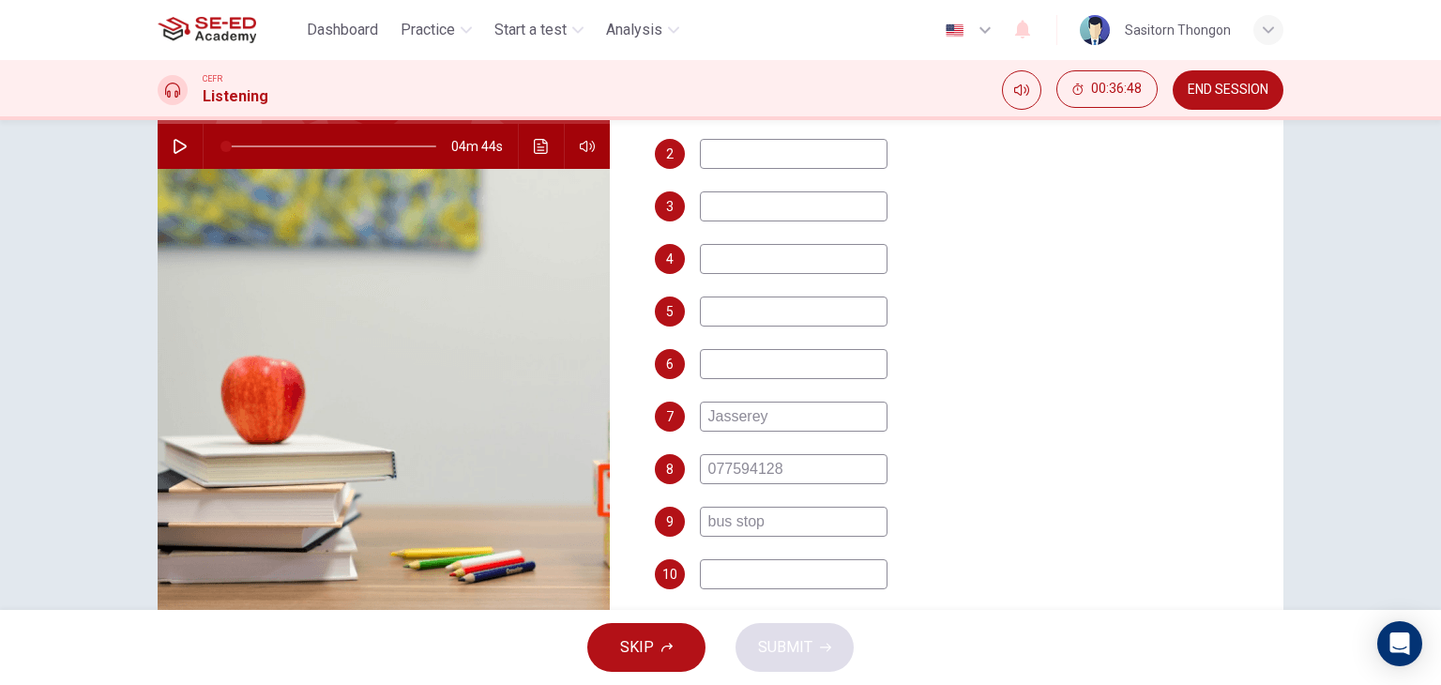
scroll to position [188, 0]
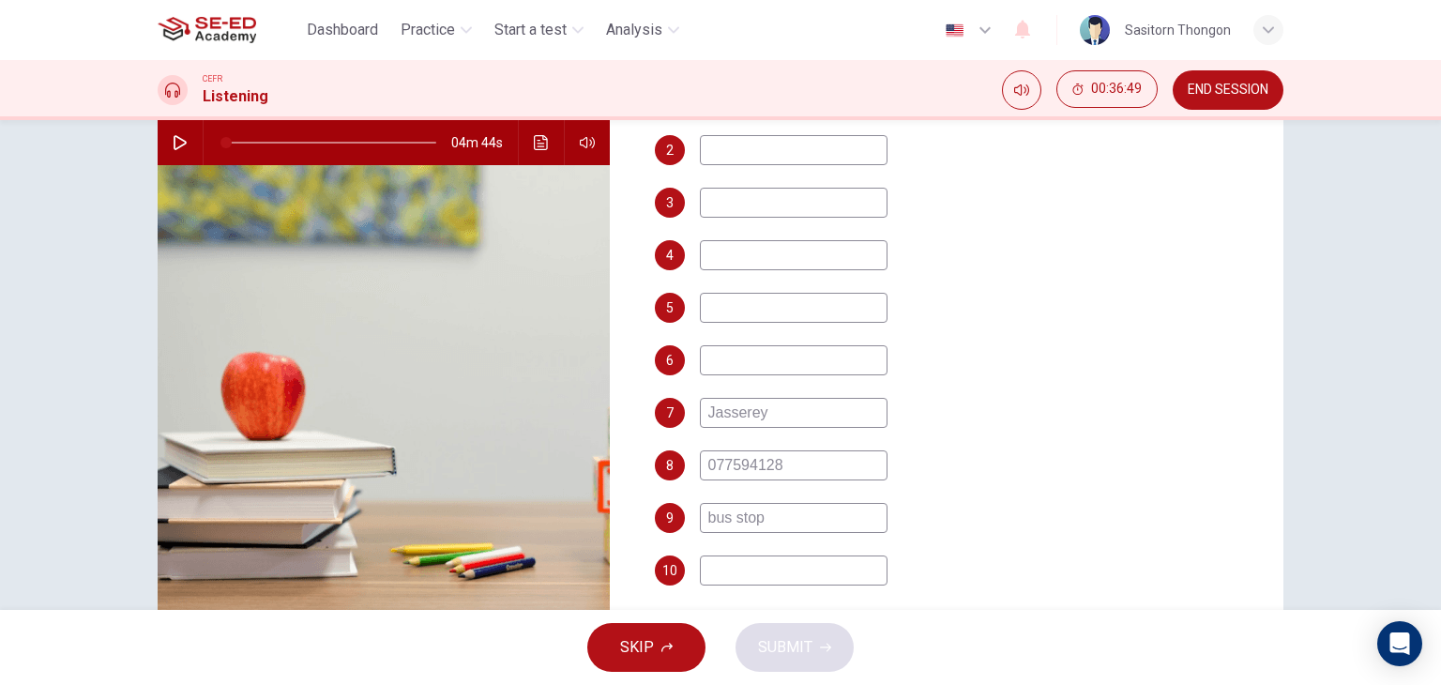
click at [749, 569] on input at bounding box center [794, 571] width 188 height 30
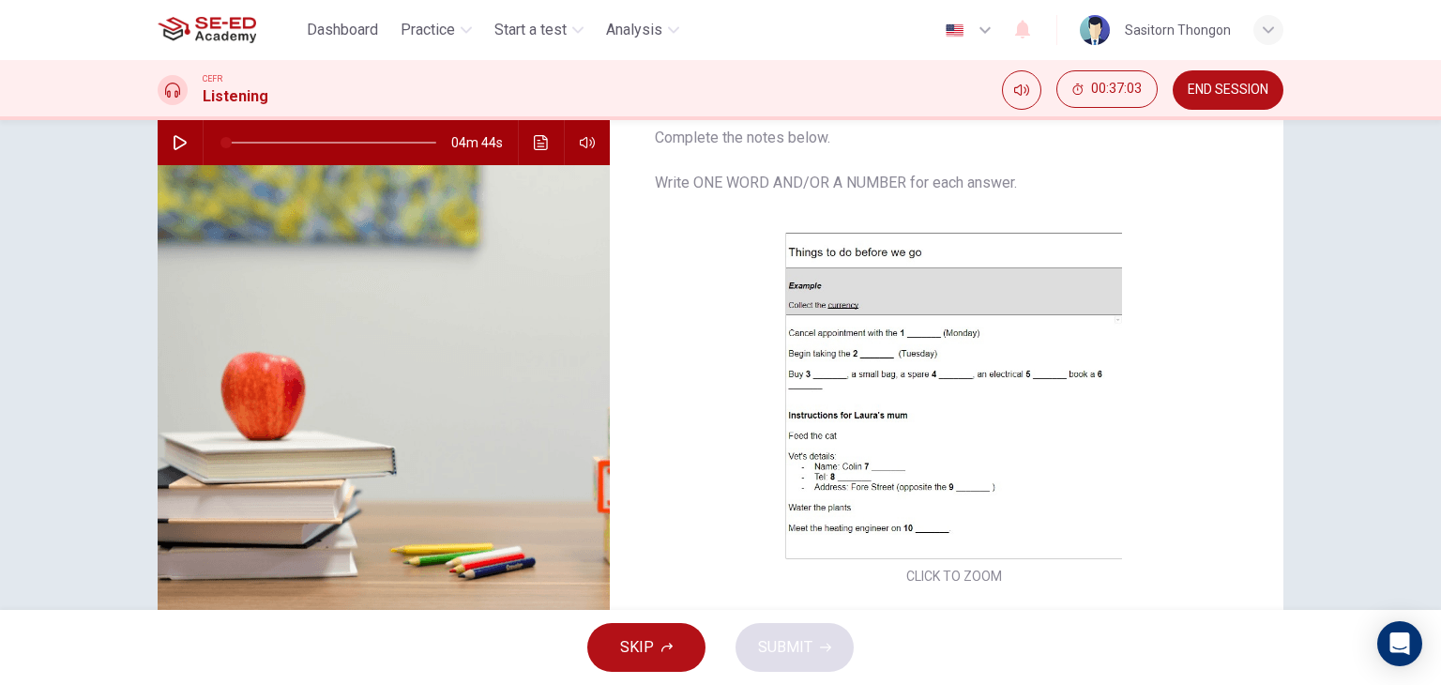
scroll to position [0, 0]
type input "30th apirl"
click at [534, 137] on icon "Click to see the audio transcription" at bounding box center [541, 142] width 15 height 15
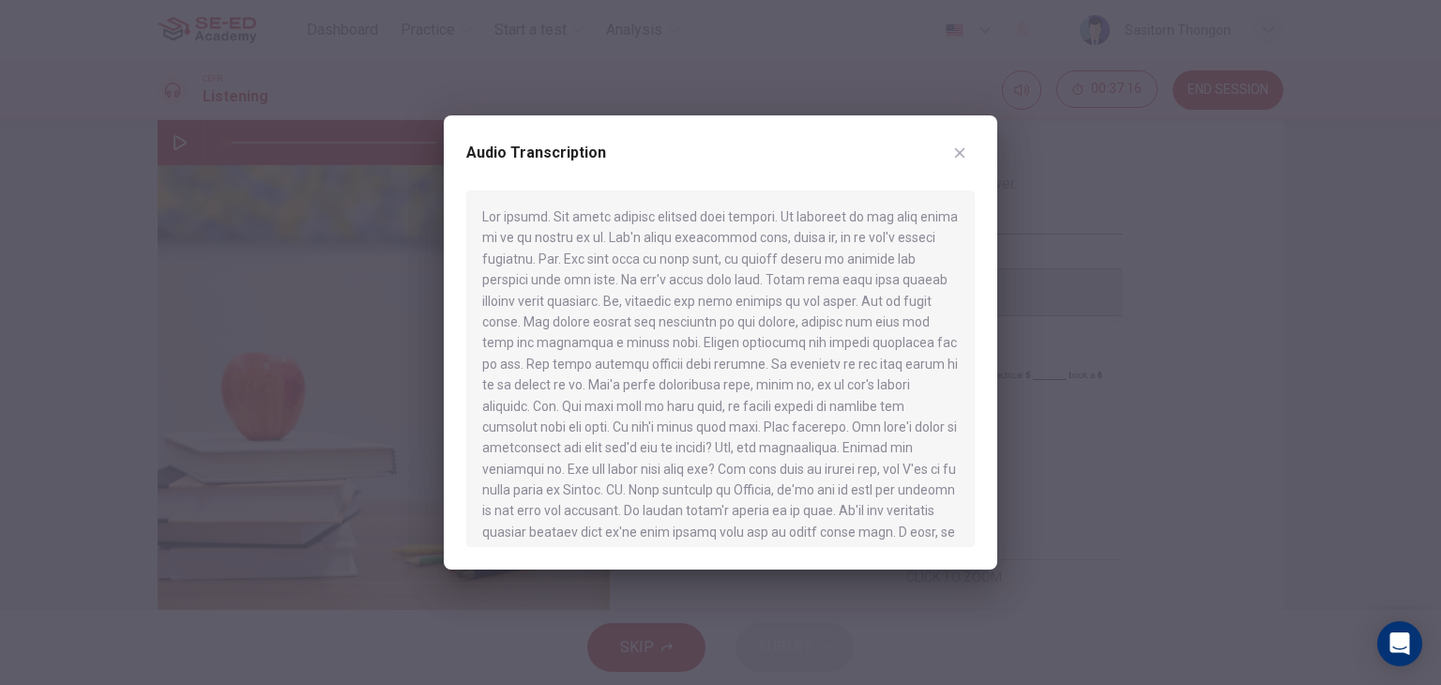
click at [1063, 556] on div at bounding box center [720, 342] width 1441 height 685
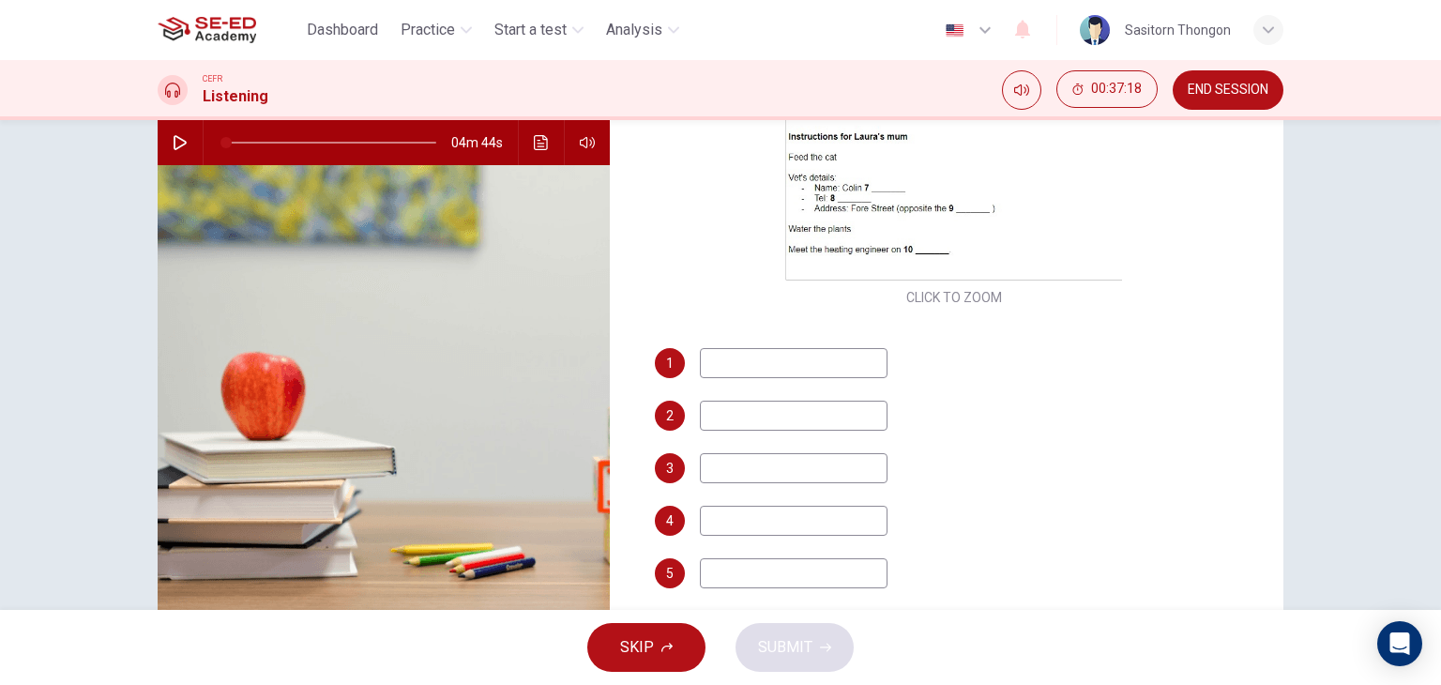
scroll to position [282, 0]
click at [732, 351] on input at bounding box center [794, 361] width 188 height 30
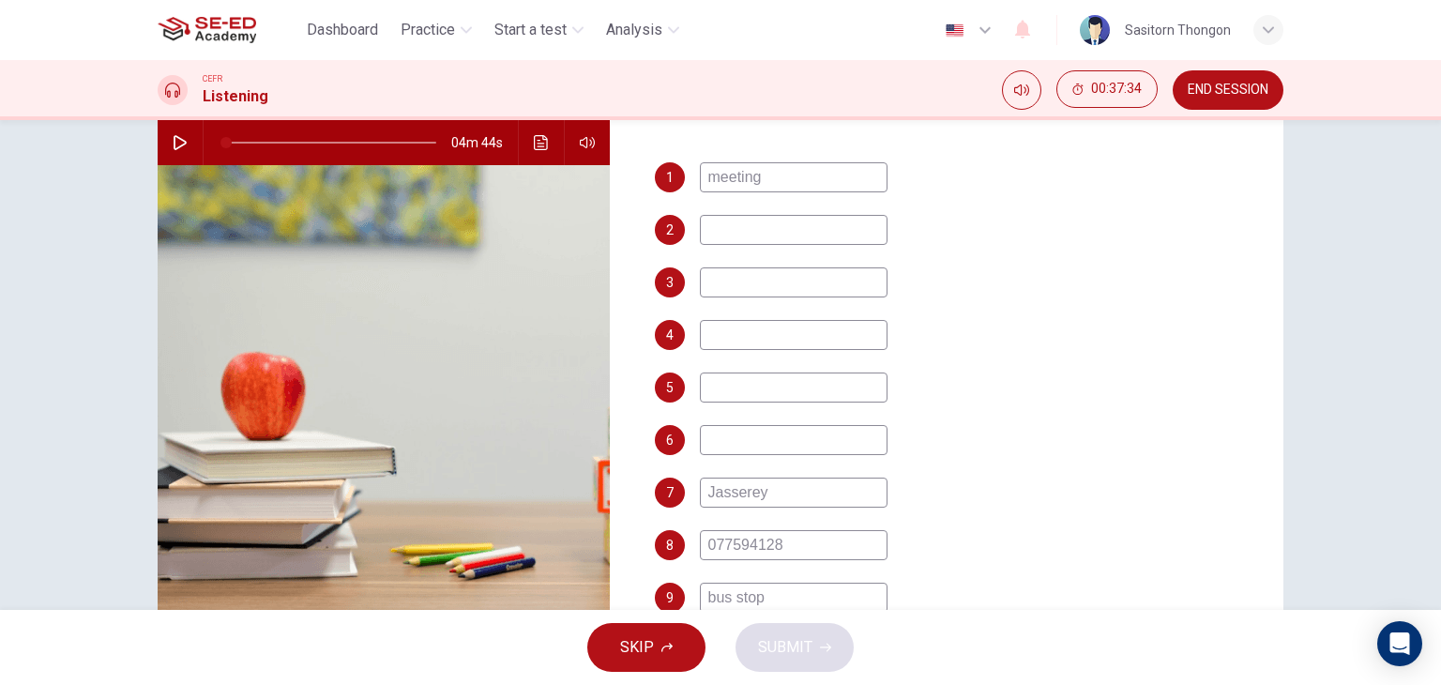
scroll to position [469, 0]
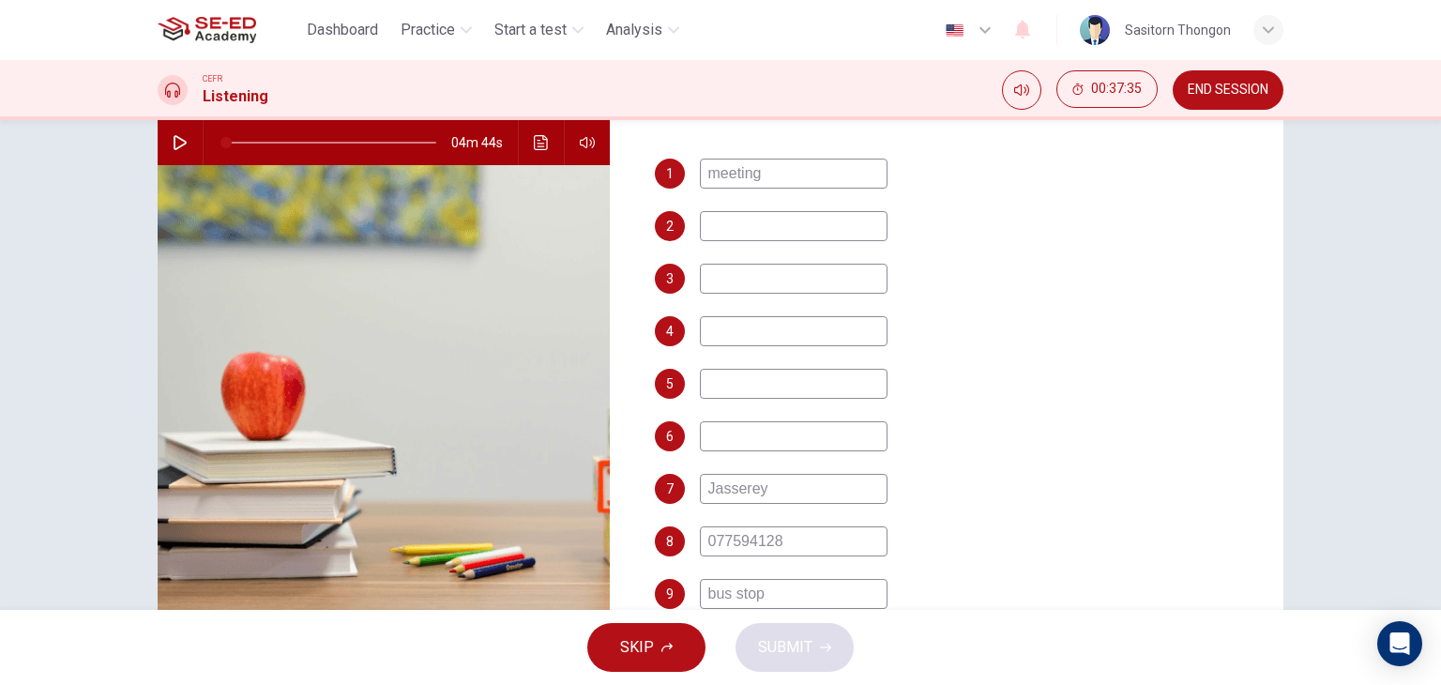
type input "meeting"
click at [737, 226] on input at bounding box center [794, 226] width 188 height 30
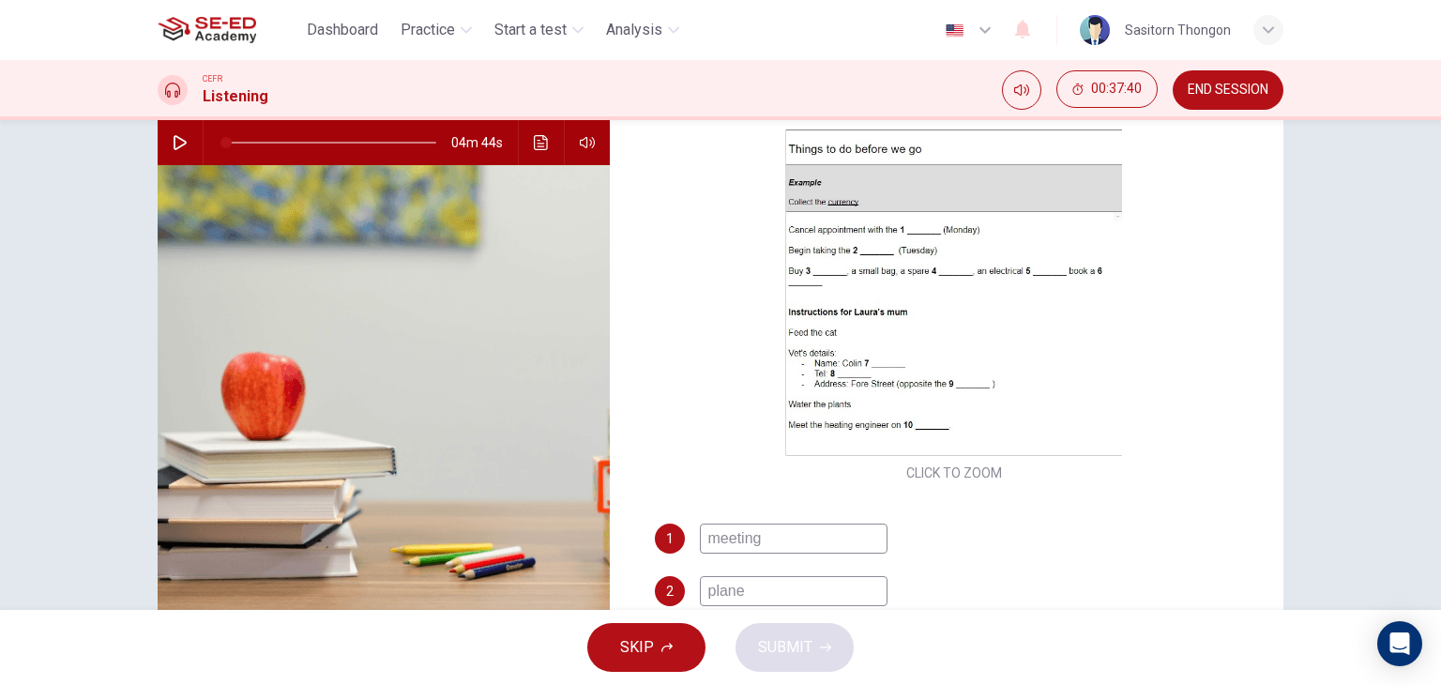
scroll to position [0, 0]
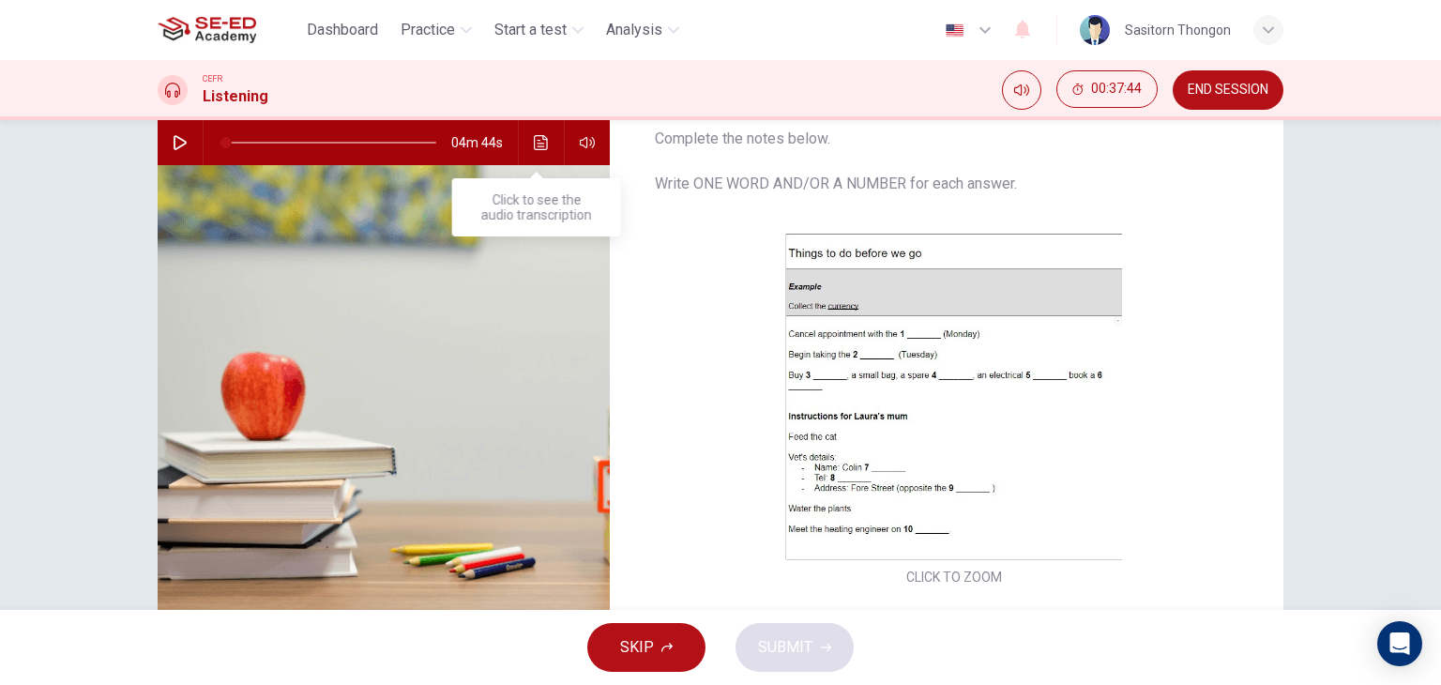
type input "plane"
click at [539, 145] on icon "Click to see the audio transcription" at bounding box center [541, 142] width 15 height 15
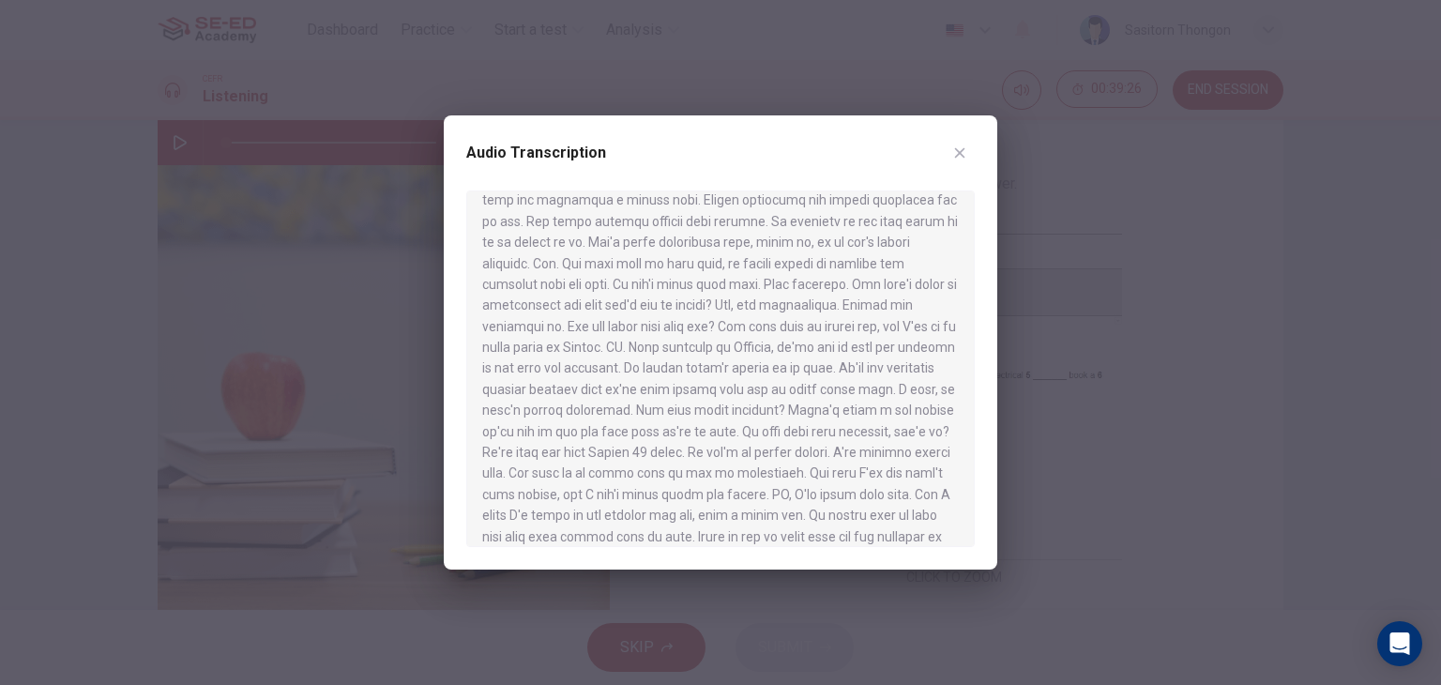
scroll to position [188, 0]
click at [1076, 540] on div at bounding box center [720, 342] width 1441 height 685
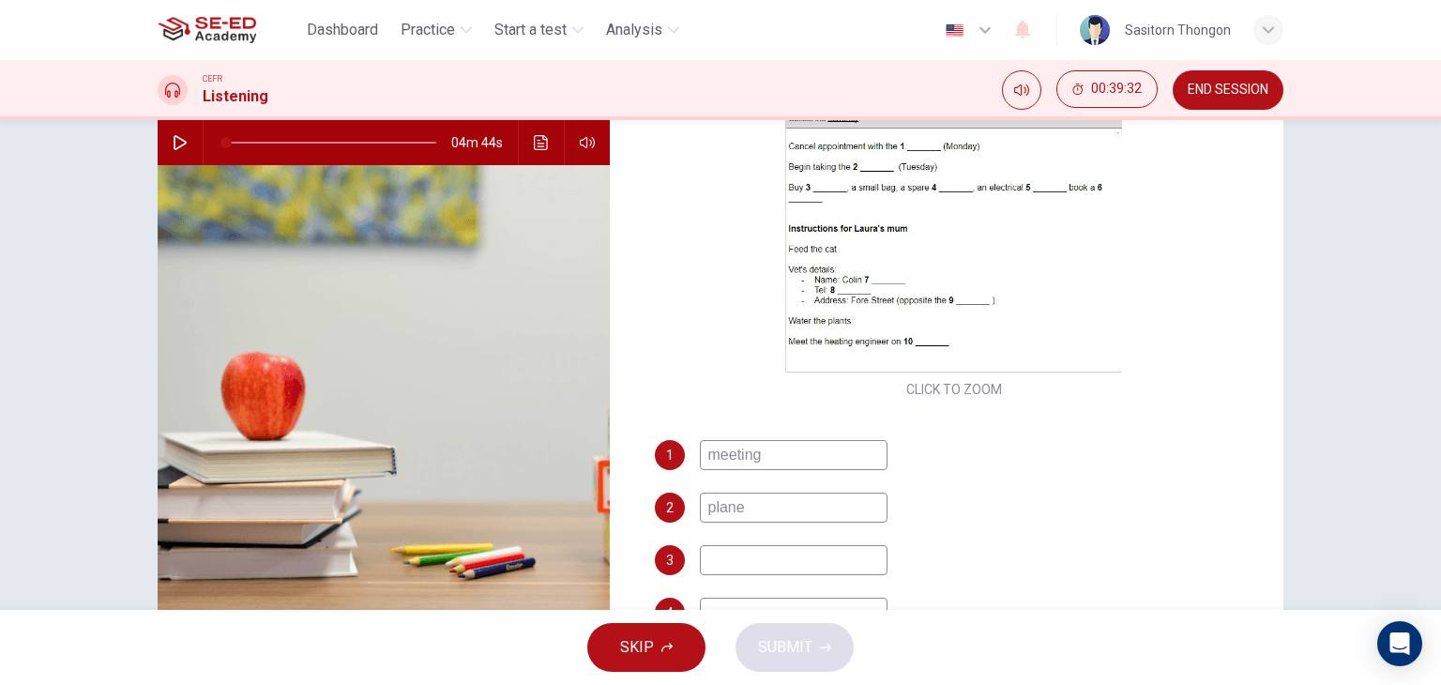
scroll to position [375, 0]
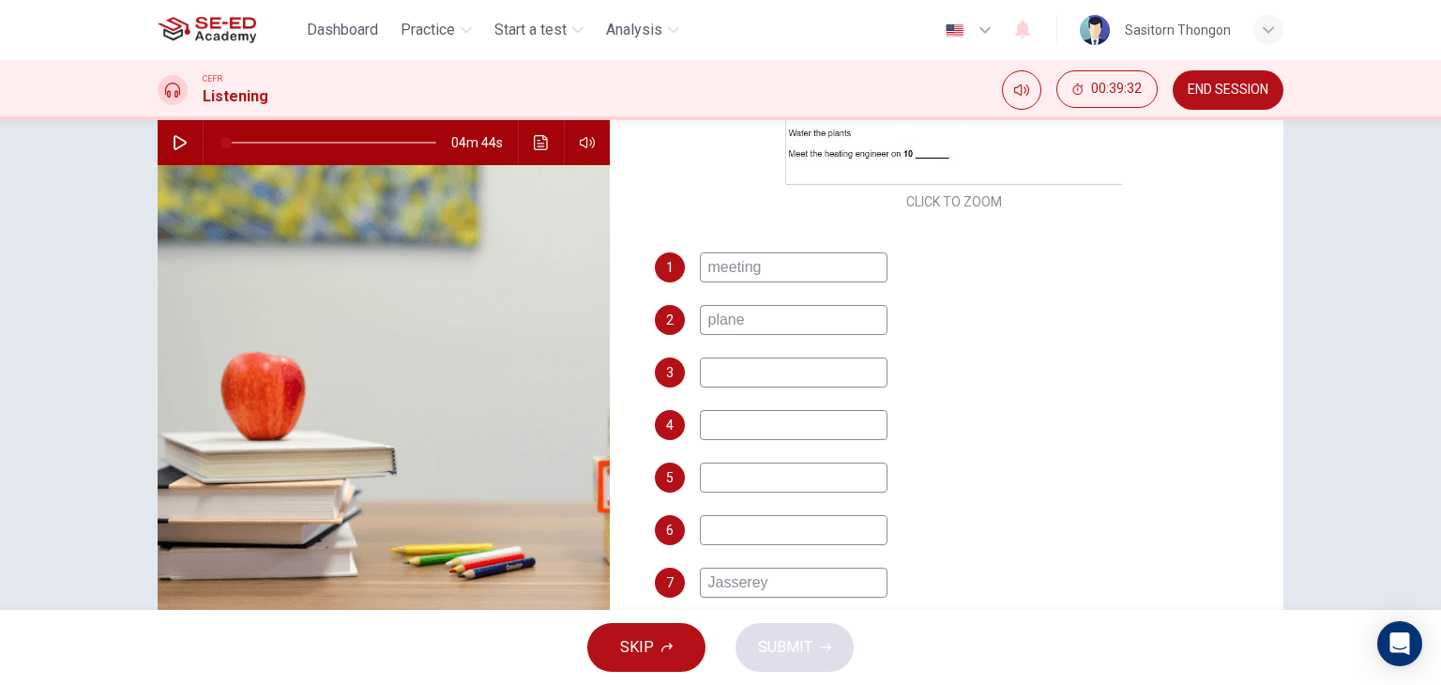
click at [743, 381] on input at bounding box center [794, 373] width 188 height 30
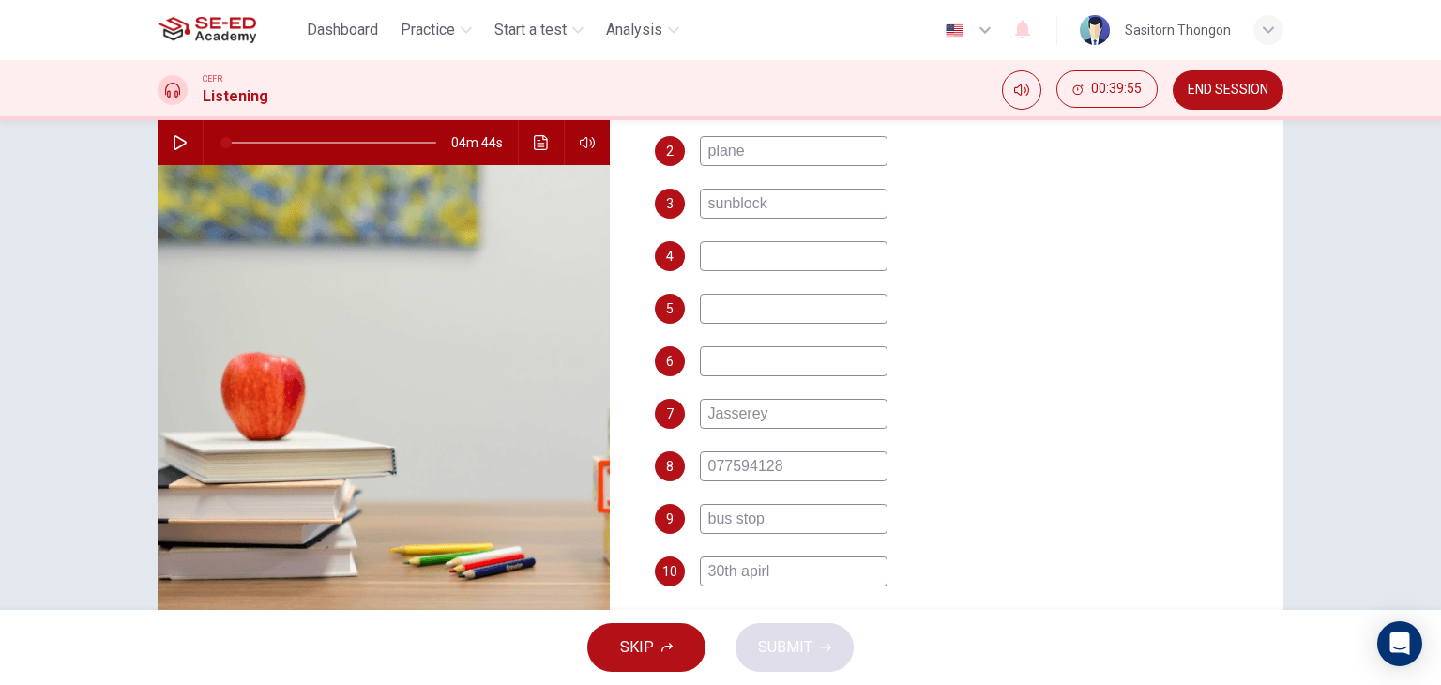
scroll to position [545, 0]
type input "sunblock"
click at [745, 241] on input at bounding box center [794, 255] width 188 height 30
type input "-"
click at [754, 314] on input at bounding box center [794, 308] width 188 height 30
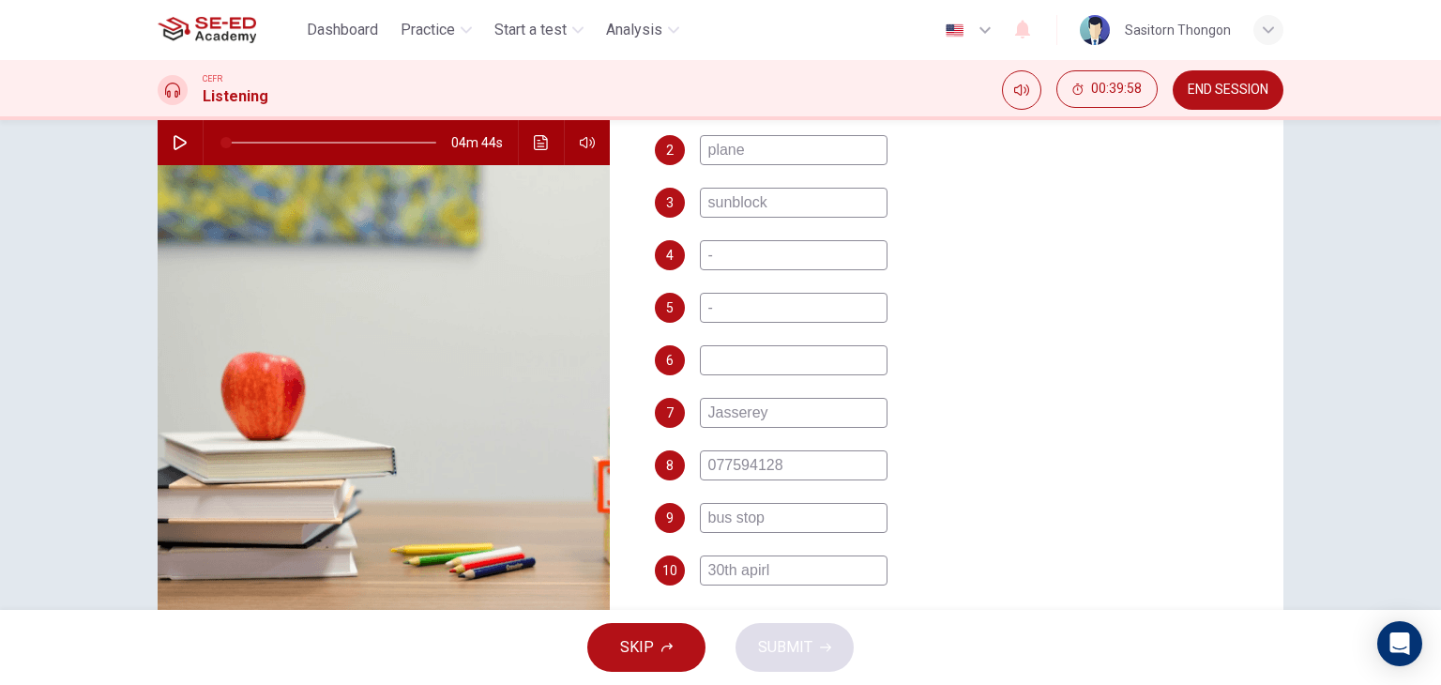
type input "-"
click at [743, 361] on input at bounding box center [794, 360] width 188 height 30
type input "-"
click at [985, 417] on div "7 Jasserey" at bounding box center [955, 413] width 600 height 30
click at [790, 649] on span "SUBMIT" at bounding box center [785, 647] width 54 height 26
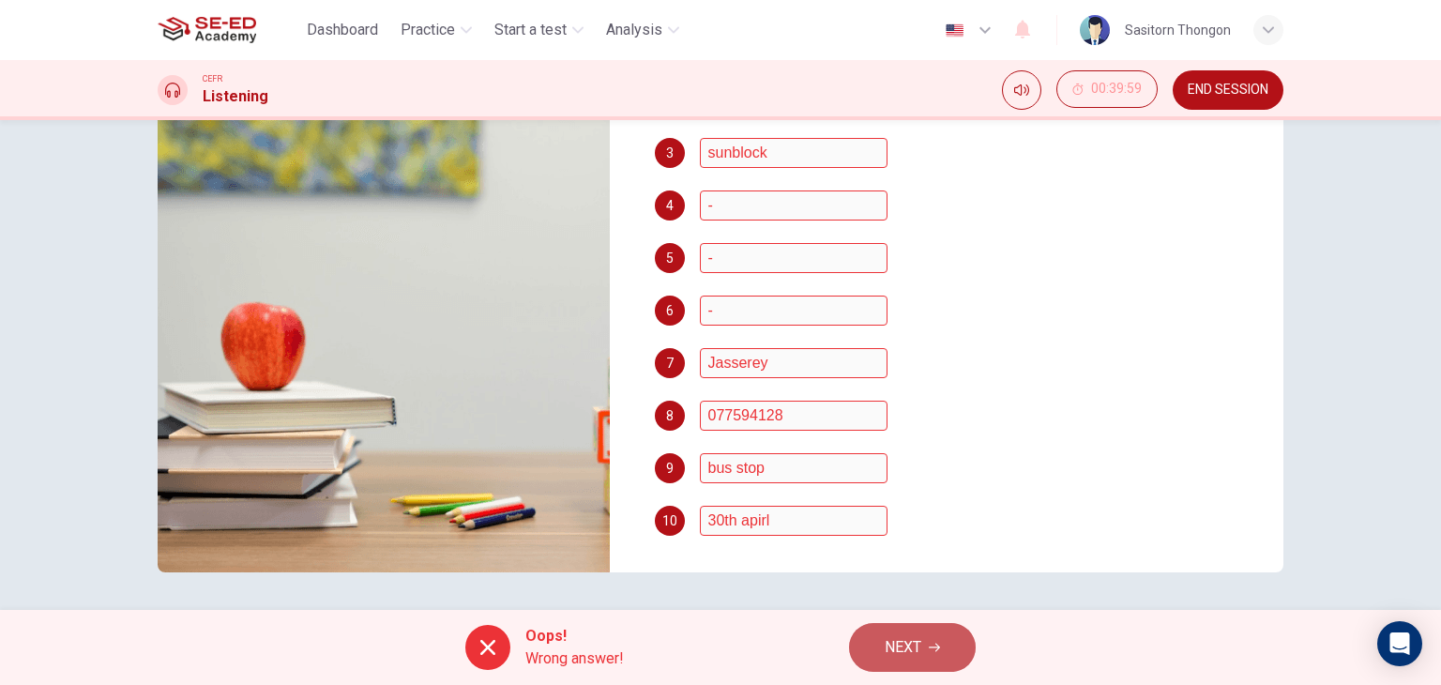
click at [889, 650] on span "NEXT" at bounding box center [903, 647] width 37 height 26
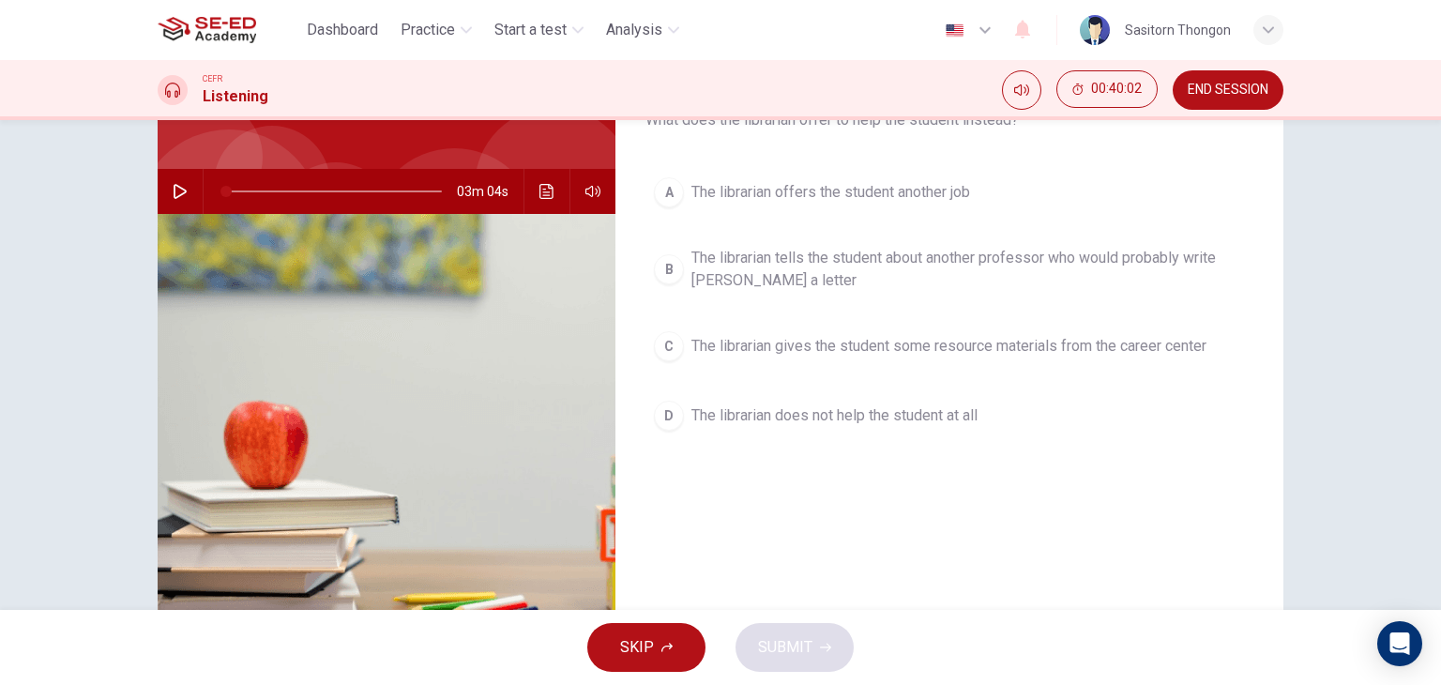
scroll to position [0, 0]
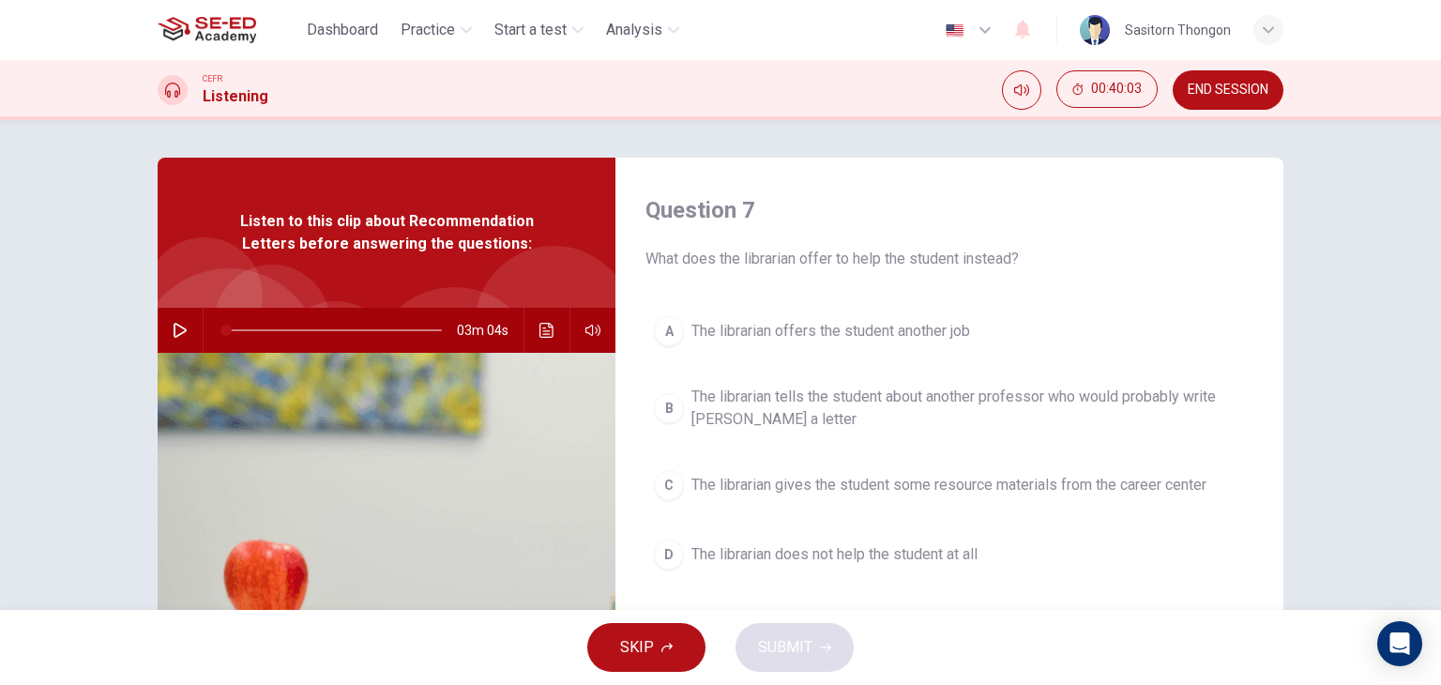
click at [1229, 83] on span "END SESSION" at bounding box center [1228, 90] width 81 height 15
